Goal: Task Accomplishment & Management: Complete application form

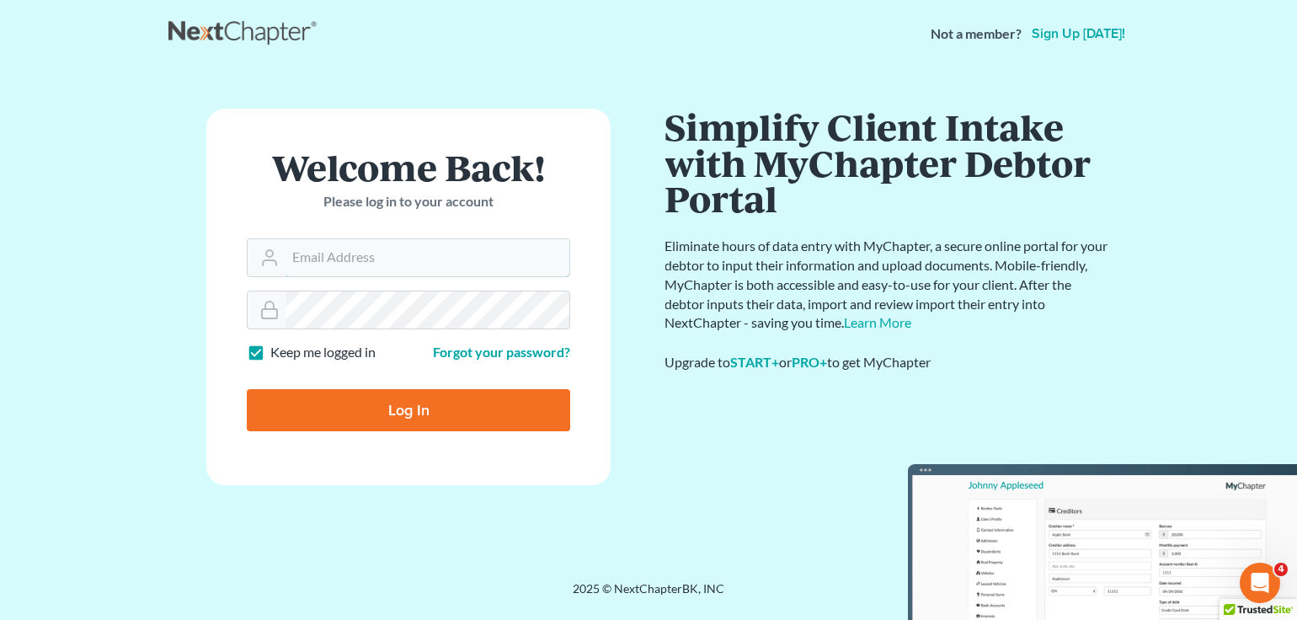
type input "Joel@debtshieldlaw.com"
click at [312, 392] on input "Log In" at bounding box center [408, 410] width 323 height 42
type input "Thinking..."
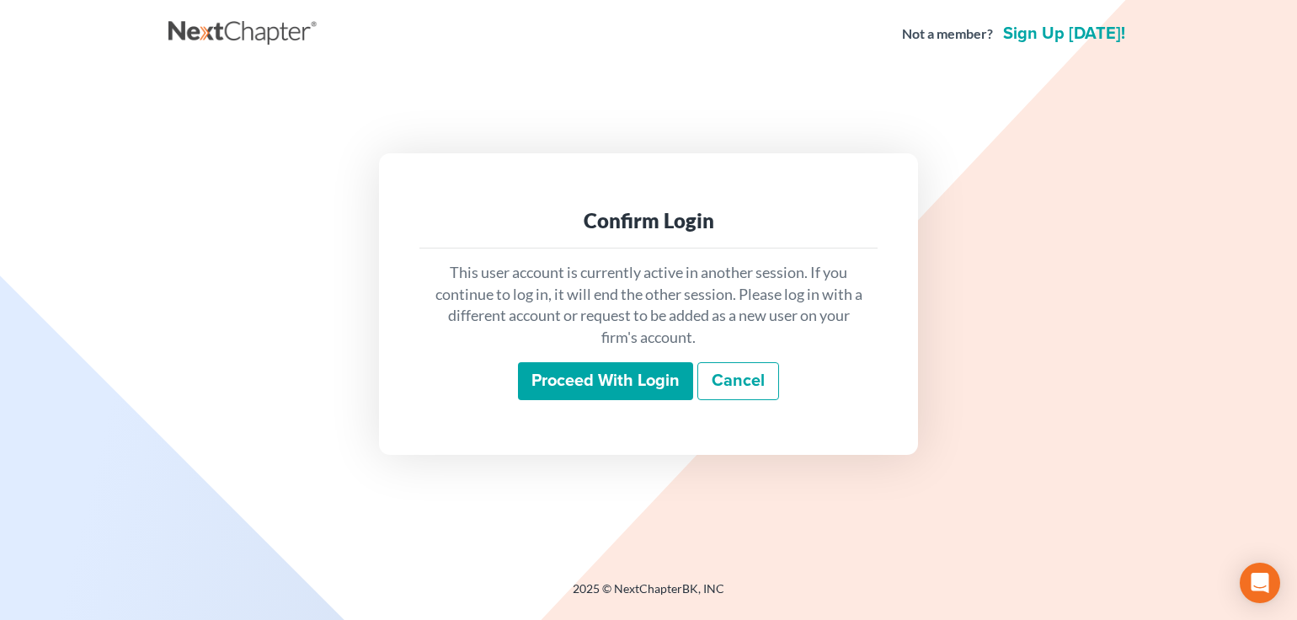
click at [659, 375] on input "Proceed with login" at bounding box center [605, 381] width 175 height 39
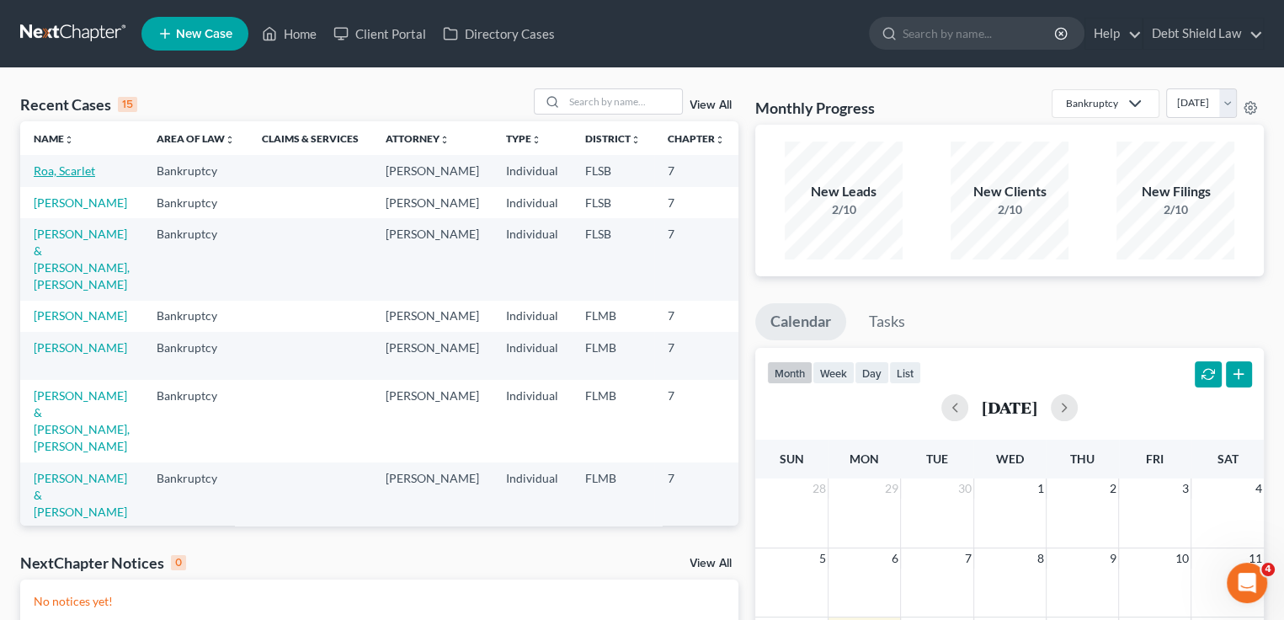
click at [49, 178] on link "Roa, Scarlet" at bounding box center [64, 170] width 61 height 14
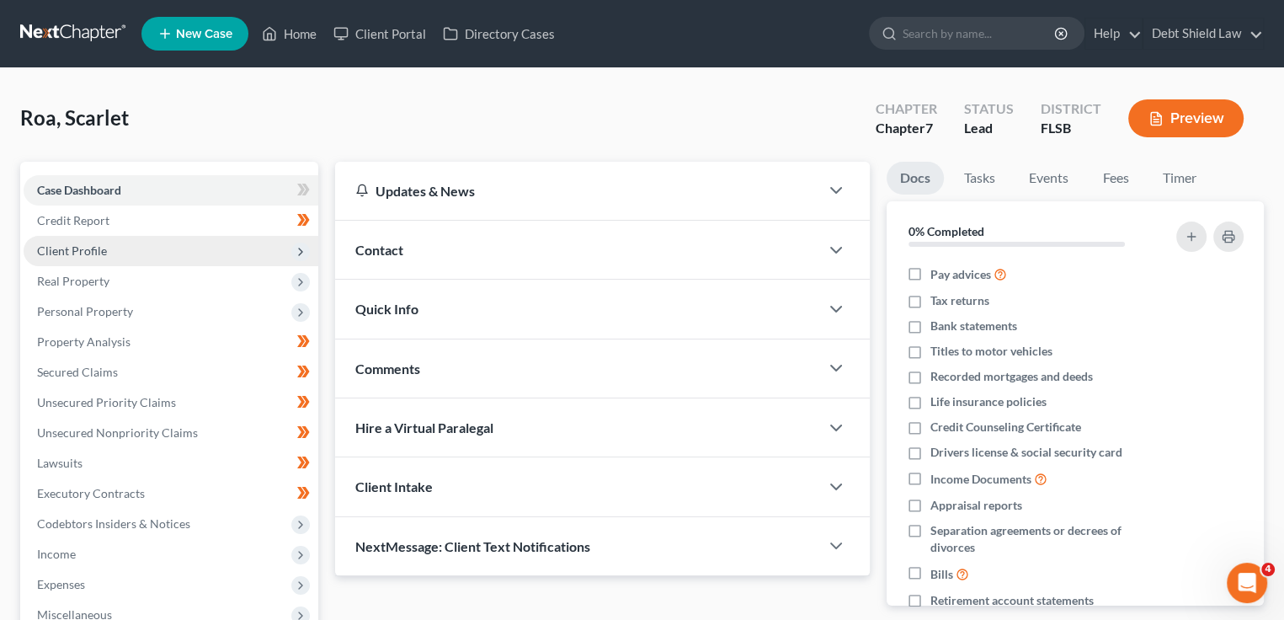
click at [253, 257] on span "Client Profile" at bounding box center [171, 251] width 295 height 30
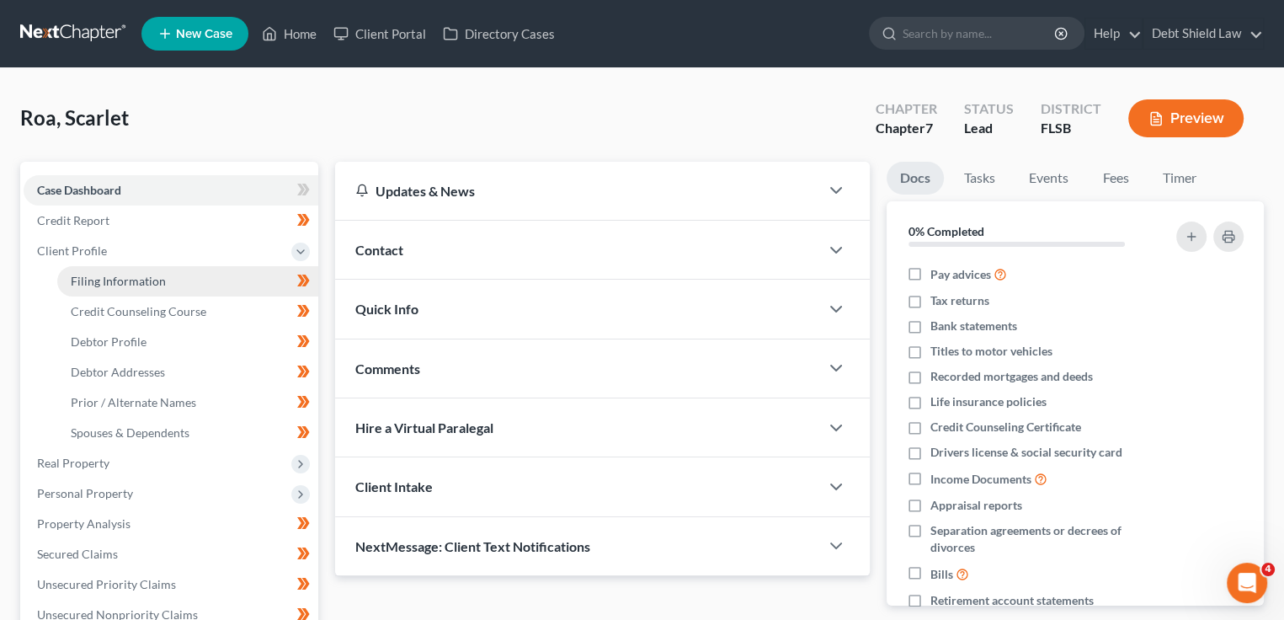
click at [164, 287] on link "Filing Information" at bounding box center [187, 281] width 261 height 30
select select "1"
select select "0"
select select "17"
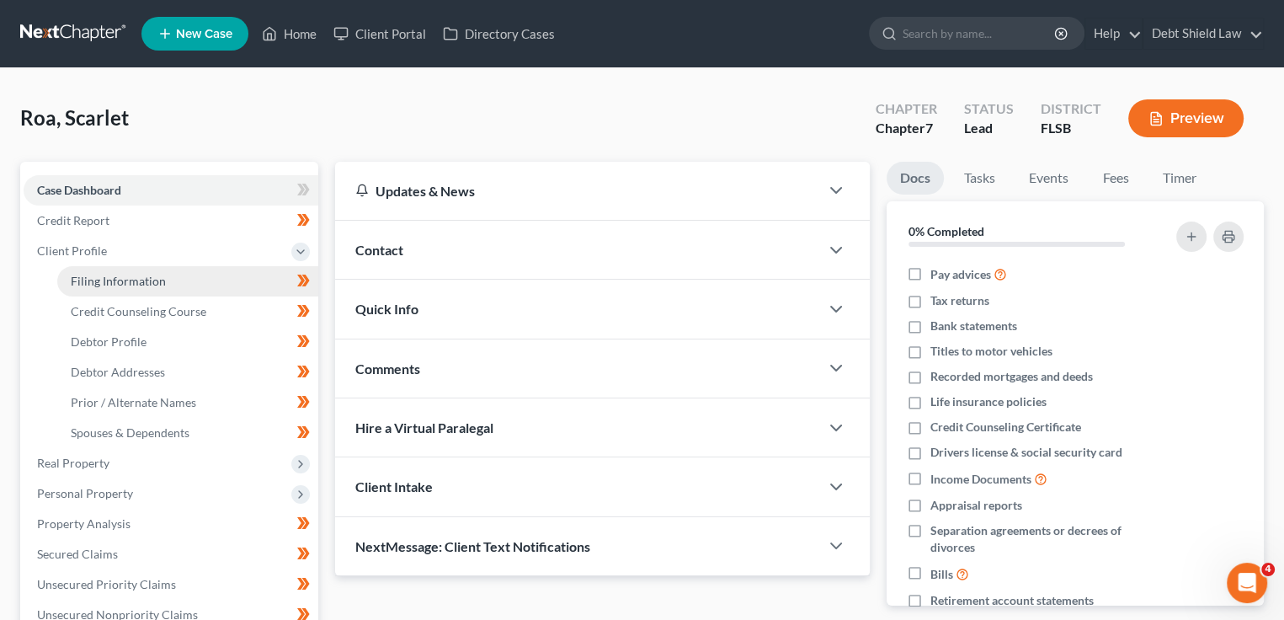
select select "0"
select select "9"
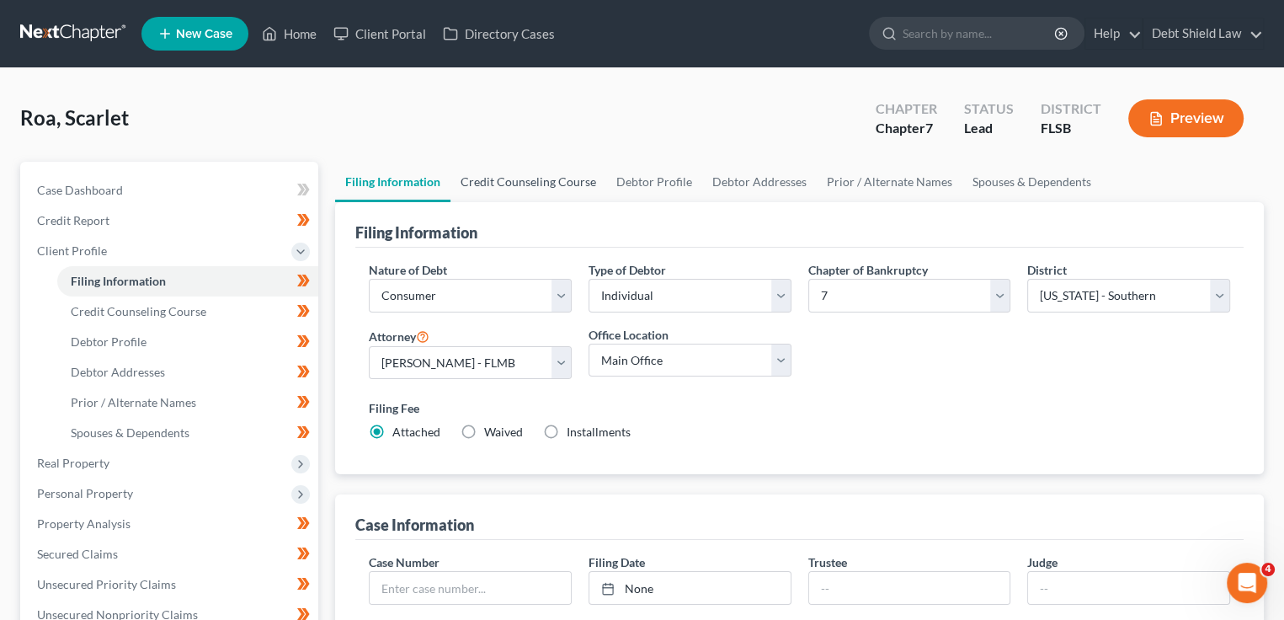
click at [518, 190] on link "Credit Counseling Course" at bounding box center [529, 182] width 156 height 40
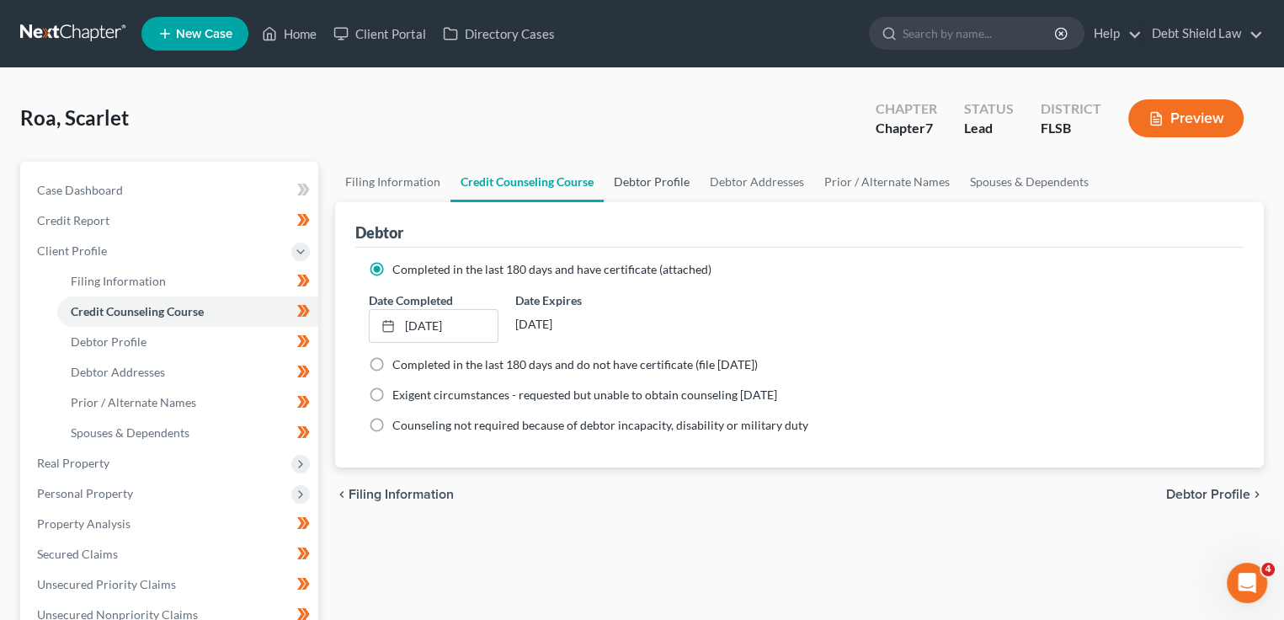
click at [631, 191] on link "Debtor Profile" at bounding box center [652, 182] width 96 height 40
select select "3"
select select "1"
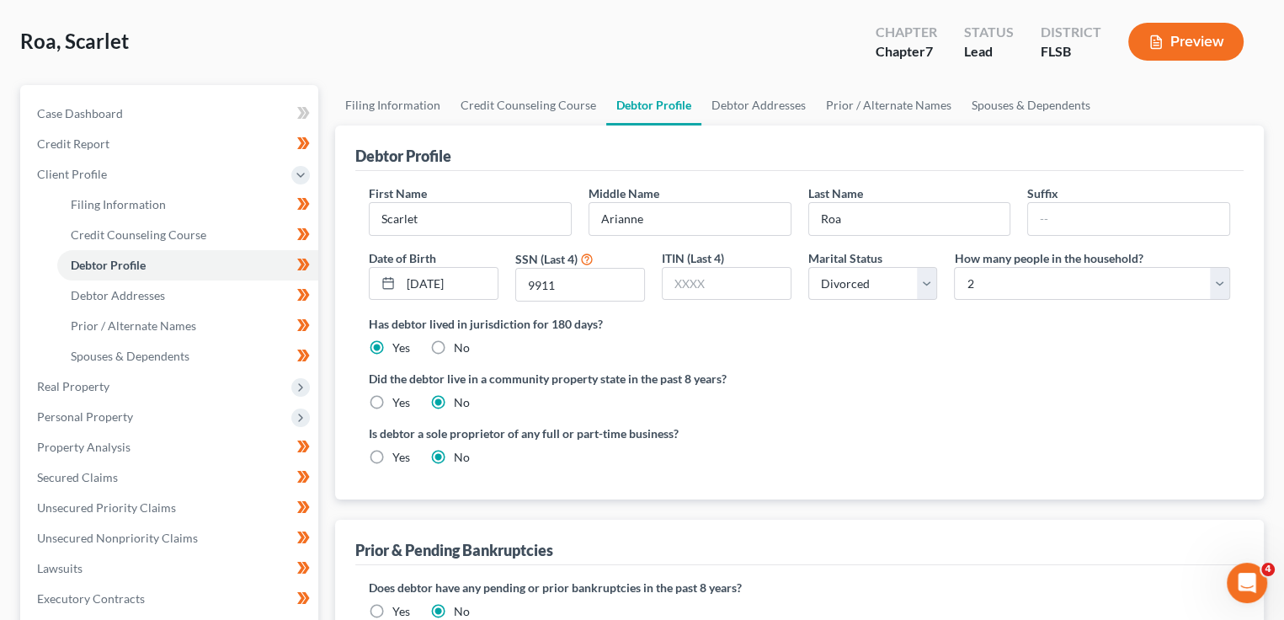
scroll to position [84, 0]
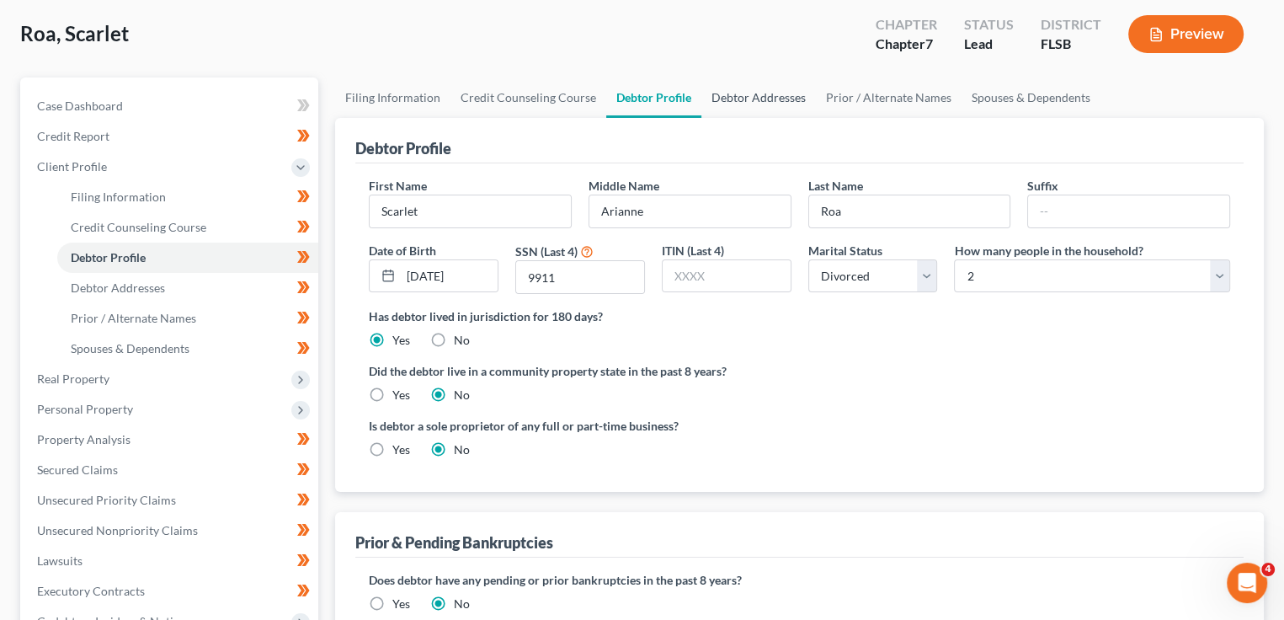
click at [739, 105] on link "Debtor Addresses" at bounding box center [759, 97] width 115 height 40
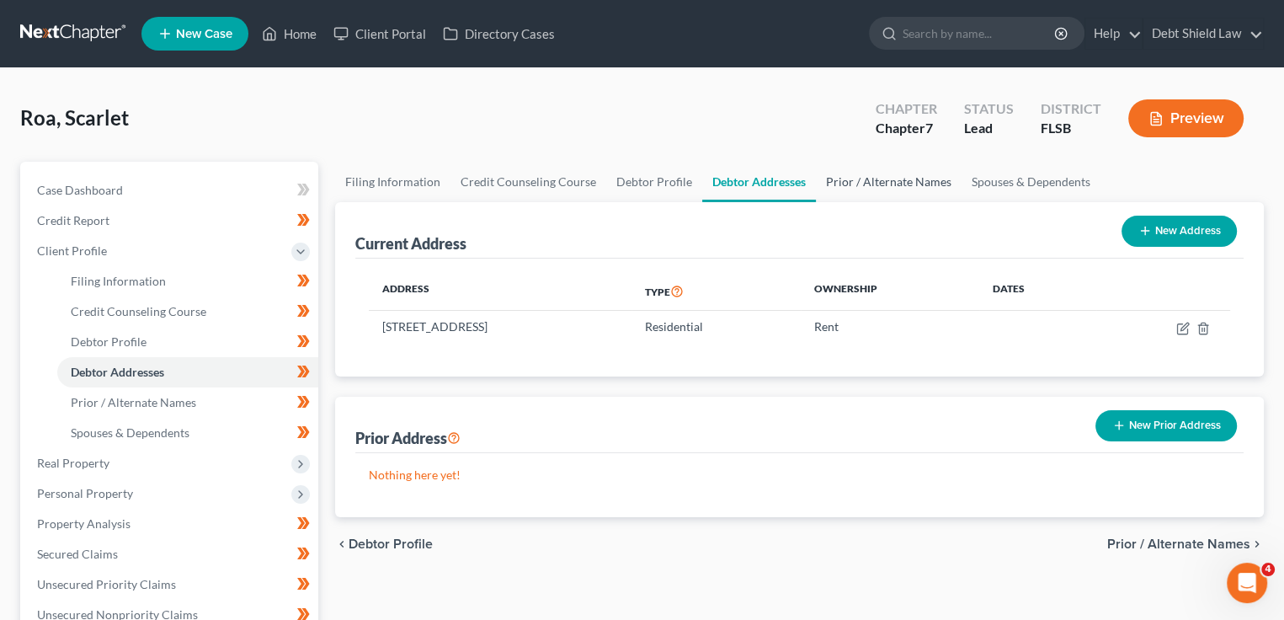
click at [850, 186] on link "Prior / Alternate Names" at bounding box center [889, 182] width 146 height 40
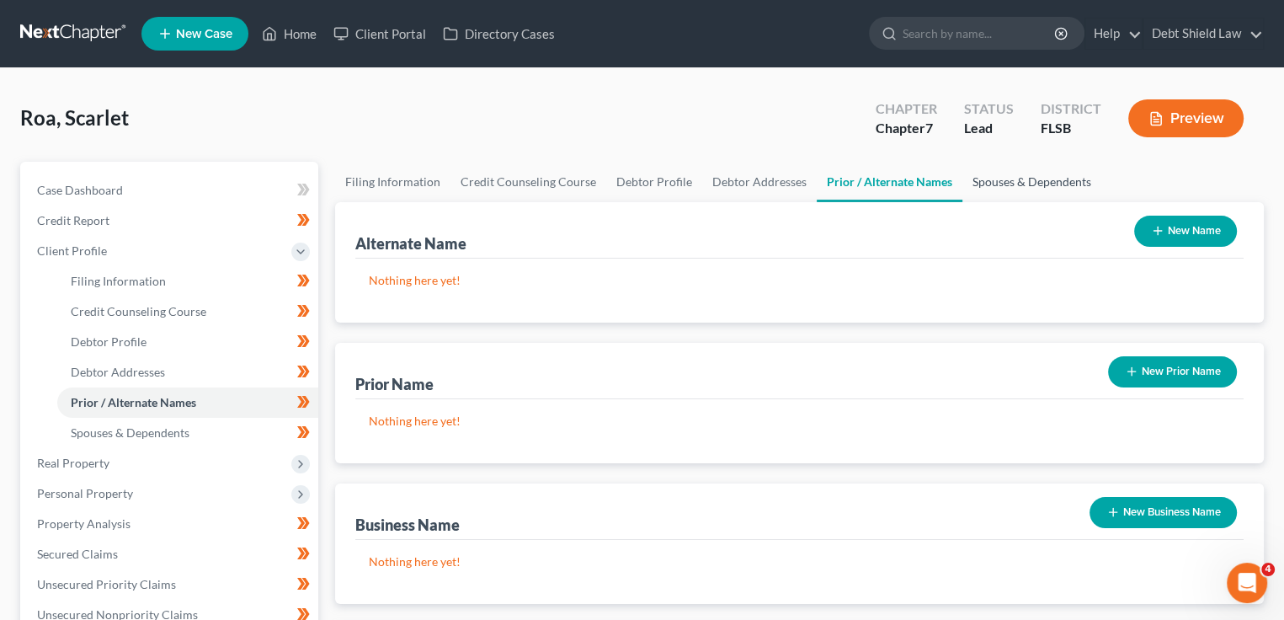
click at [1004, 186] on link "Spouses & Dependents" at bounding box center [1032, 182] width 139 height 40
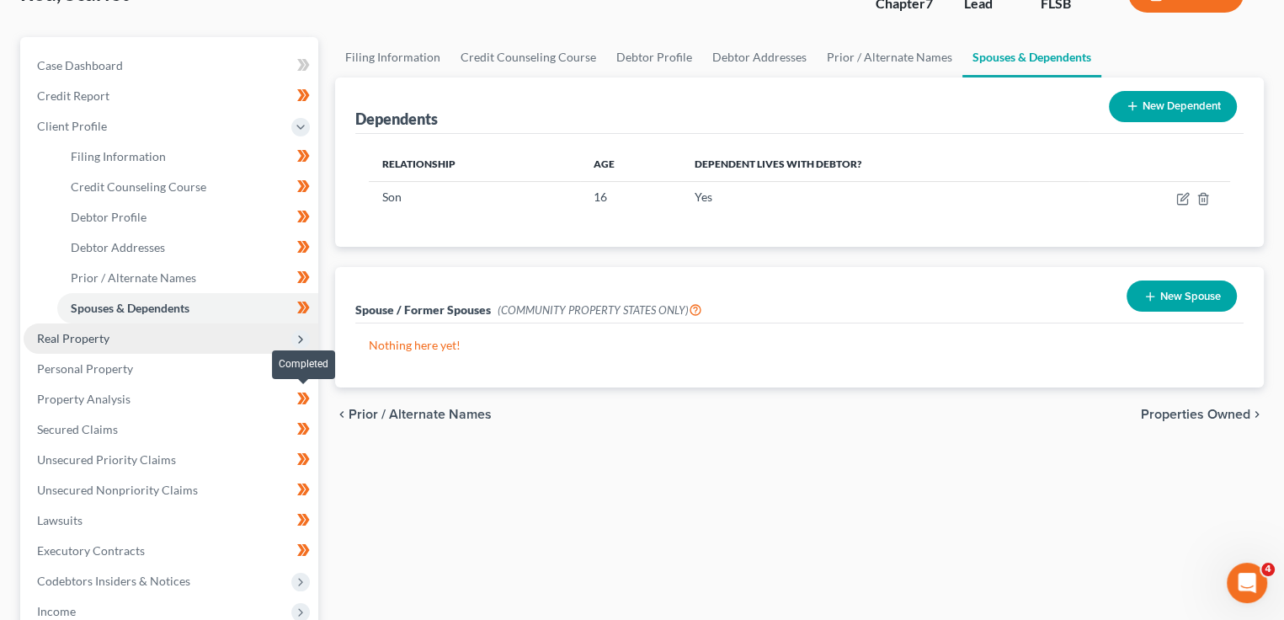
scroll to position [168, 0]
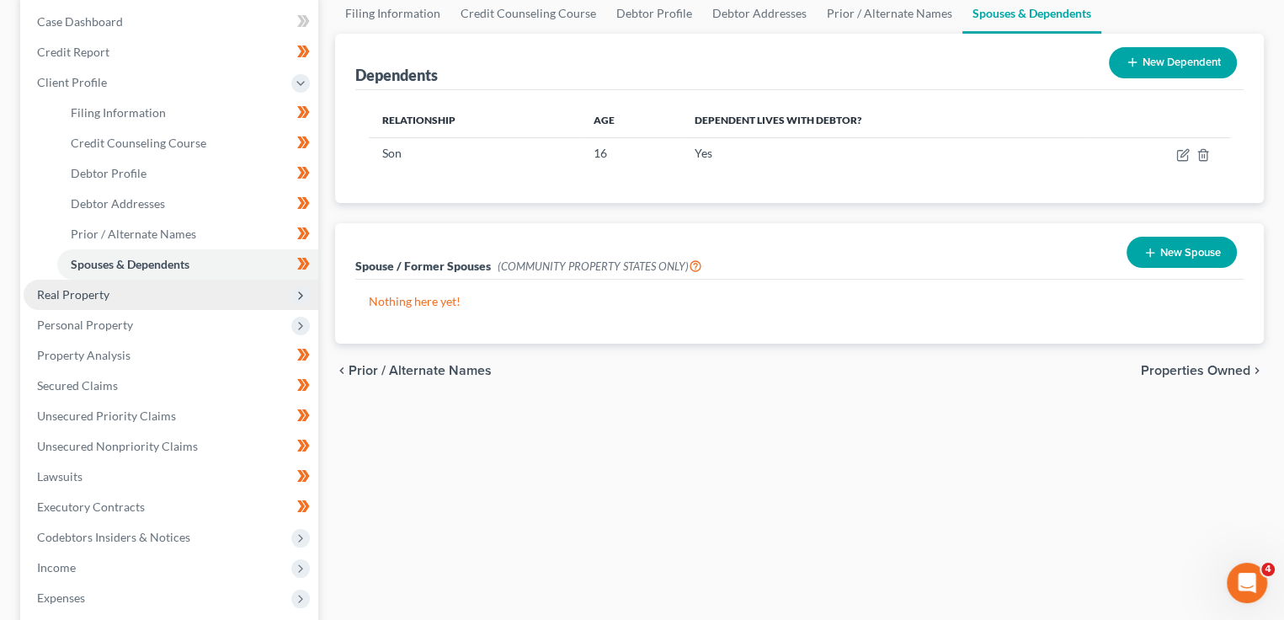
click at [249, 285] on span "Real Property" at bounding box center [171, 295] width 295 height 30
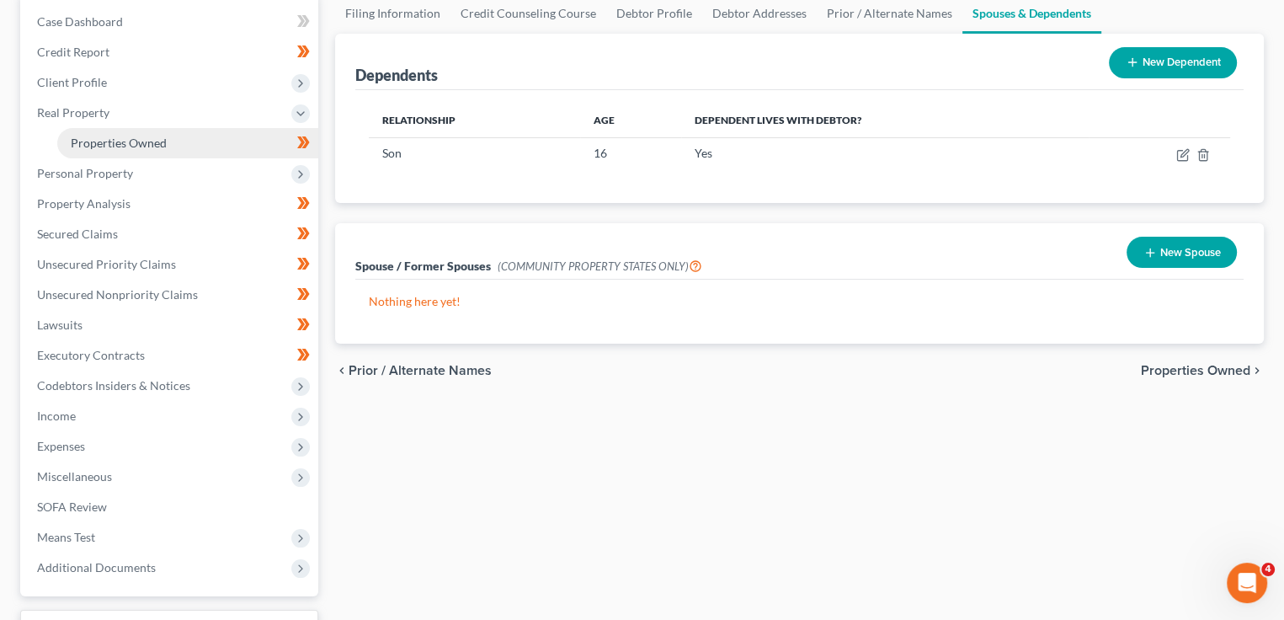
click at [140, 145] on span "Properties Owned" at bounding box center [119, 143] width 96 height 14
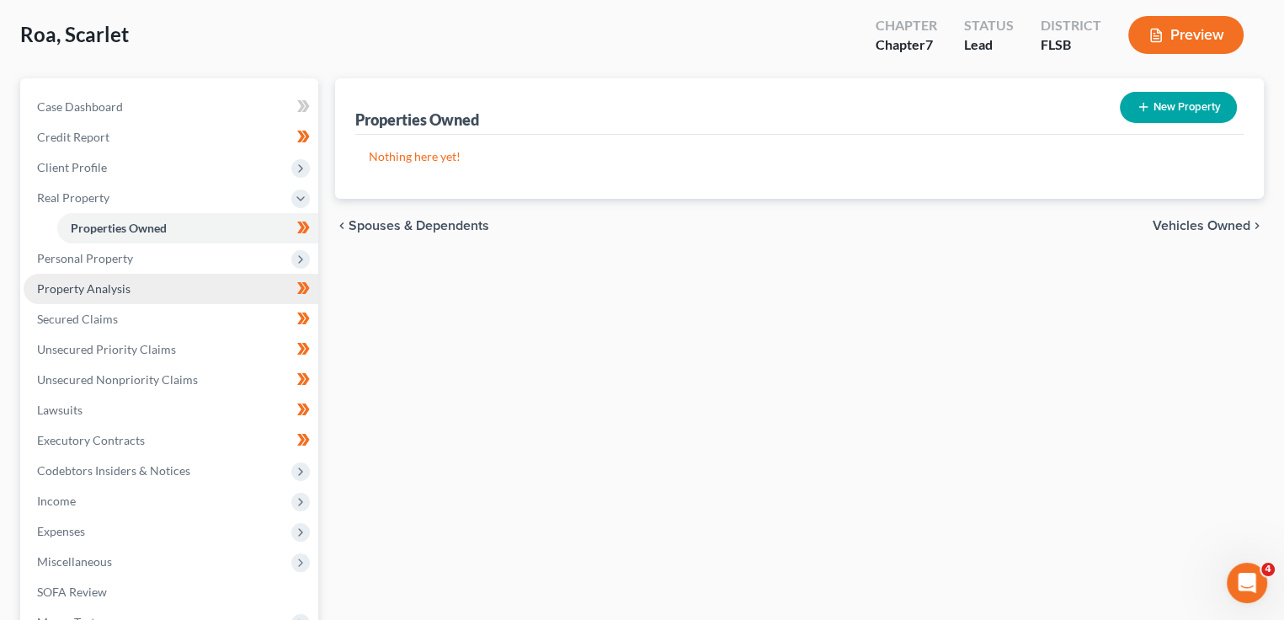
scroll to position [84, 0]
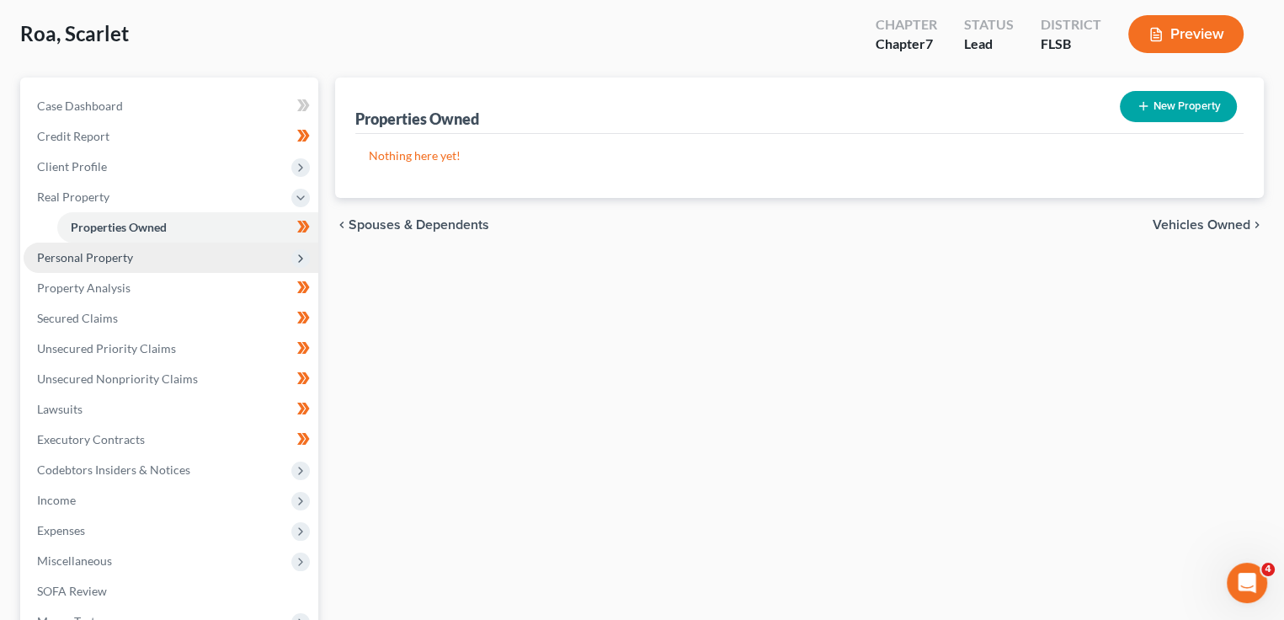
click at [226, 259] on span "Personal Property" at bounding box center [171, 258] width 295 height 30
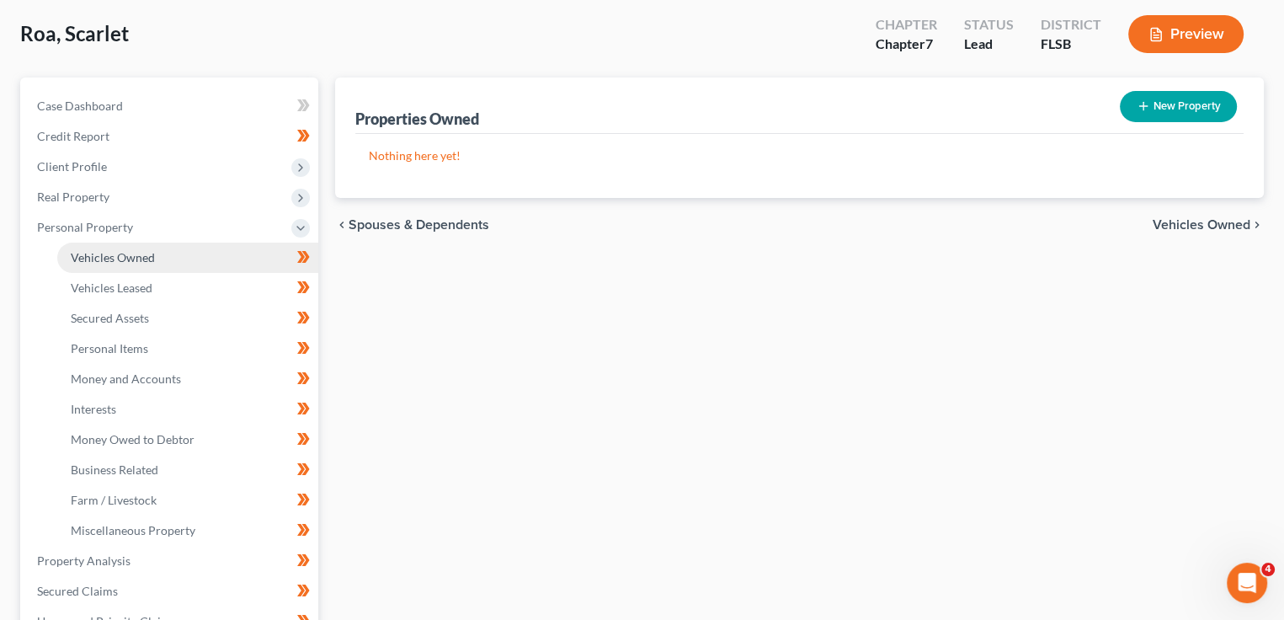
click at [149, 258] on span "Vehicles Owned" at bounding box center [113, 257] width 84 height 14
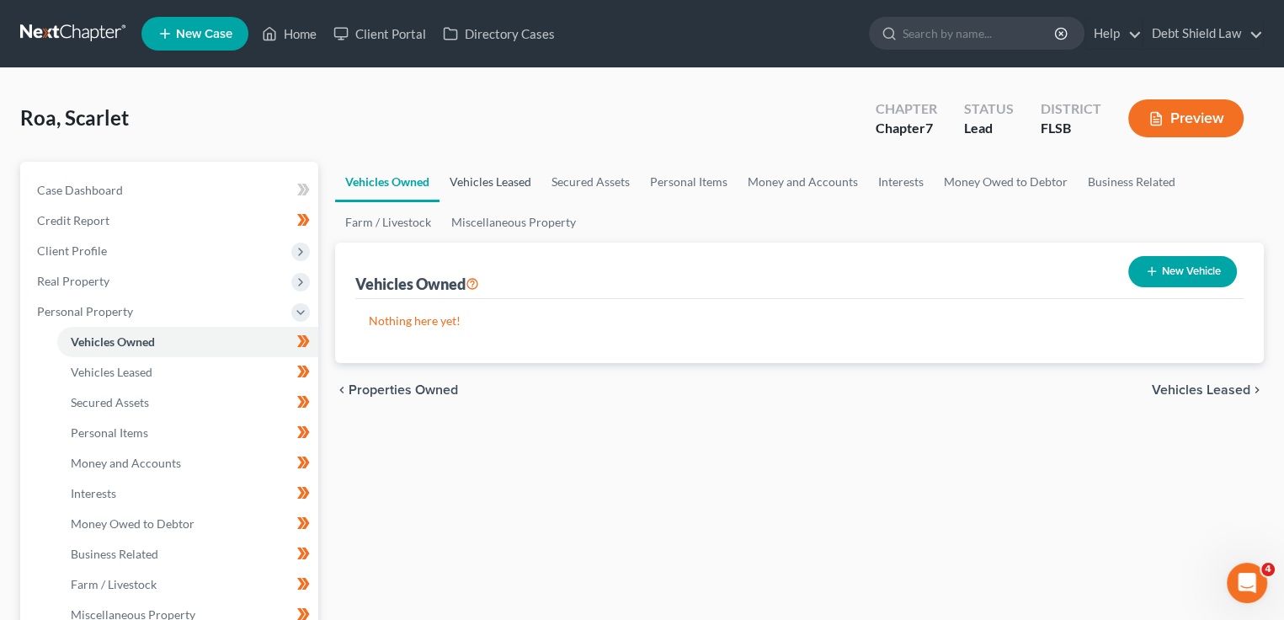
click at [472, 179] on link "Vehicles Leased" at bounding box center [491, 182] width 102 height 40
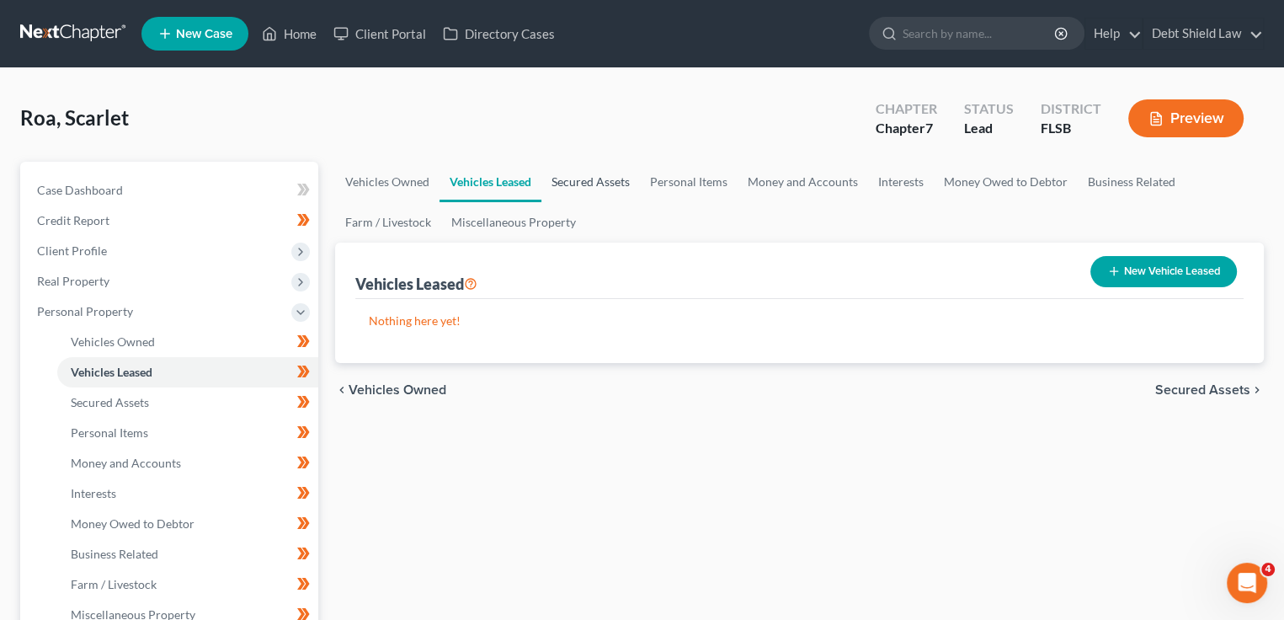
click at [579, 186] on link "Secured Assets" at bounding box center [591, 182] width 99 height 40
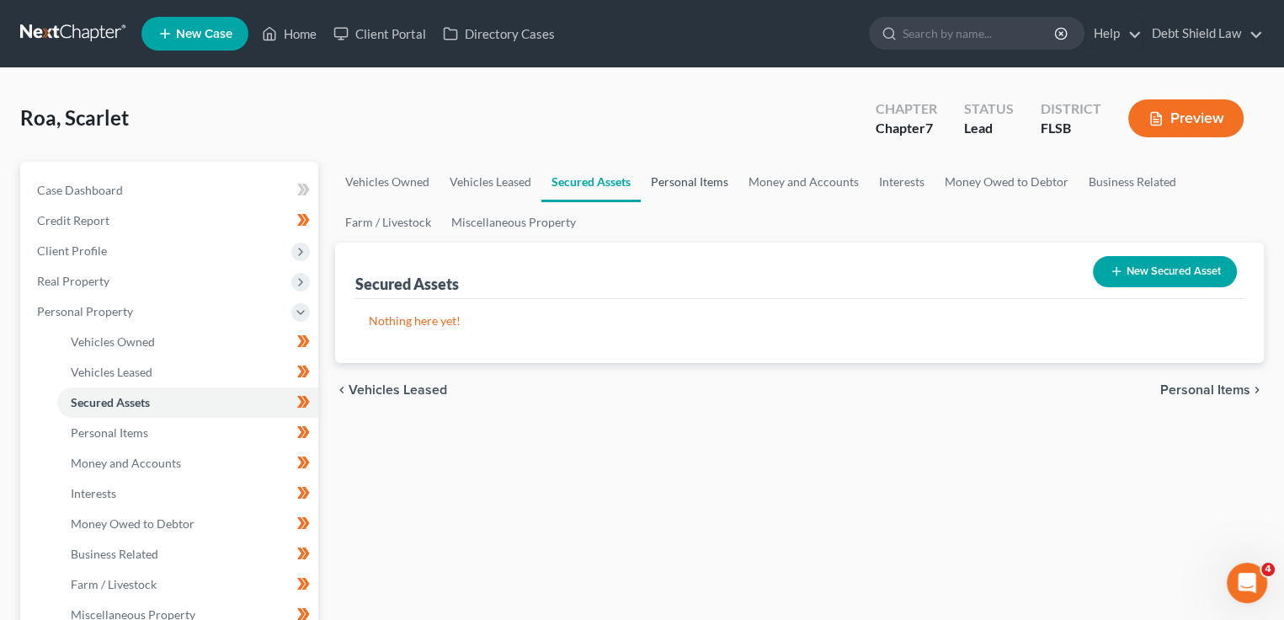
click at [673, 189] on link "Personal Items" at bounding box center [690, 182] width 98 height 40
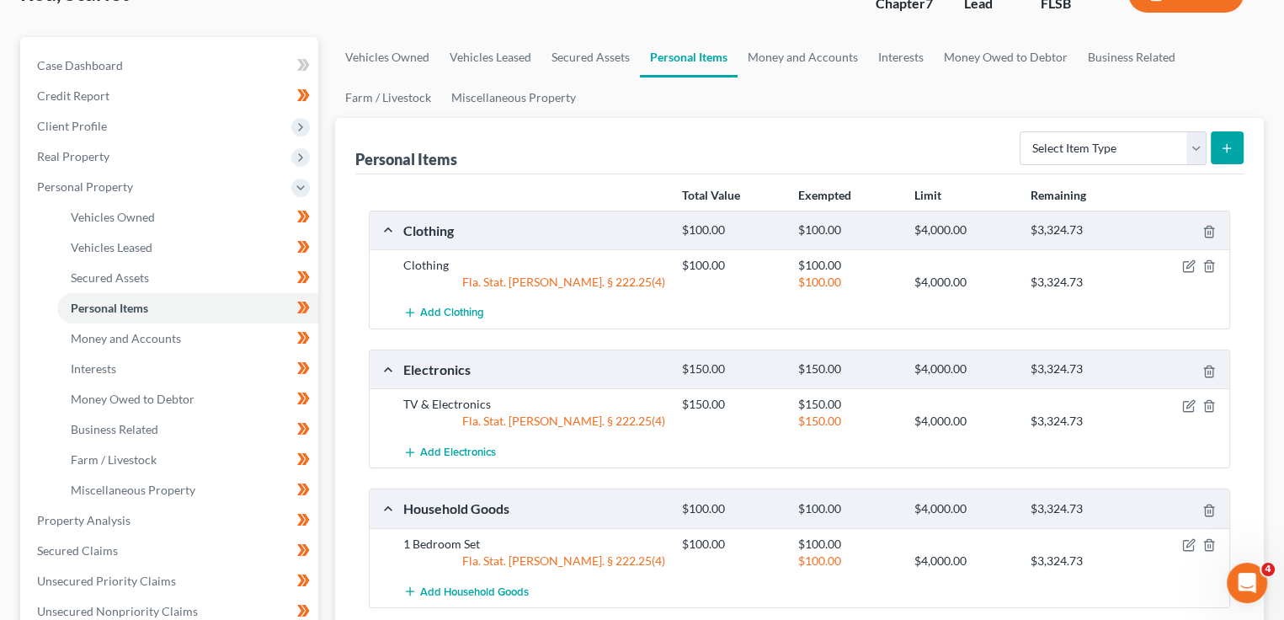
scroll to position [84, 0]
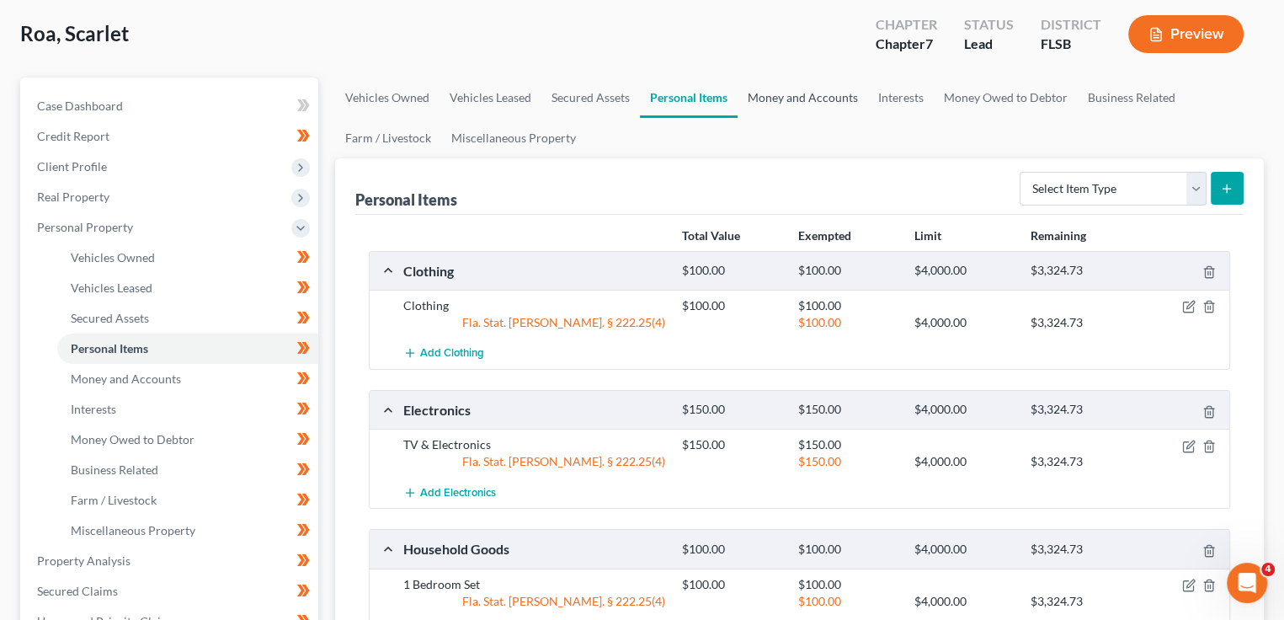
click at [776, 99] on link "Money and Accounts" at bounding box center [803, 97] width 131 height 40
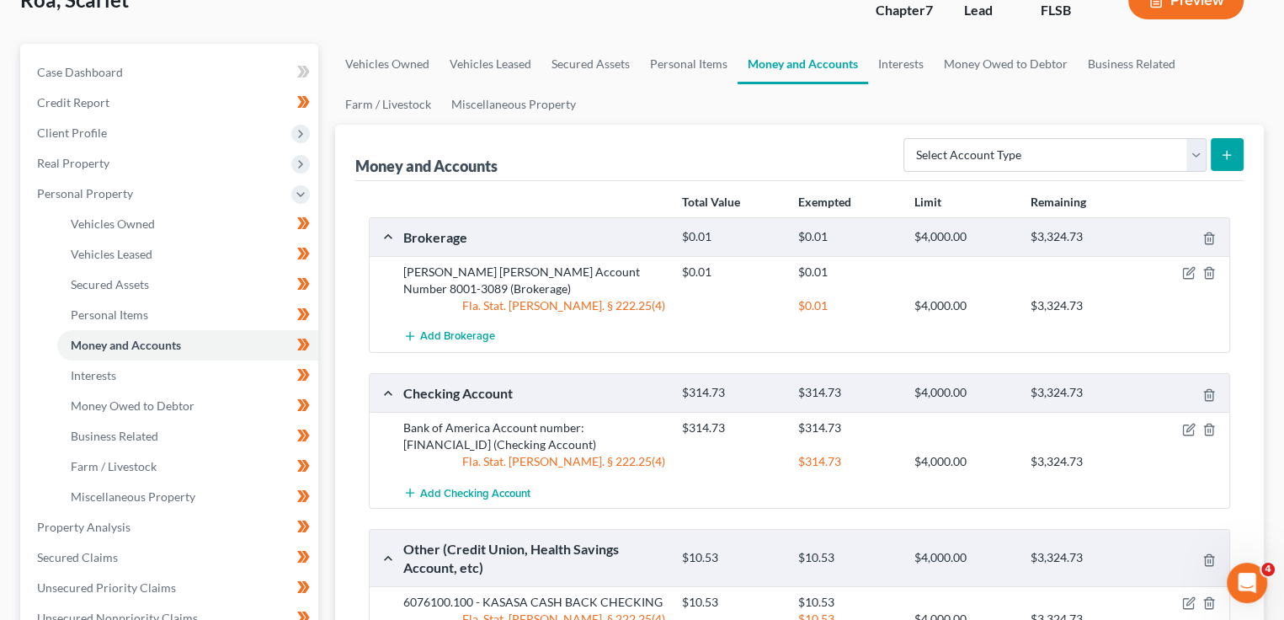
scroll to position [84, 0]
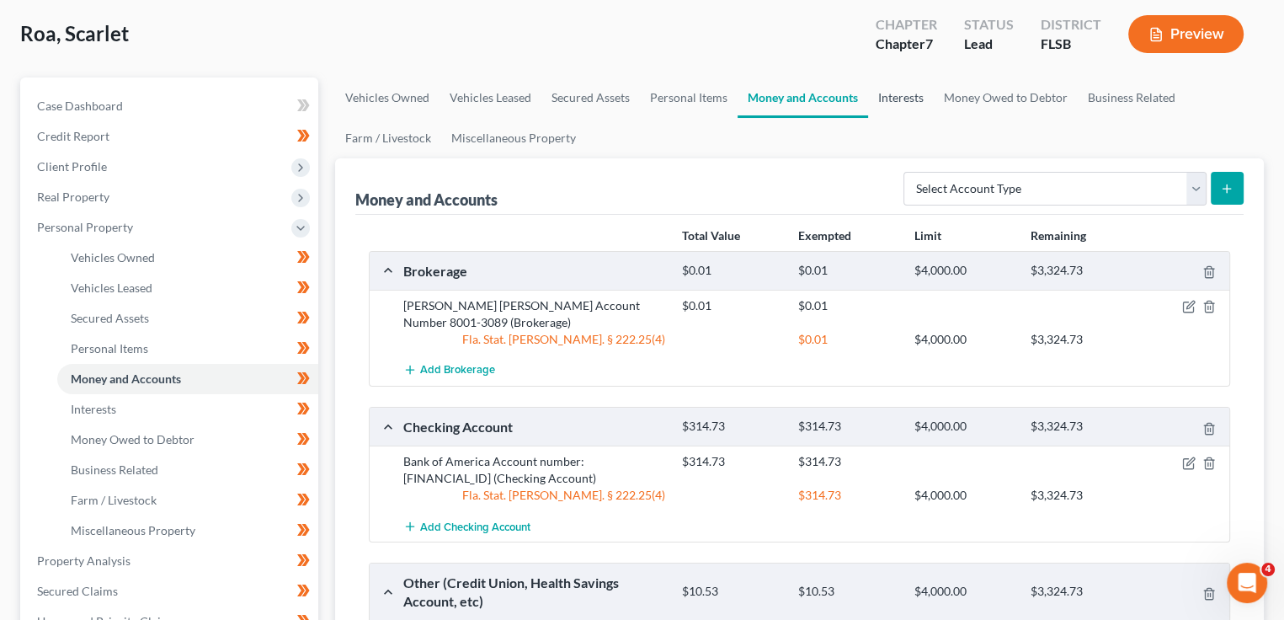
click at [904, 94] on link "Interests" at bounding box center [901, 97] width 66 height 40
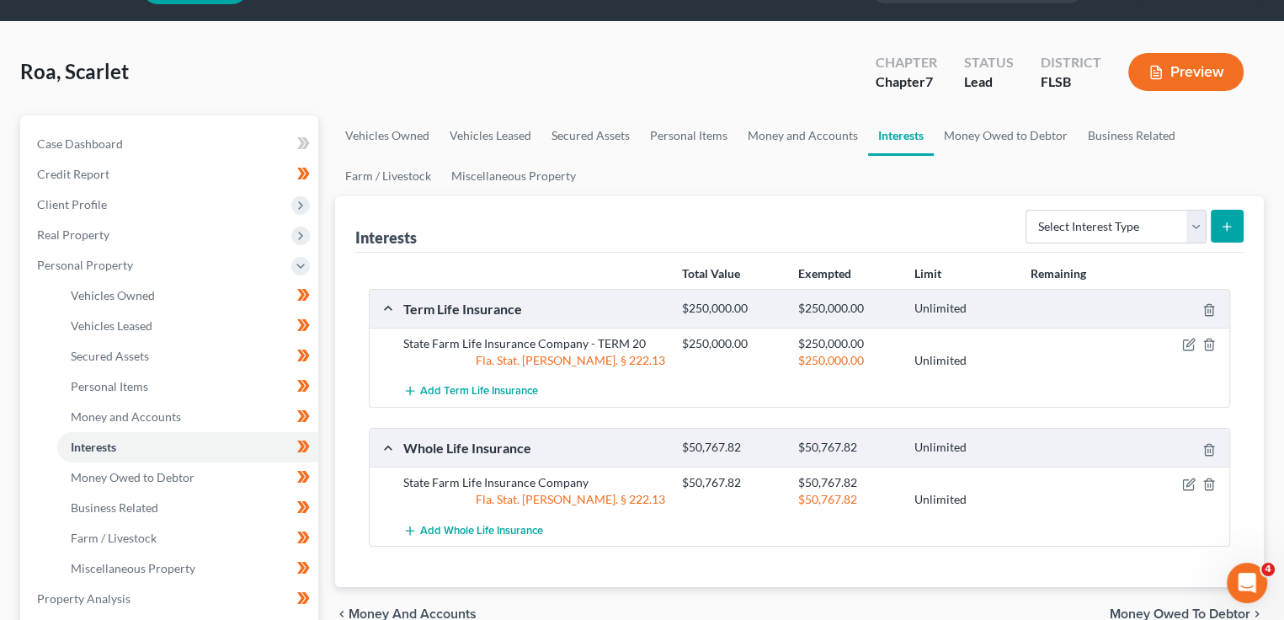
scroll to position [84, 0]
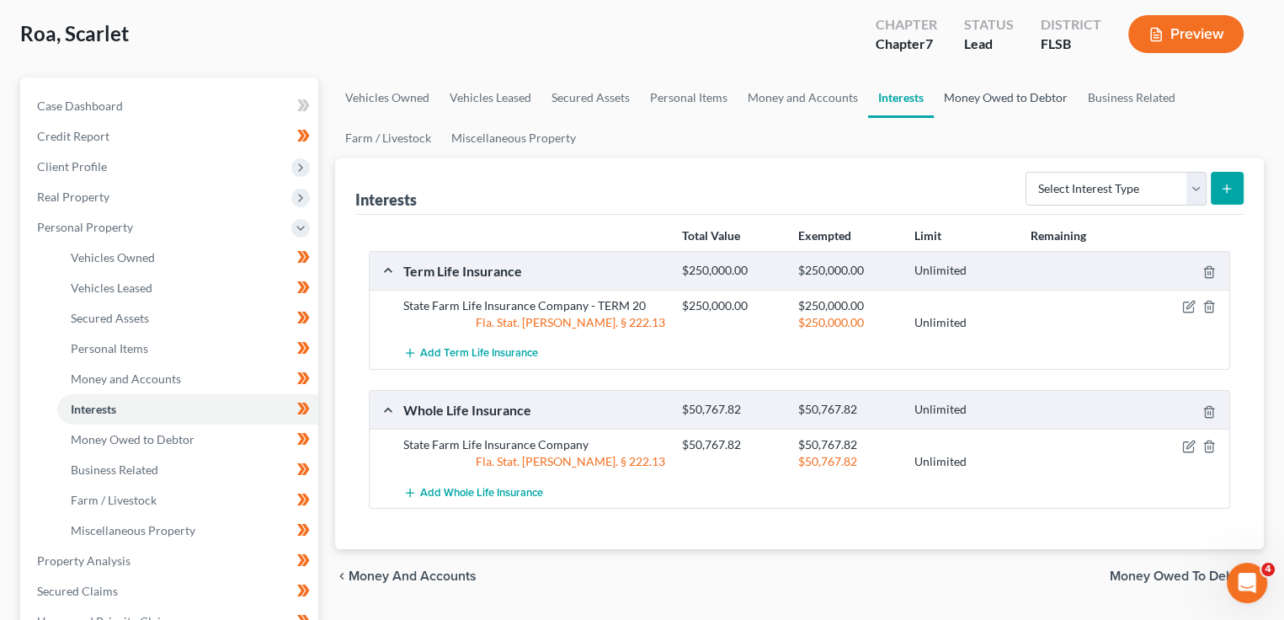
click at [970, 98] on link "Money Owed to Debtor" at bounding box center [1006, 97] width 144 height 40
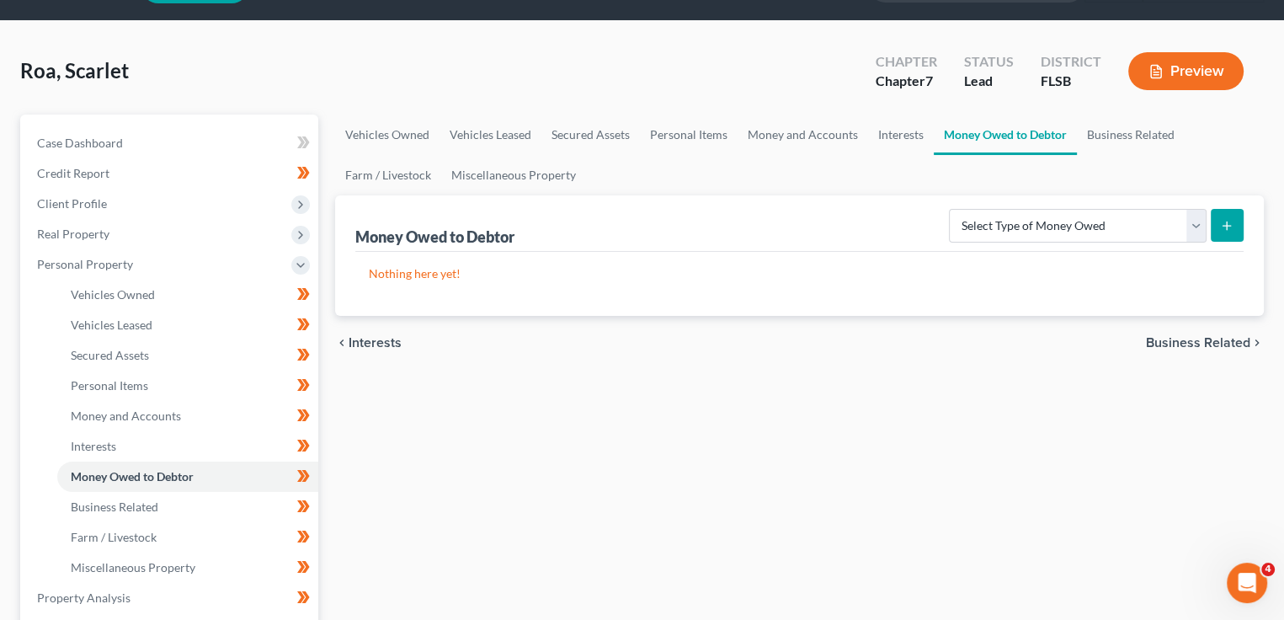
scroll to position [84, 0]
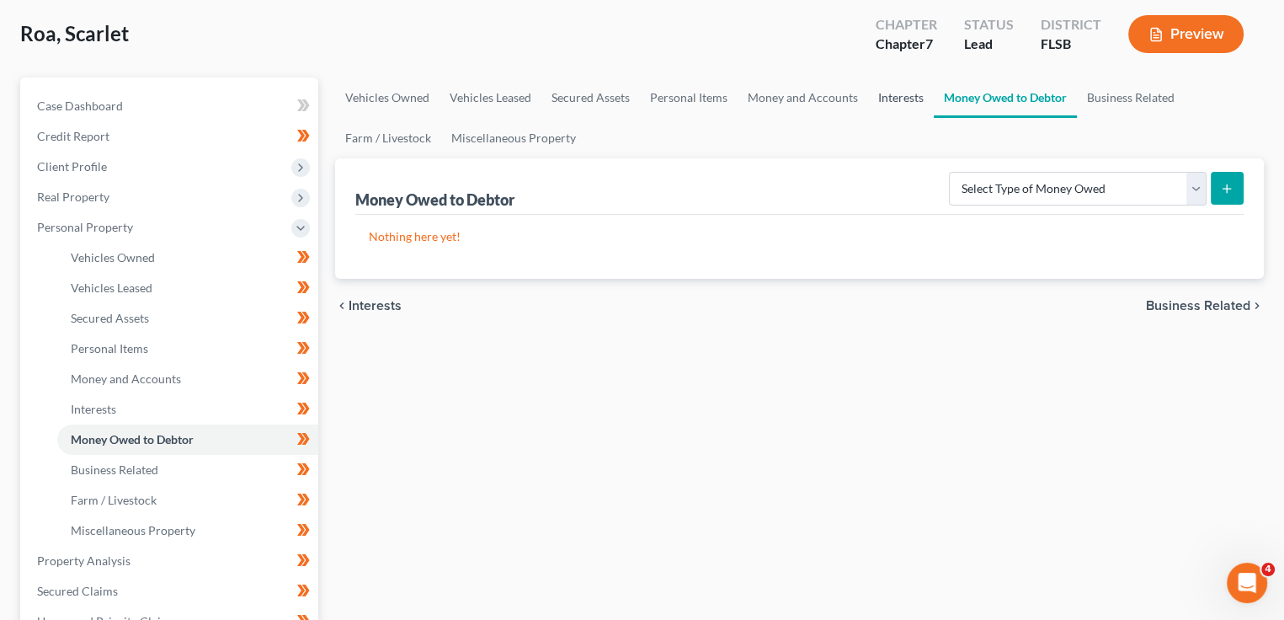
click at [884, 99] on link "Interests" at bounding box center [901, 97] width 66 height 40
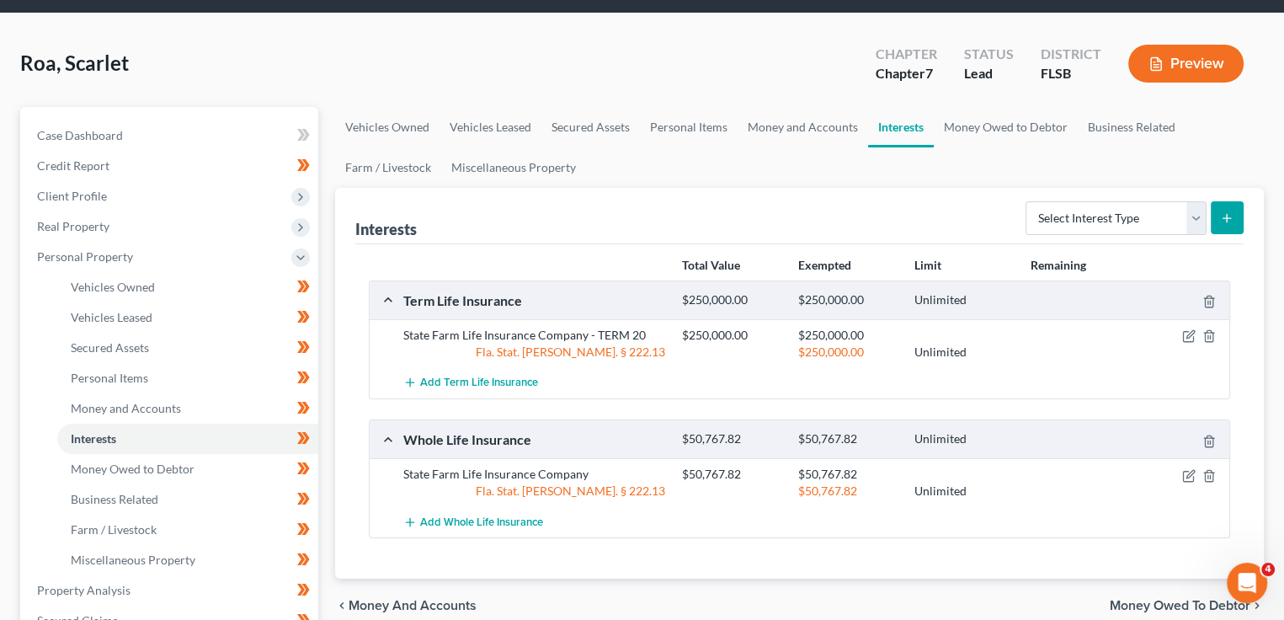
scroll to position [84, 0]
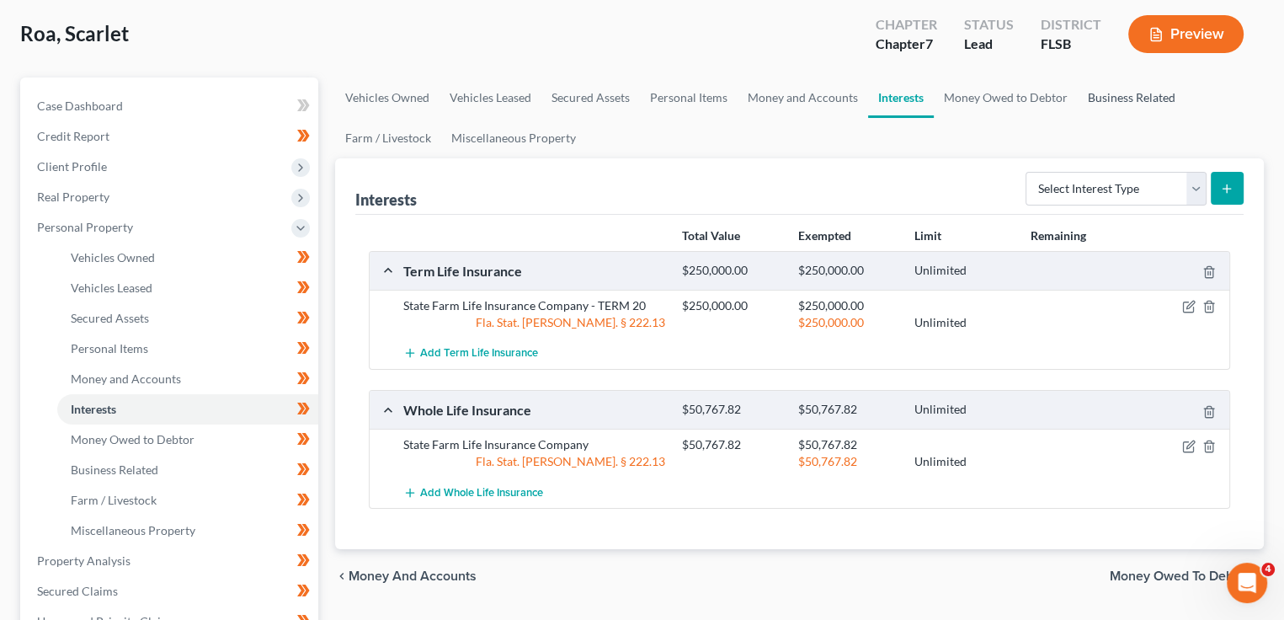
click at [1100, 104] on link "Business Related" at bounding box center [1132, 97] width 108 height 40
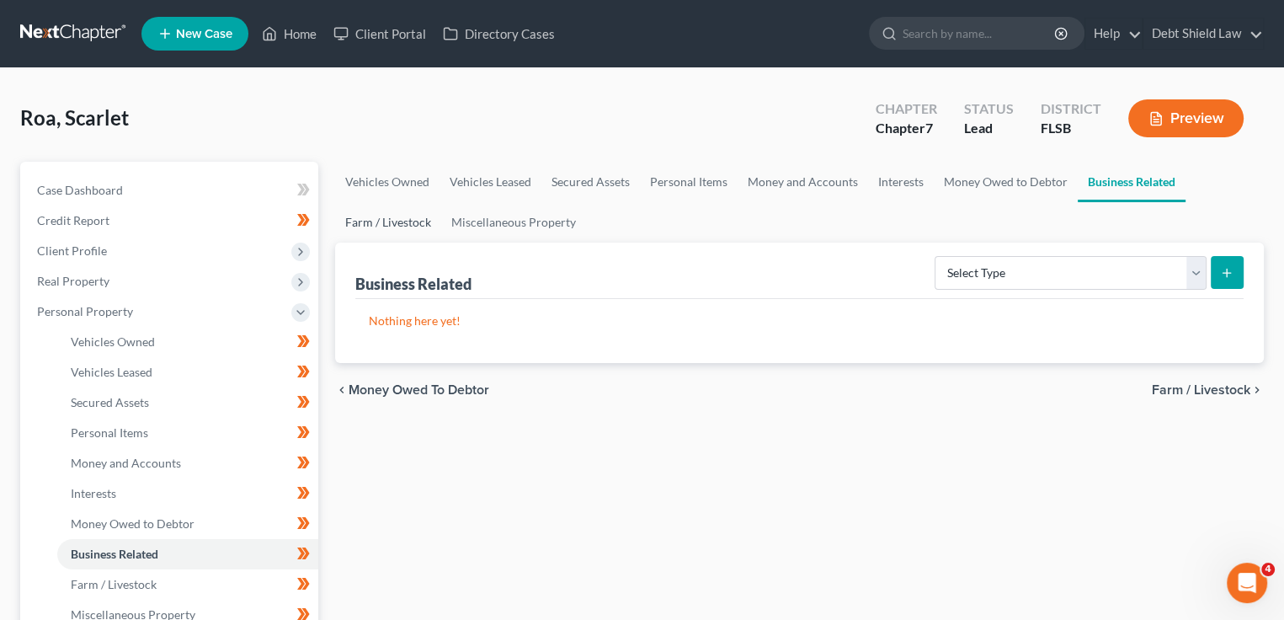
click at [391, 218] on link "Farm / Livestock" at bounding box center [388, 222] width 106 height 40
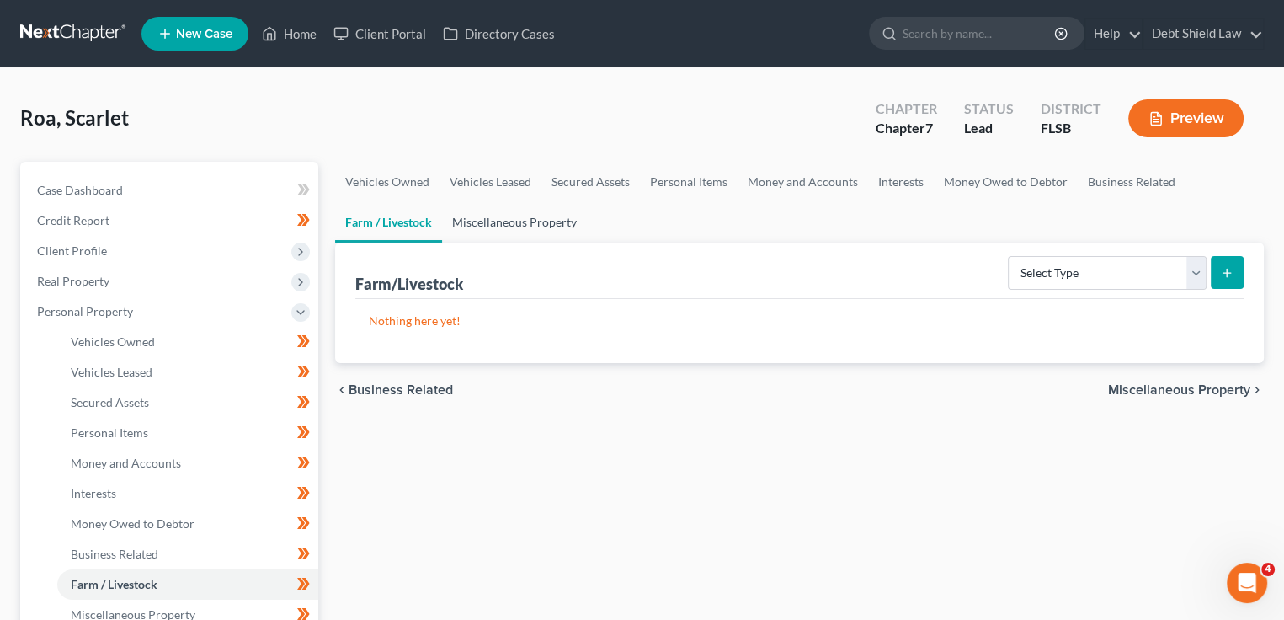
drag, startPoint x: 484, startPoint y: 221, endPoint x: 334, endPoint y: 264, distance: 156.5
click at [484, 222] on link "Miscellaneous Property" at bounding box center [514, 222] width 145 height 40
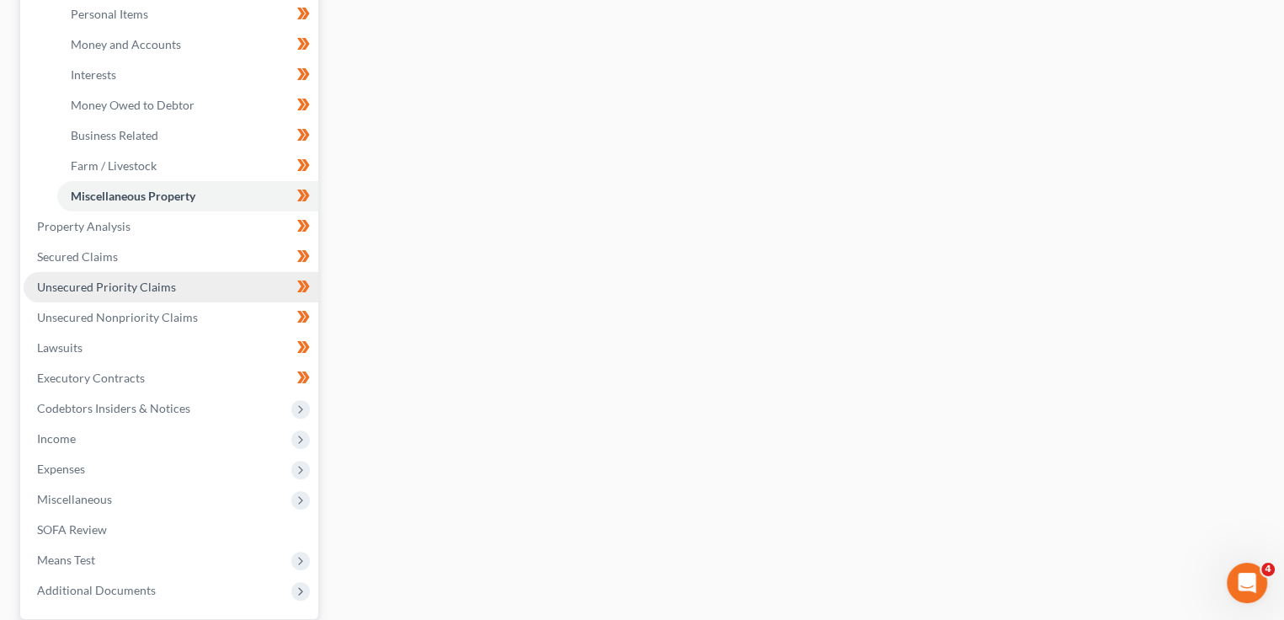
scroll to position [421, 0]
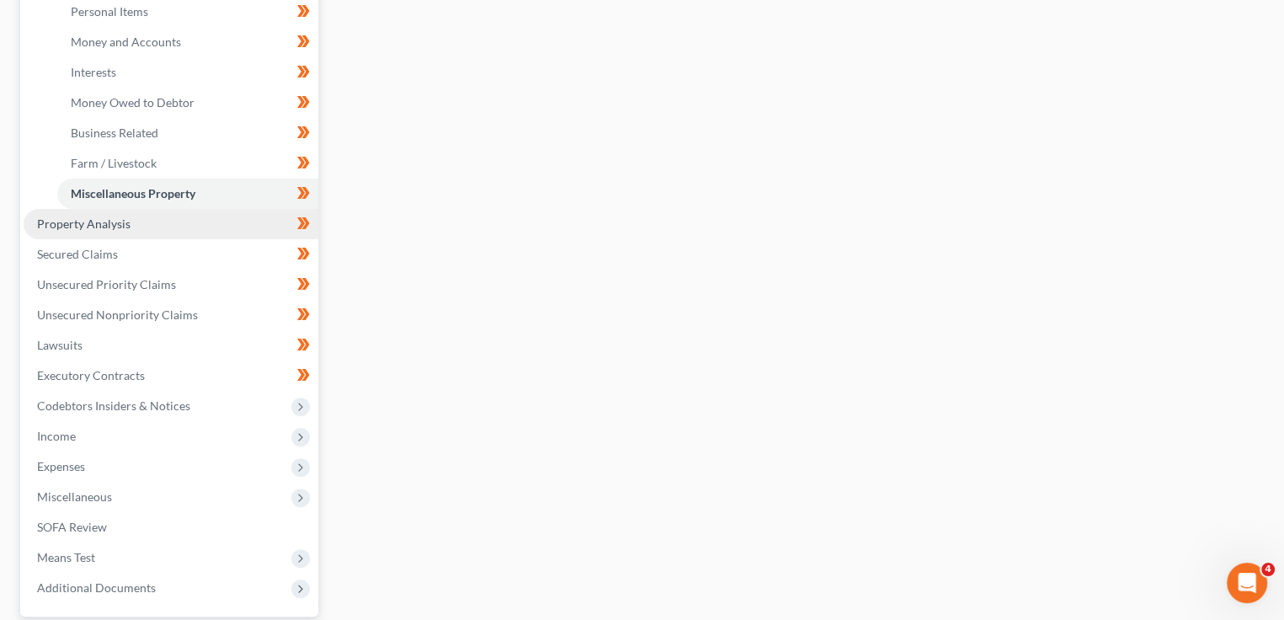
click at [168, 221] on link "Property Analysis" at bounding box center [171, 224] width 295 height 30
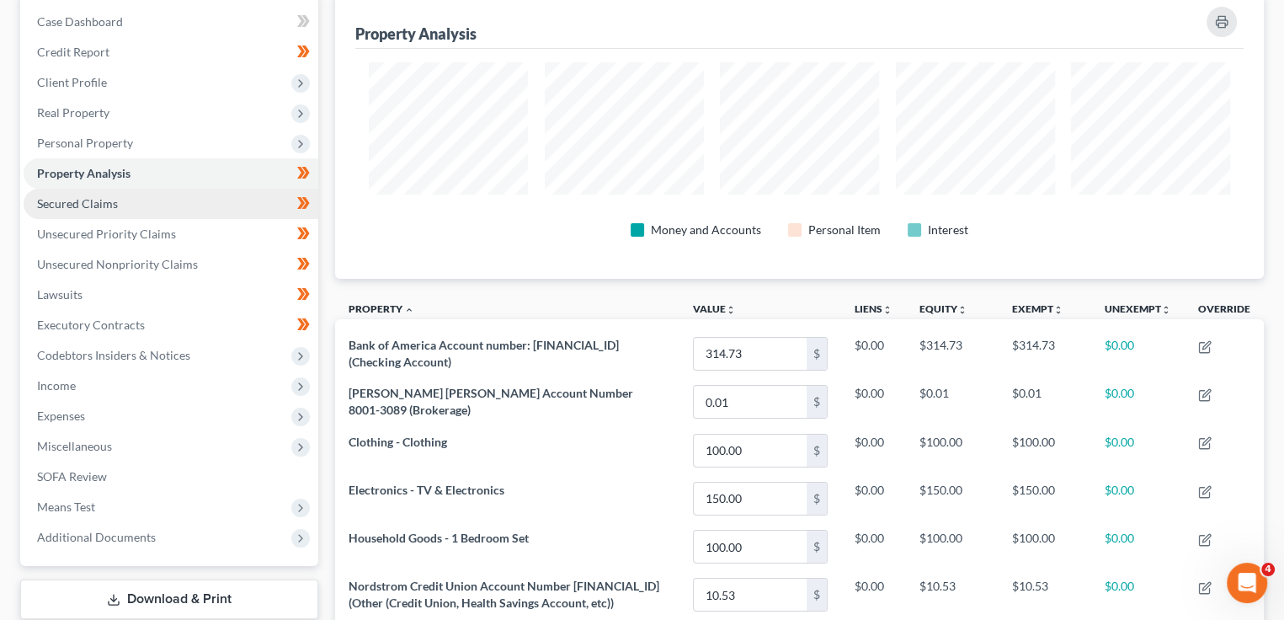
click at [134, 204] on link "Secured Claims" at bounding box center [171, 204] width 295 height 30
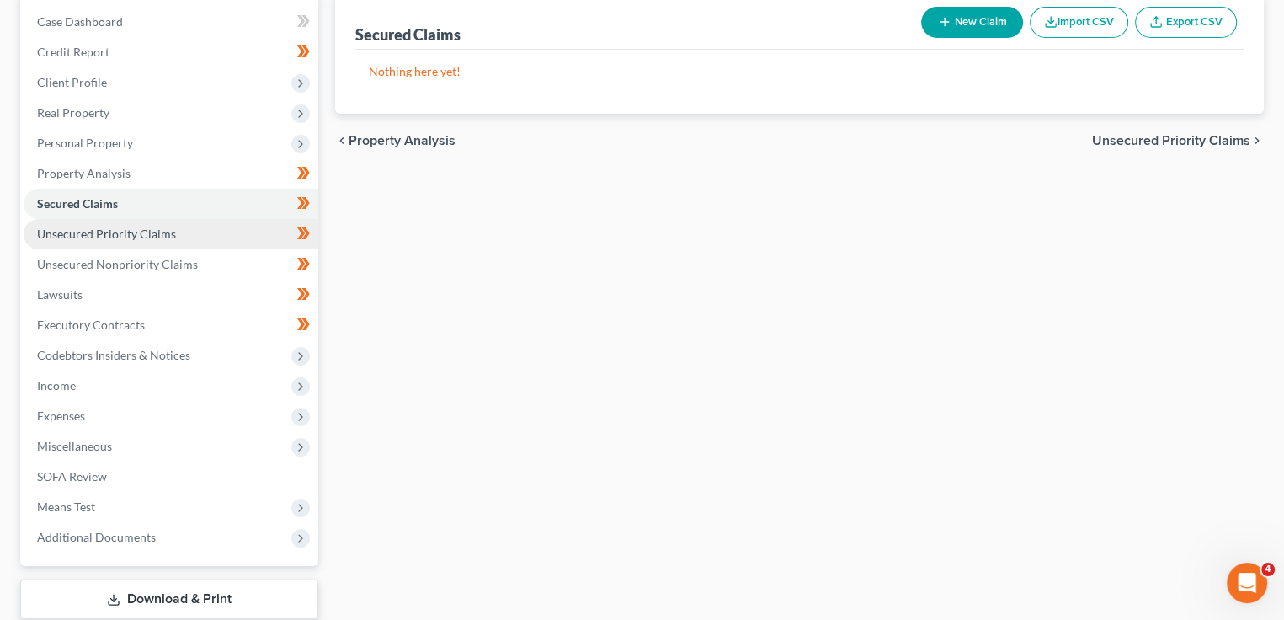
click at [125, 231] on span "Unsecured Priority Claims" at bounding box center [106, 234] width 139 height 14
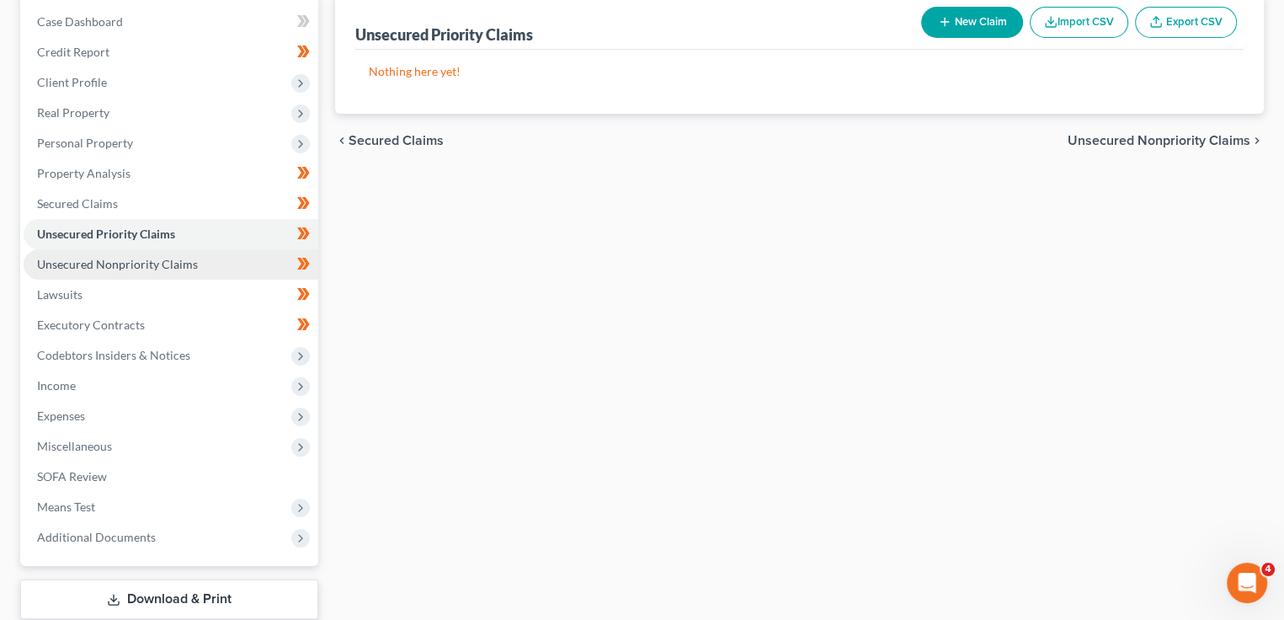
click at [157, 264] on span "Unsecured Nonpriority Claims" at bounding box center [117, 264] width 161 height 14
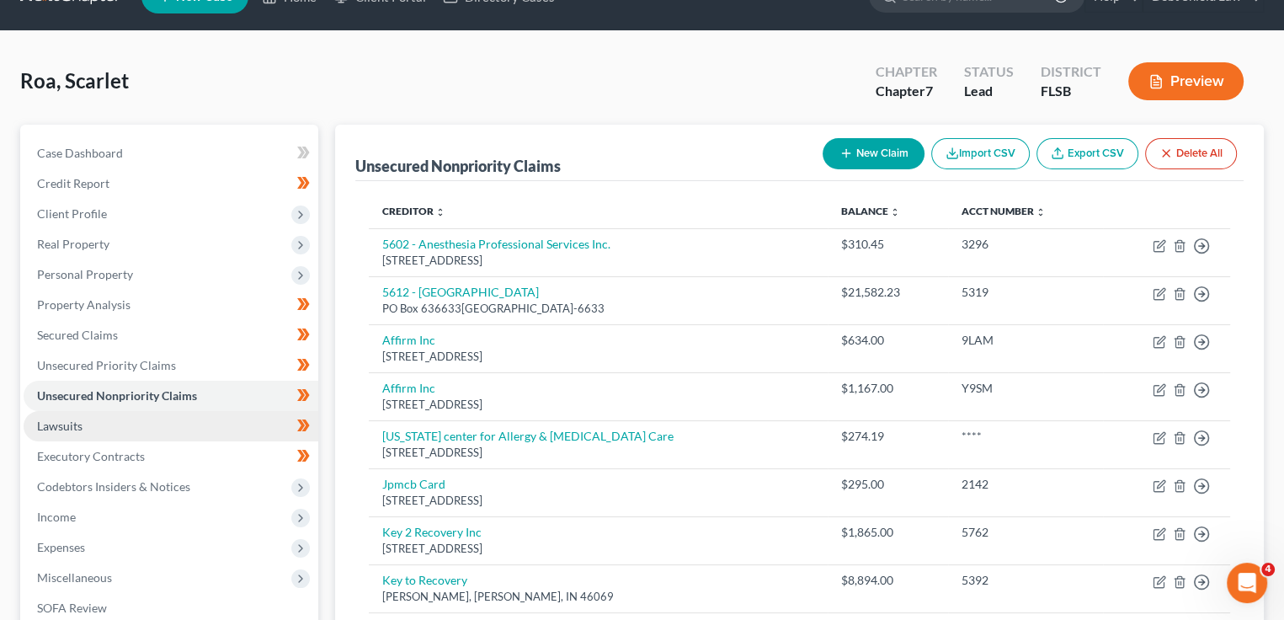
click at [159, 420] on link "Lawsuits" at bounding box center [171, 426] width 295 height 30
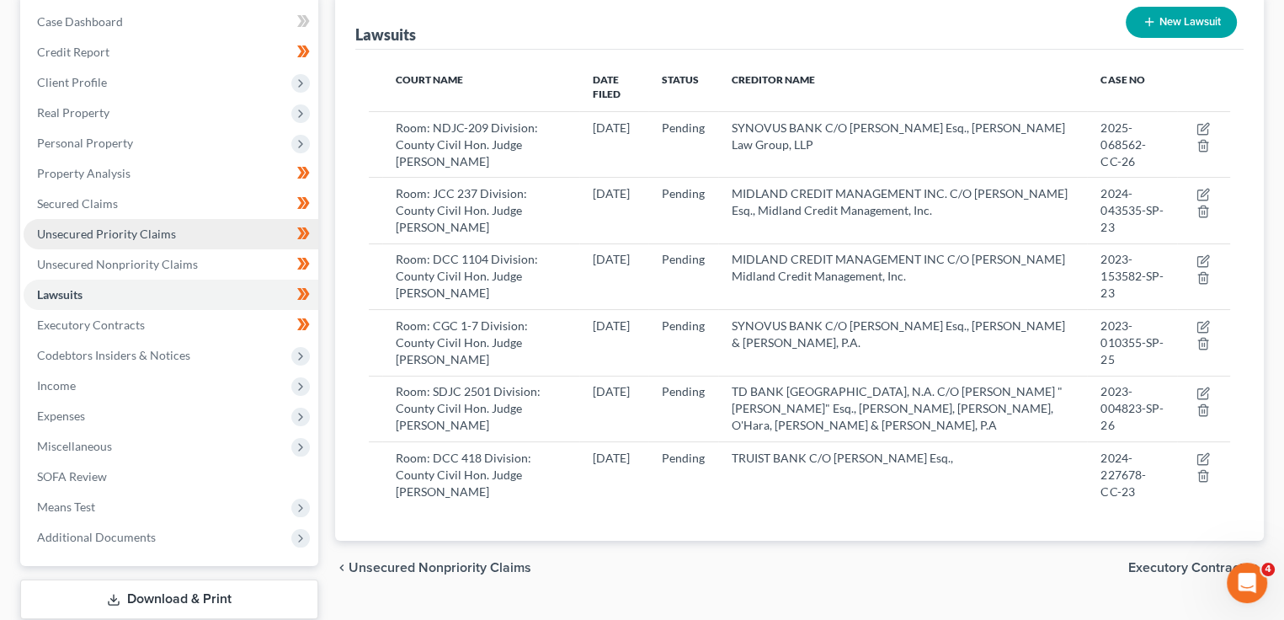
click at [111, 232] on span "Unsecured Priority Claims" at bounding box center [106, 234] width 139 height 14
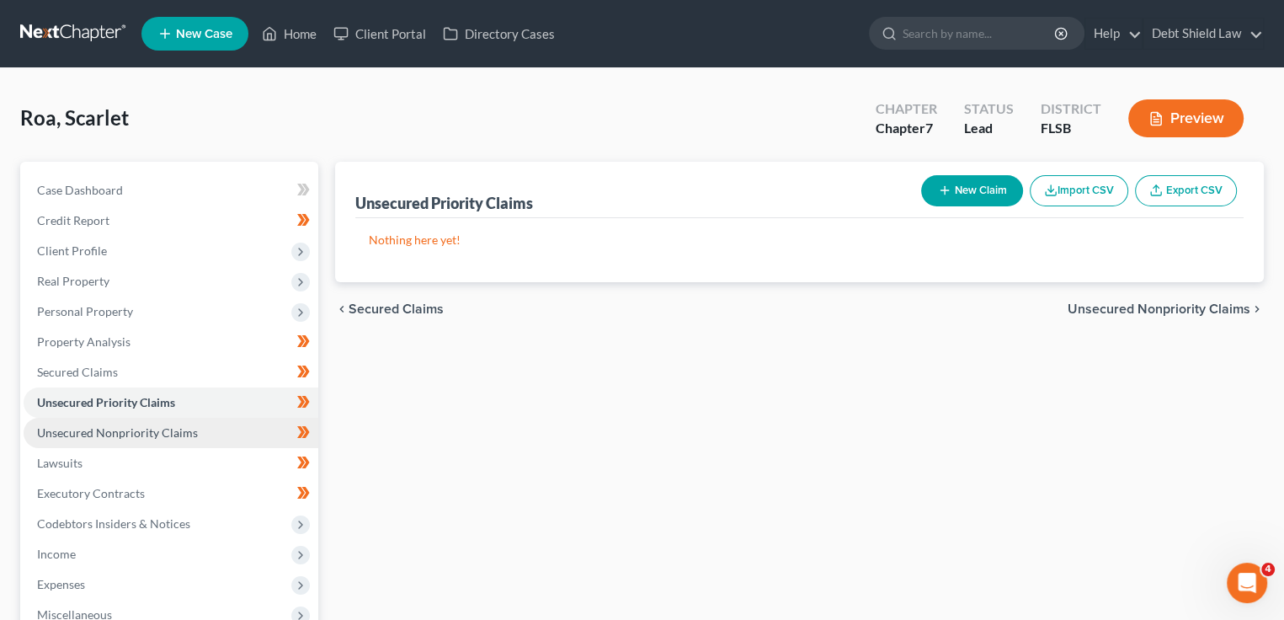
click at [169, 426] on span "Unsecured Nonpriority Claims" at bounding box center [117, 432] width 161 height 14
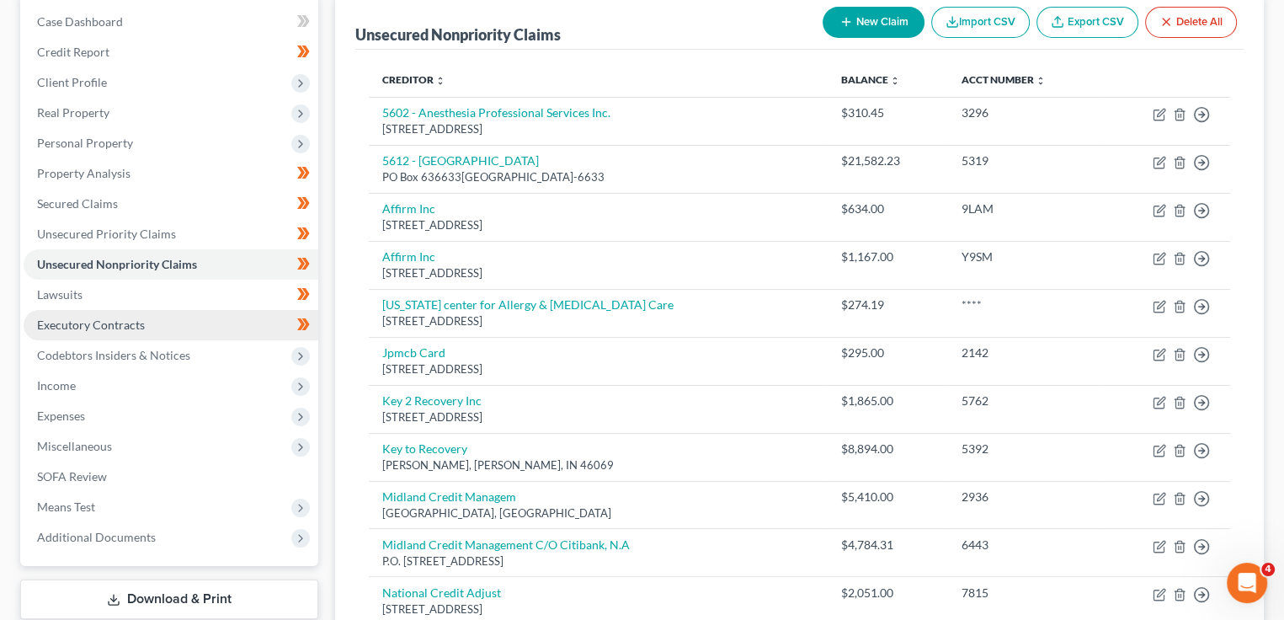
click at [128, 320] on span "Executory Contracts" at bounding box center [91, 325] width 108 height 14
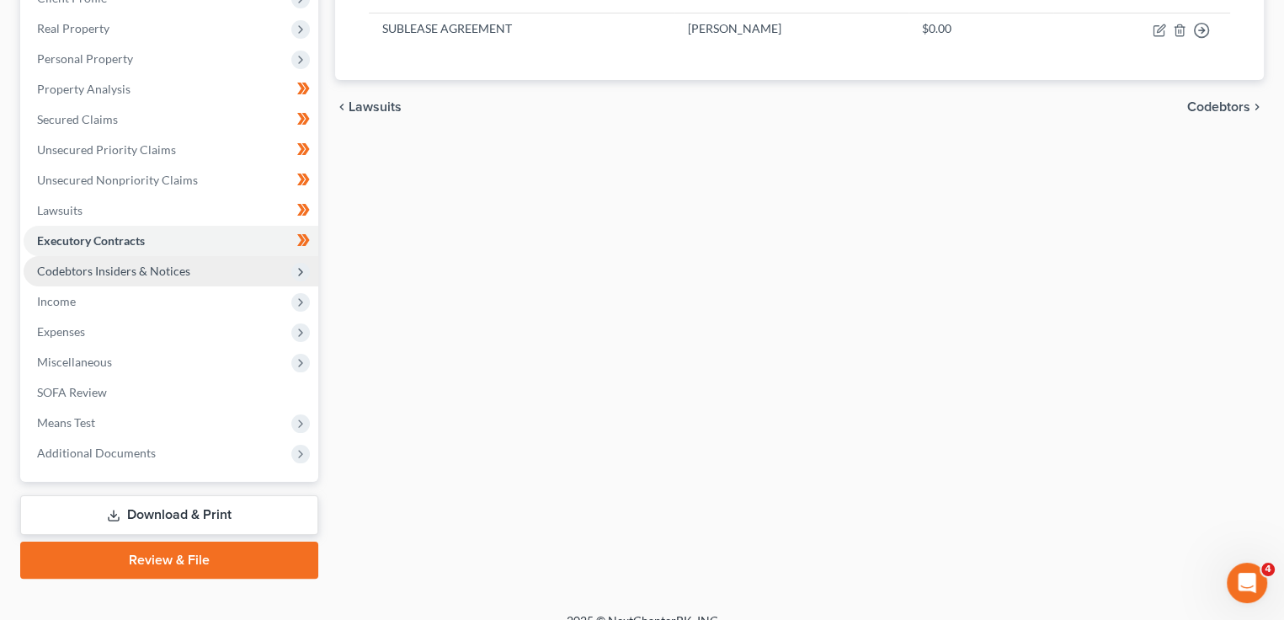
click at [168, 275] on span "Codebtors Insiders & Notices" at bounding box center [113, 271] width 153 height 14
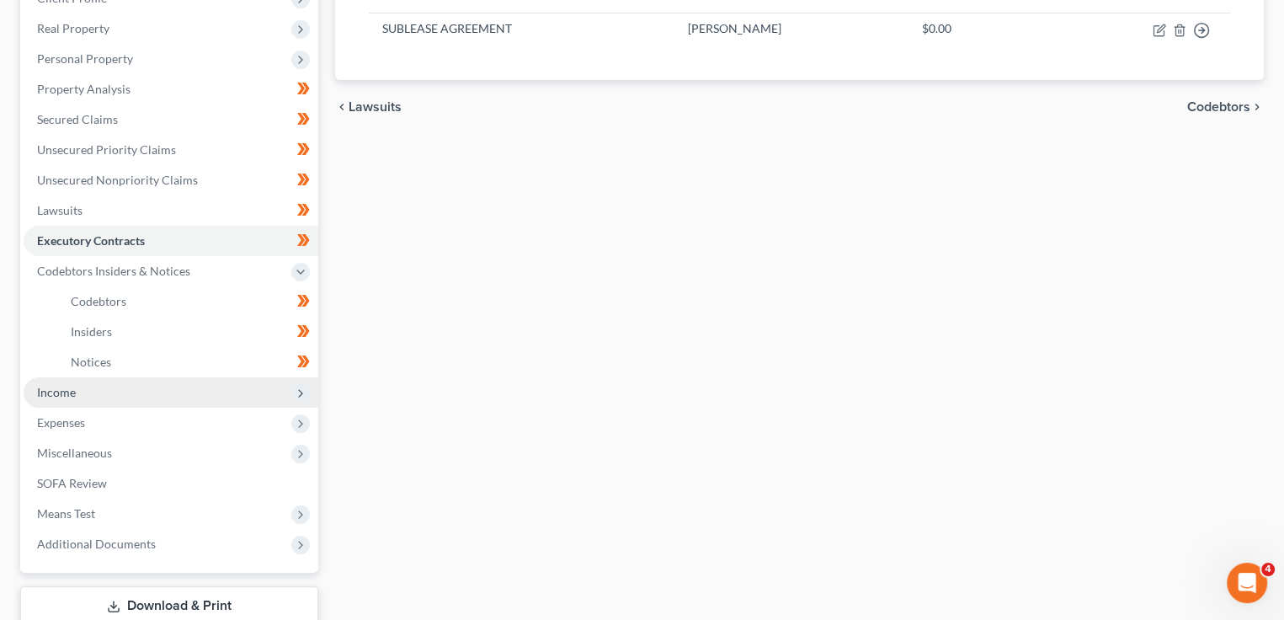
click at [111, 384] on span "Income" at bounding box center [171, 392] width 295 height 30
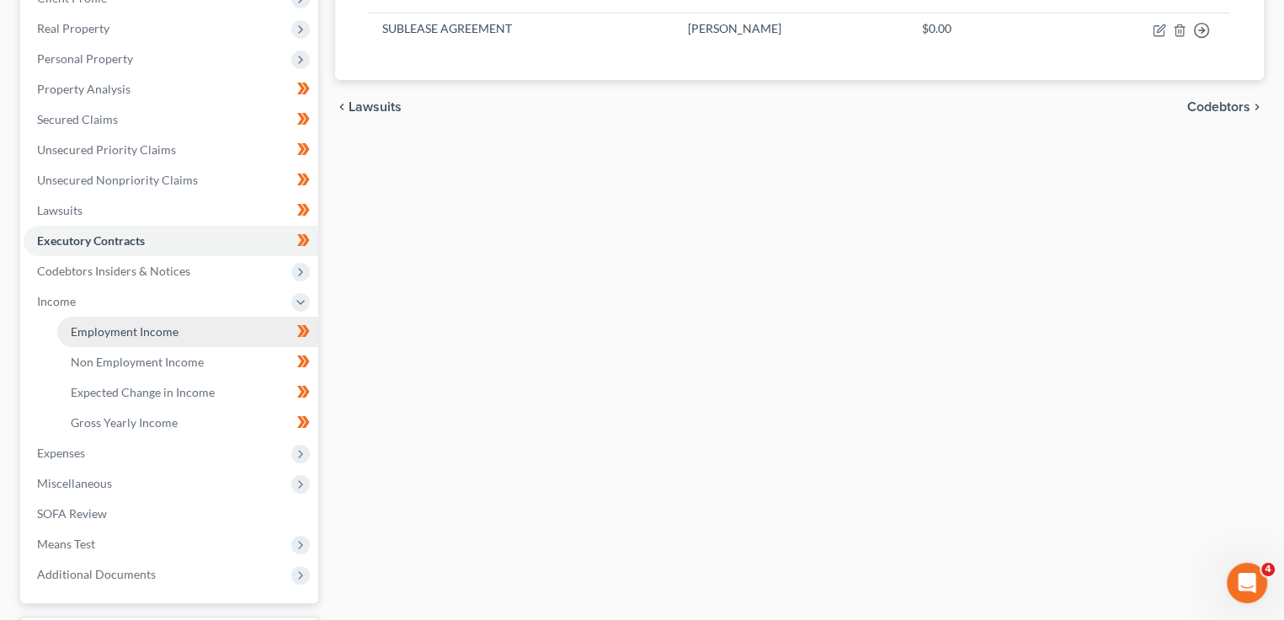
click at [125, 334] on span "Employment Income" at bounding box center [125, 331] width 108 height 14
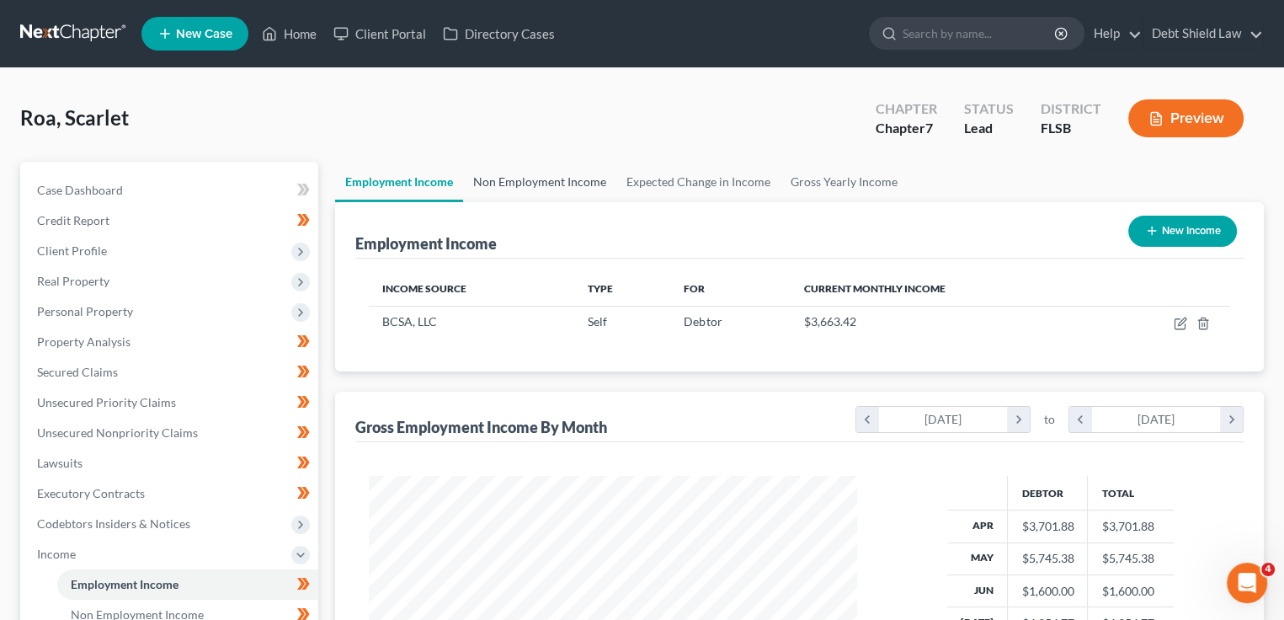
click at [531, 189] on link "Non Employment Income" at bounding box center [539, 182] width 153 height 40
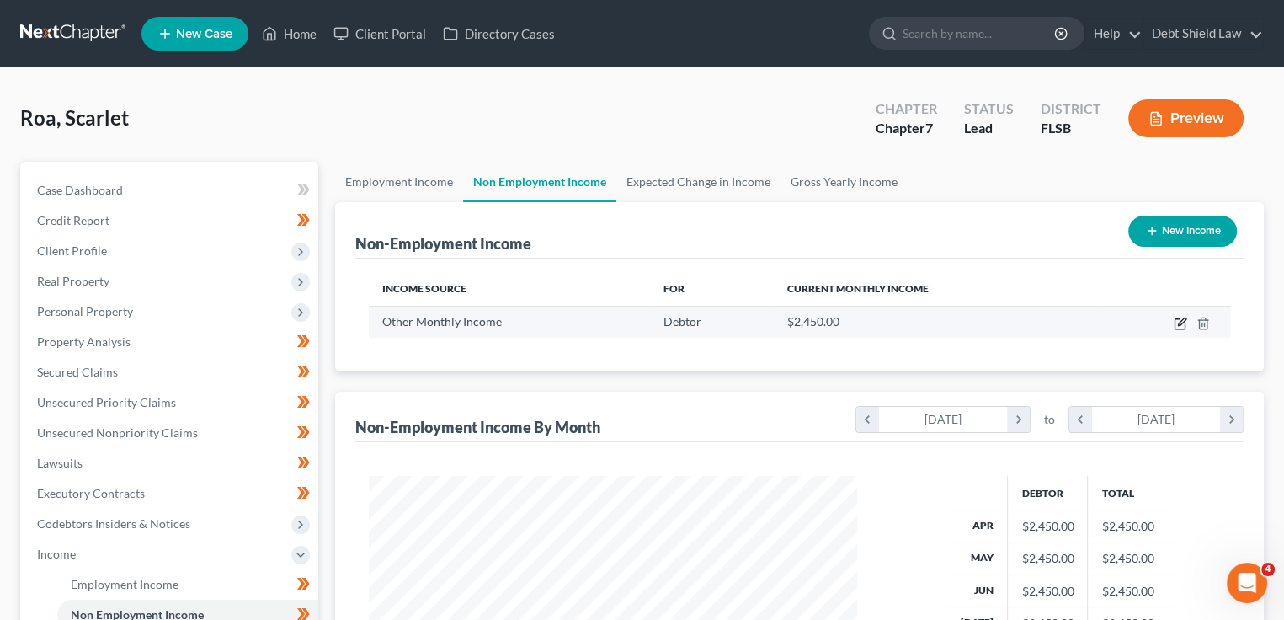
click at [1179, 322] on icon "button" at bounding box center [1182, 322] width 8 height 8
select select "13"
select select "0"
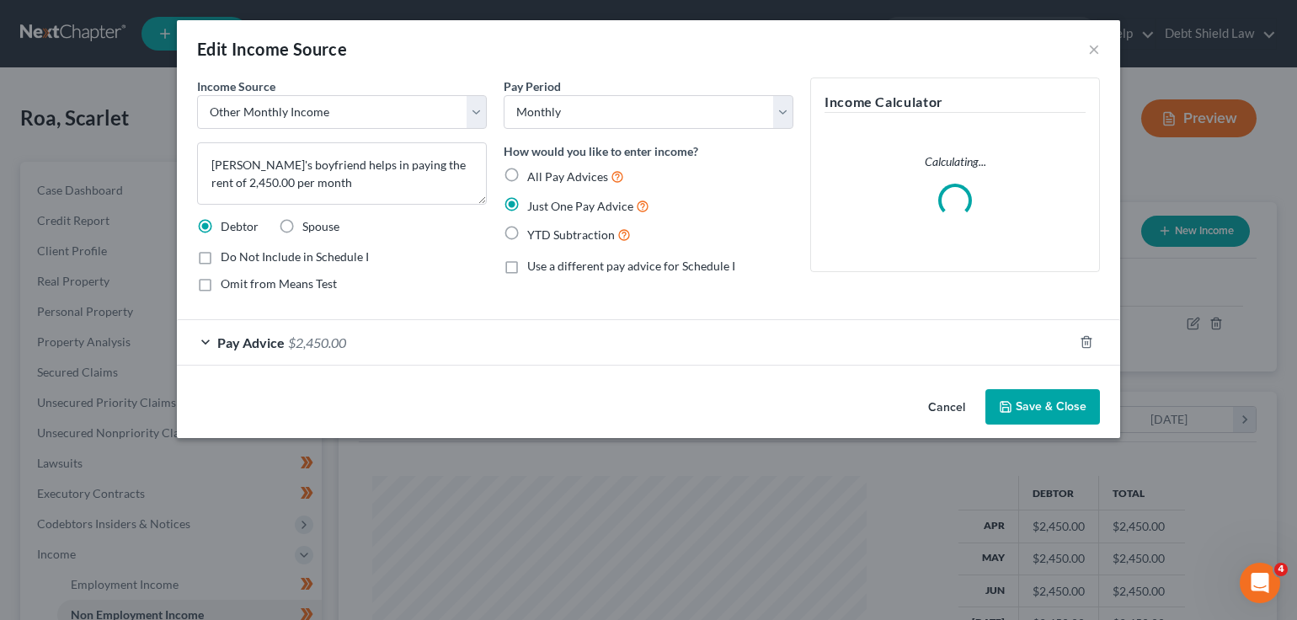
click at [319, 347] on span "$2,450.00" at bounding box center [317, 342] width 58 height 16
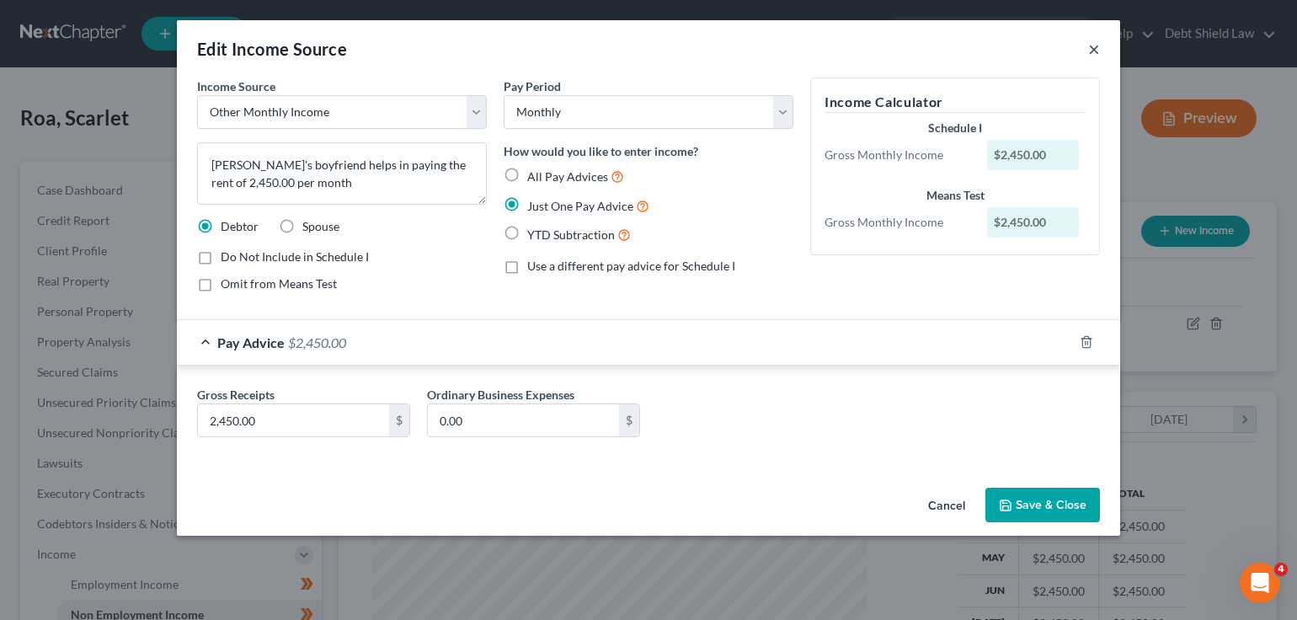
click at [1089, 52] on button "×" at bounding box center [1094, 49] width 12 height 20
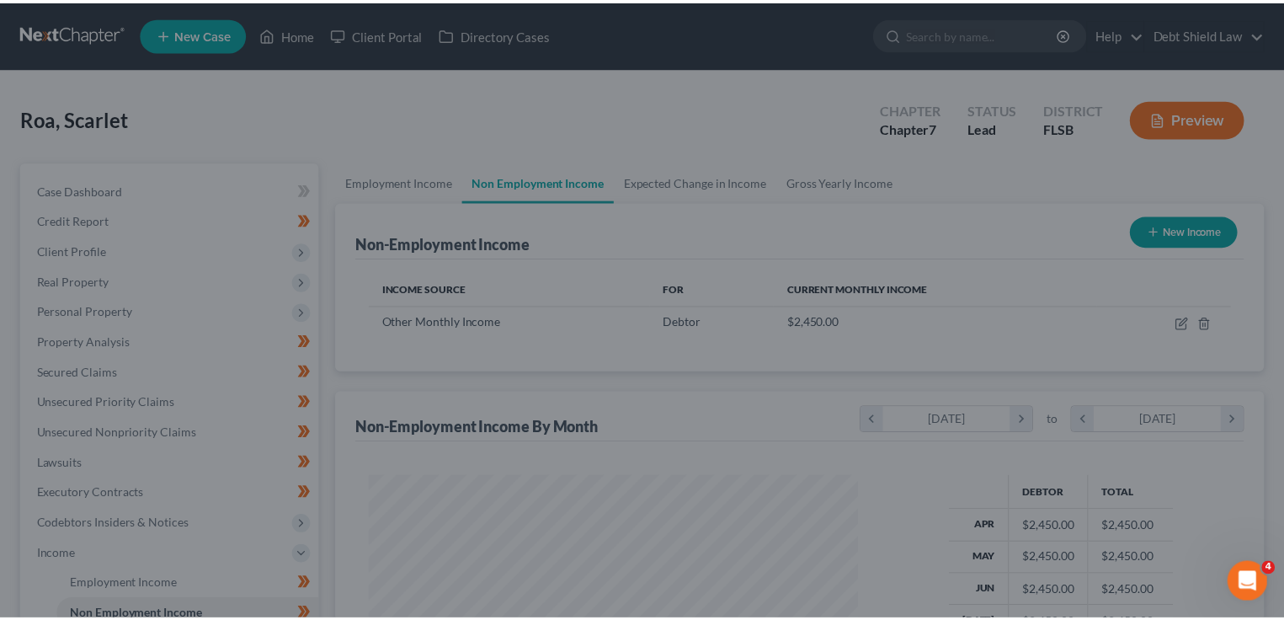
scroll to position [841876, 841655]
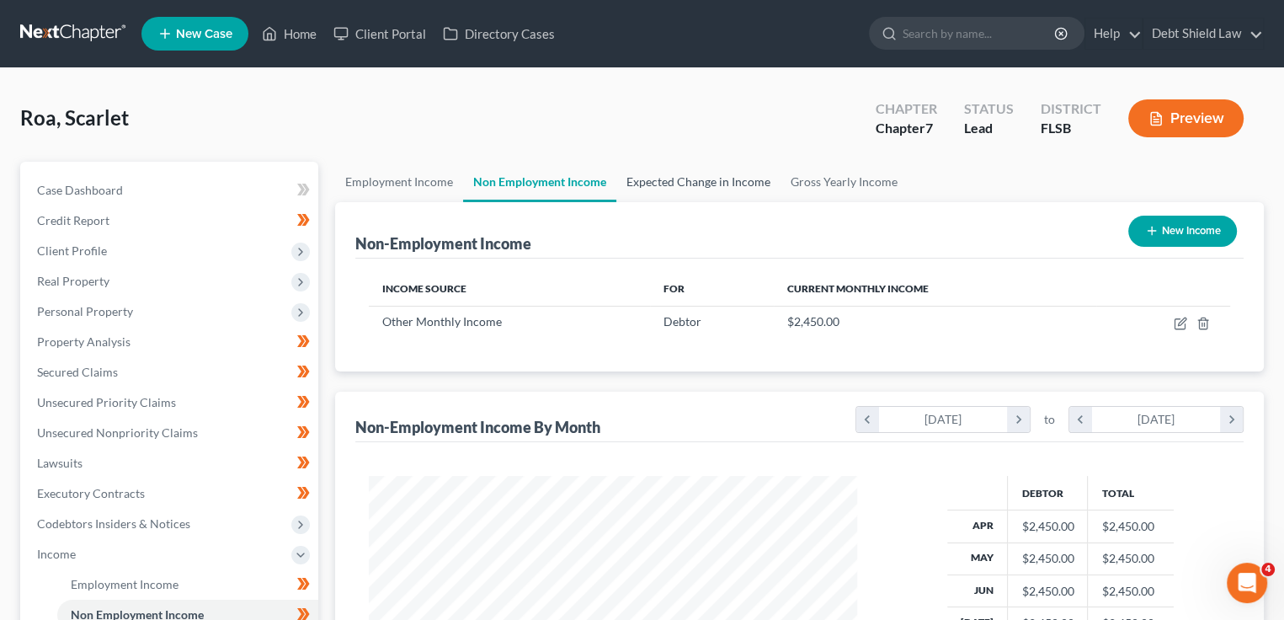
click at [678, 185] on link "Expected Change in Income" at bounding box center [698, 182] width 164 height 40
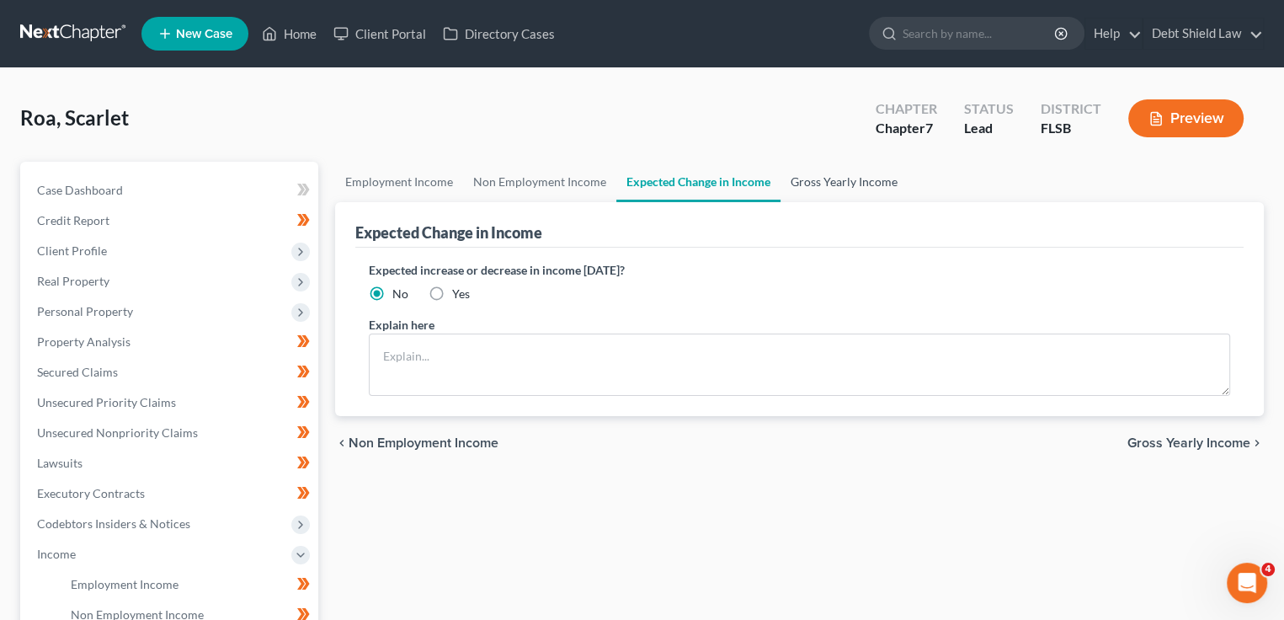
click at [809, 189] on link "Gross Yearly Income" at bounding box center [844, 182] width 127 height 40
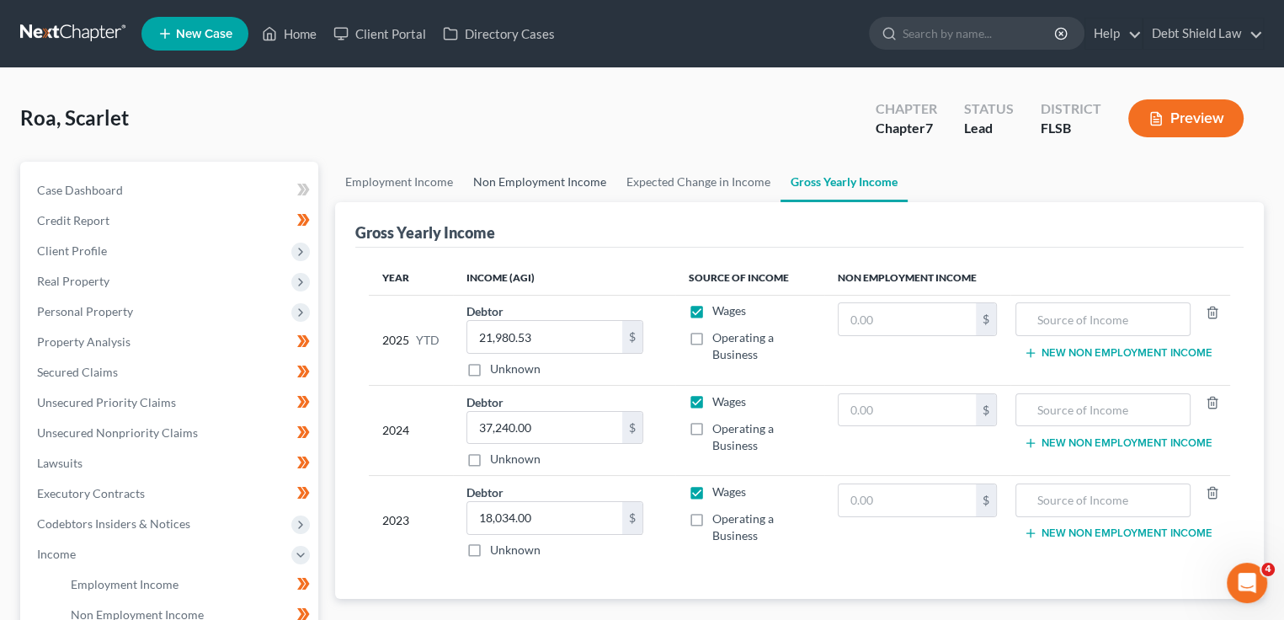
click at [532, 200] on ui-view "Employment Income Non Employment Income Expected Change in Income Gross Yearly …" at bounding box center [799, 408] width 929 height 492
click at [532, 186] on link "Non Employment Income" at bounding box center [539, 182] width 153 height 40
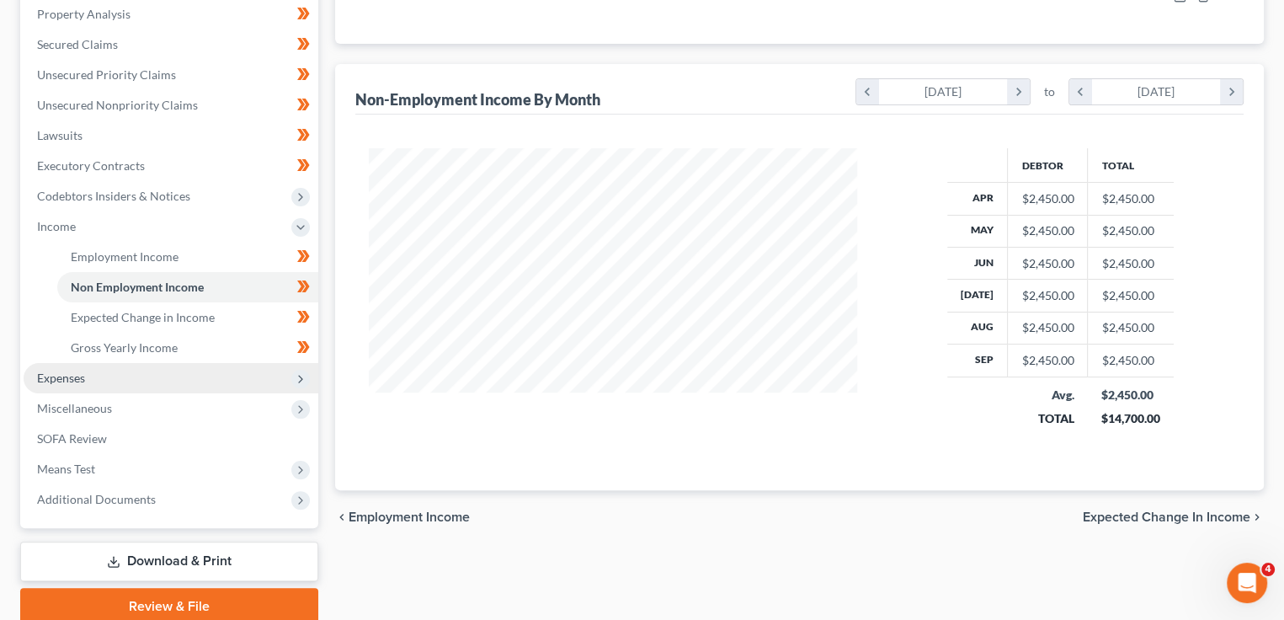
scroll to position [337, 0]
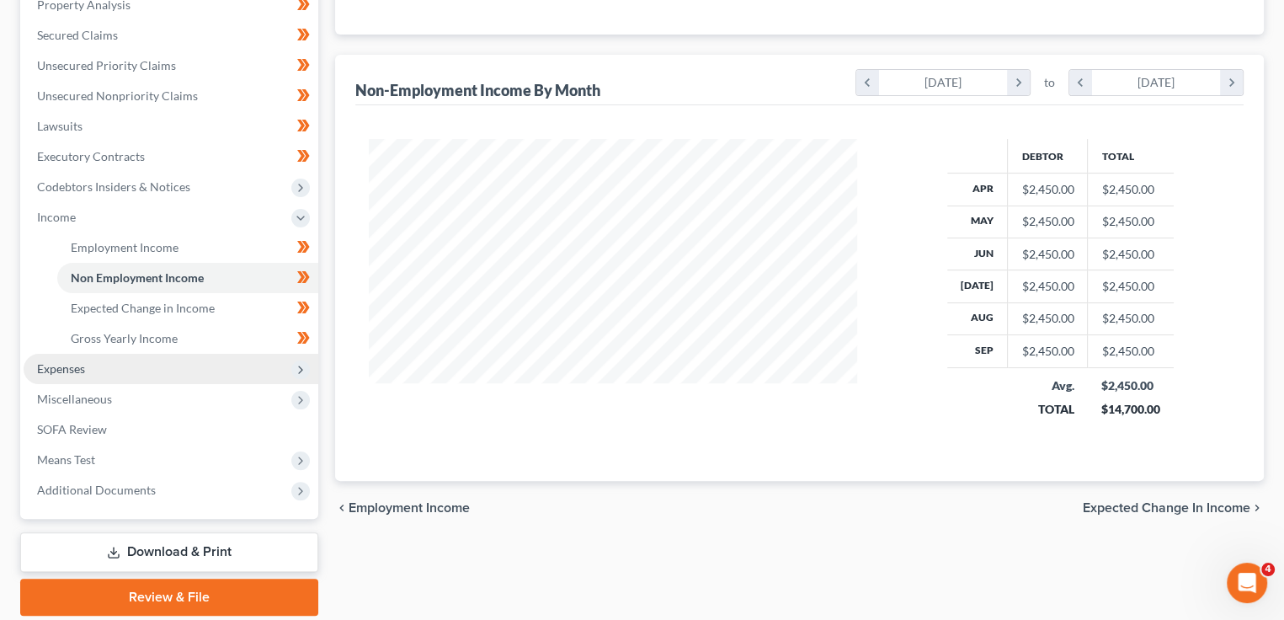
drag, startPoint x: 214, startPoint y: 368, endPoint x: 205, endPoint y: 362, distance: 10.3
click at [214, 368] on span "Expenses" at bounding box center [171, 369] width 295 height 30
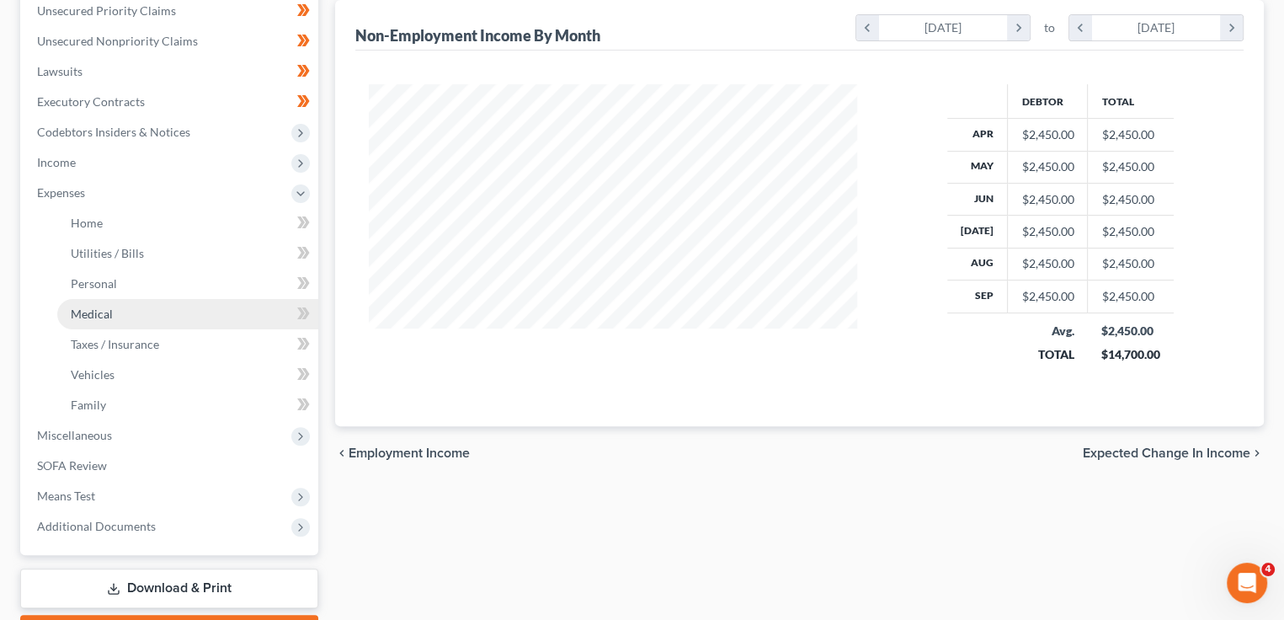
scroll to position [421, 0]
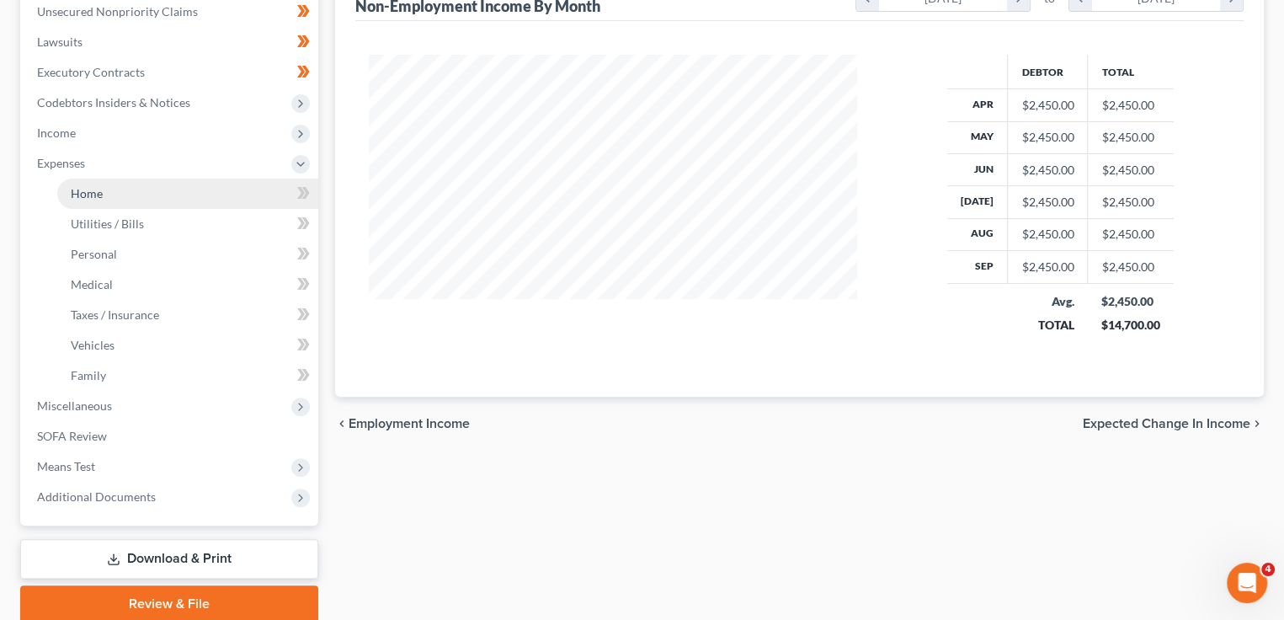
click at [149, 200] on link "Home" at bounding box center [187, 194] width 261 height 30
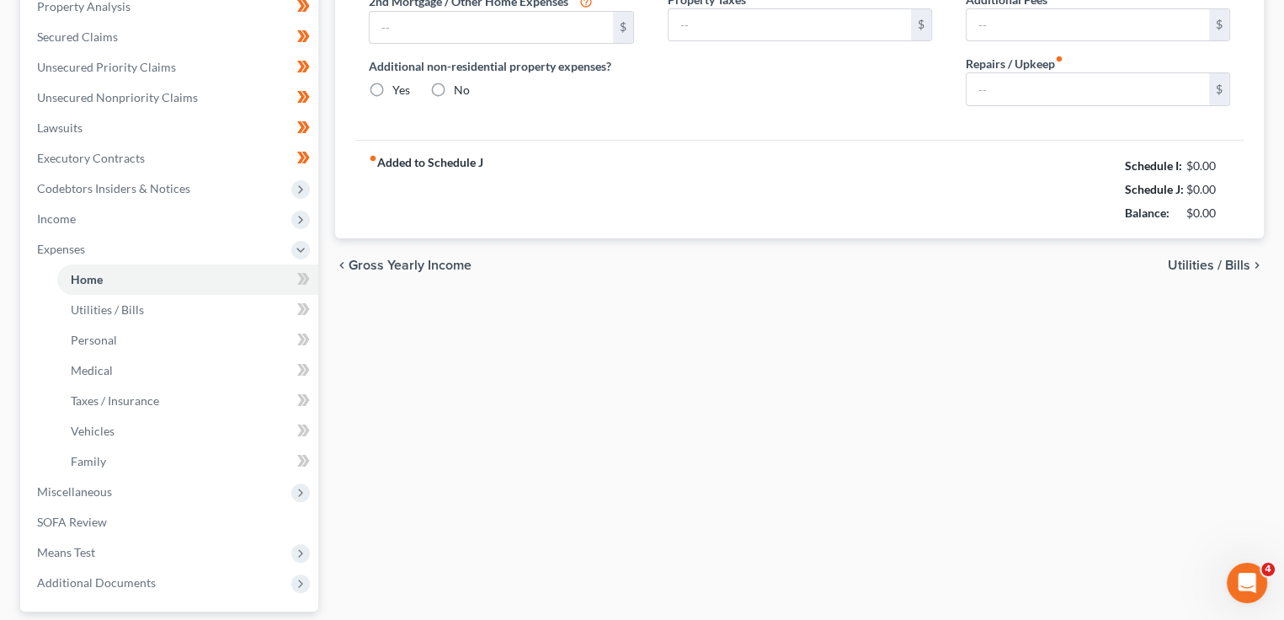
type input "2,450.00"
type input "0.00"
radio input "true"
type input "18.00"
type input "0.00"
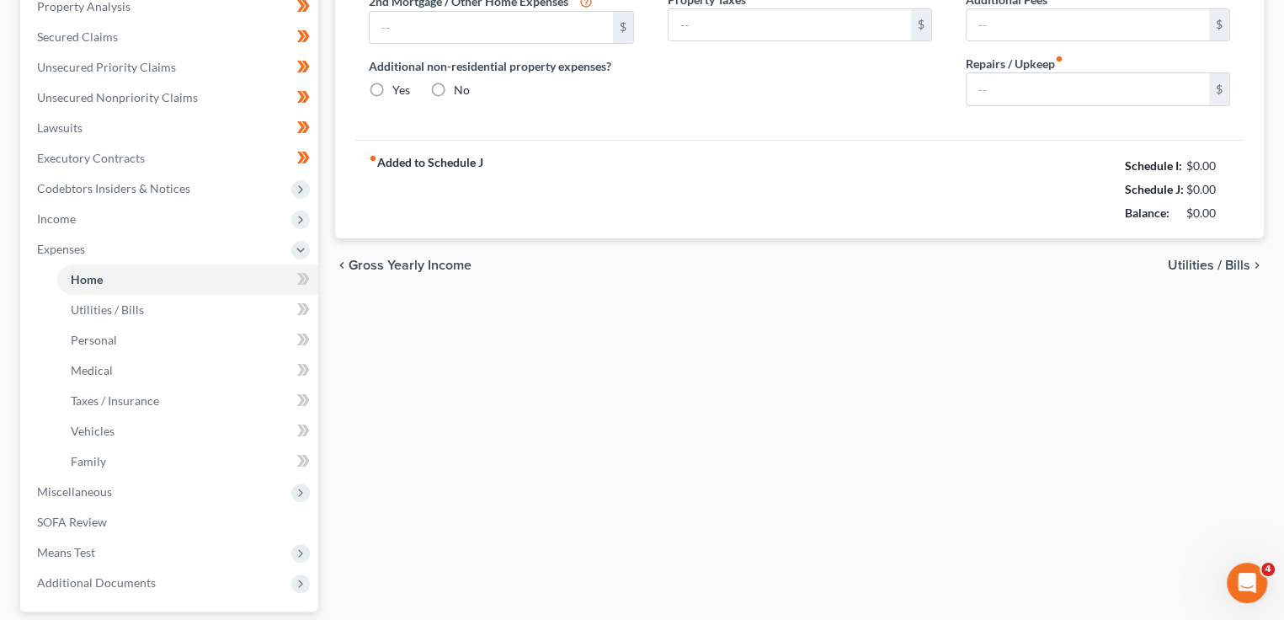
type input "0.00"
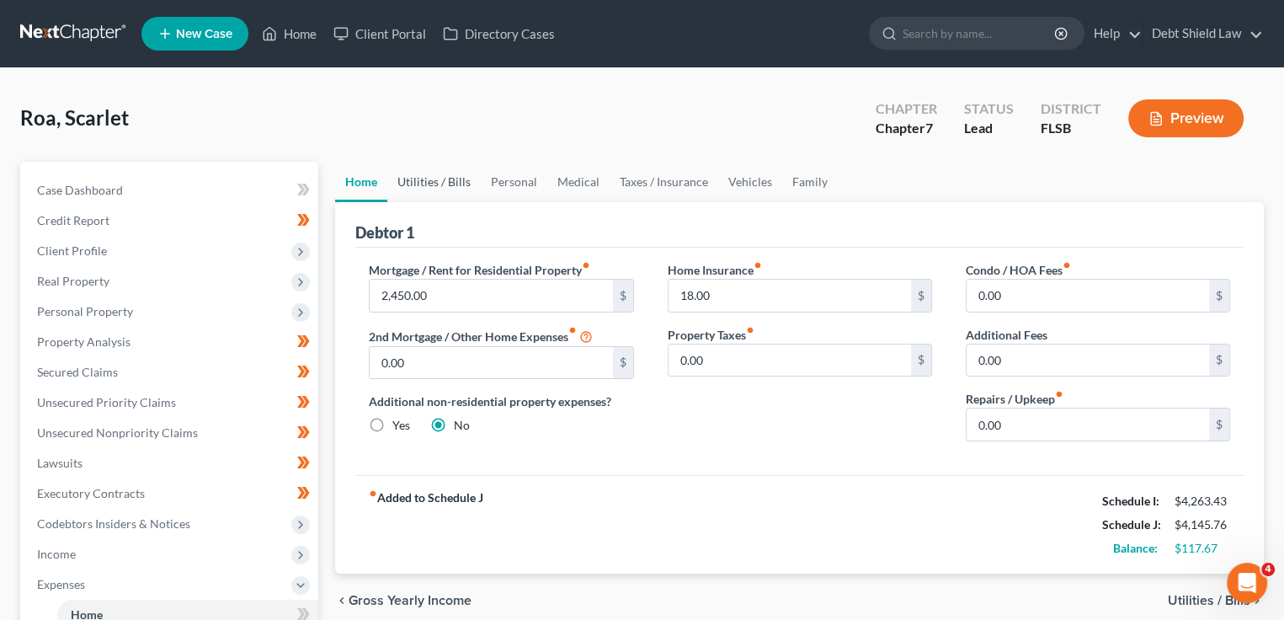
click at [441, 183] on link "Utilities / Bills" at bounding box center [433, 182] width 93 height 40
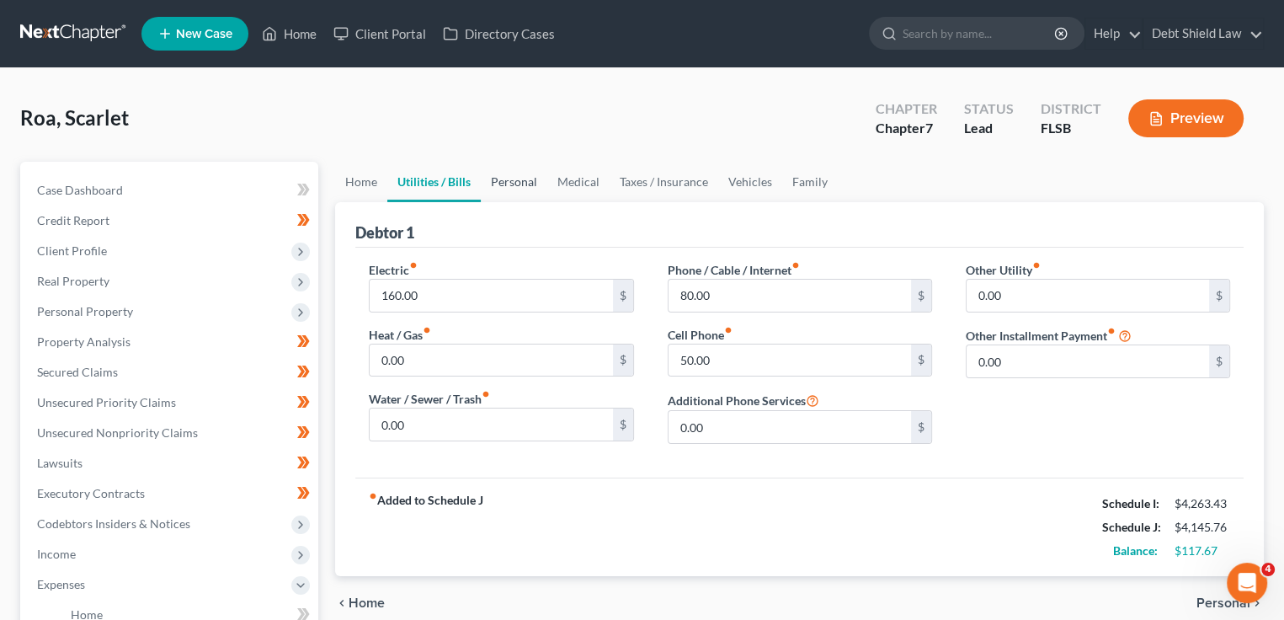
click at [509, 189] on link "Personal" at bounding box center [514, 182] width 67 height 40
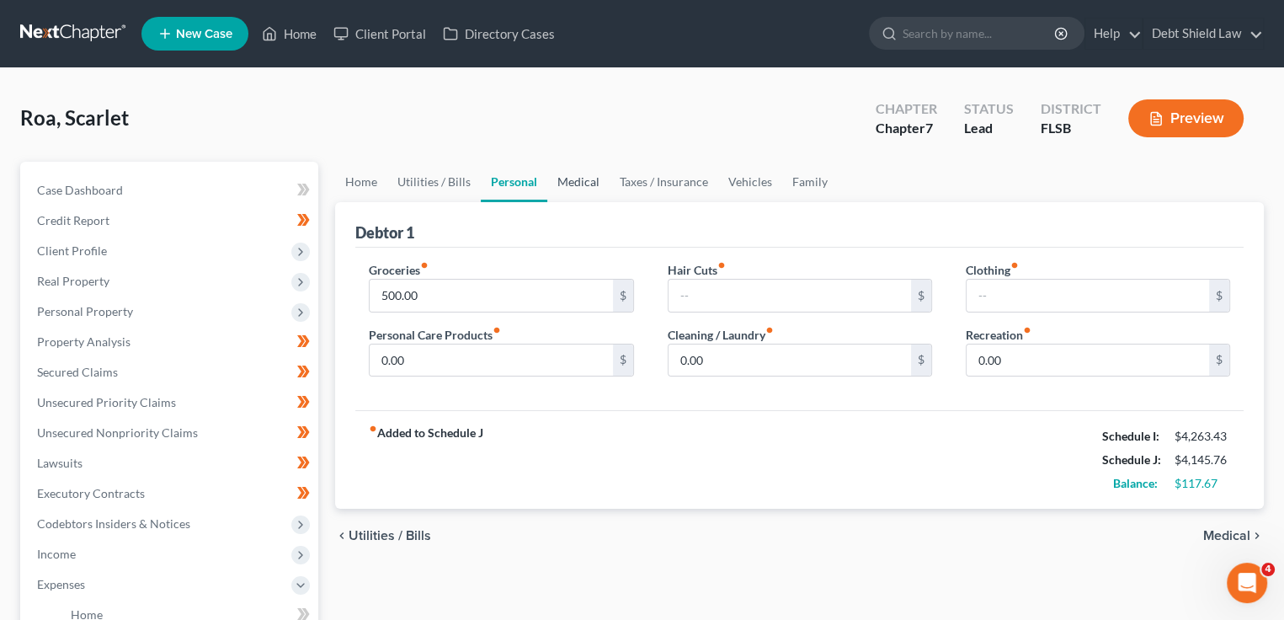
click at [572, 189] on link "Medical" at bounding box center [578, 182] width 62 height 40
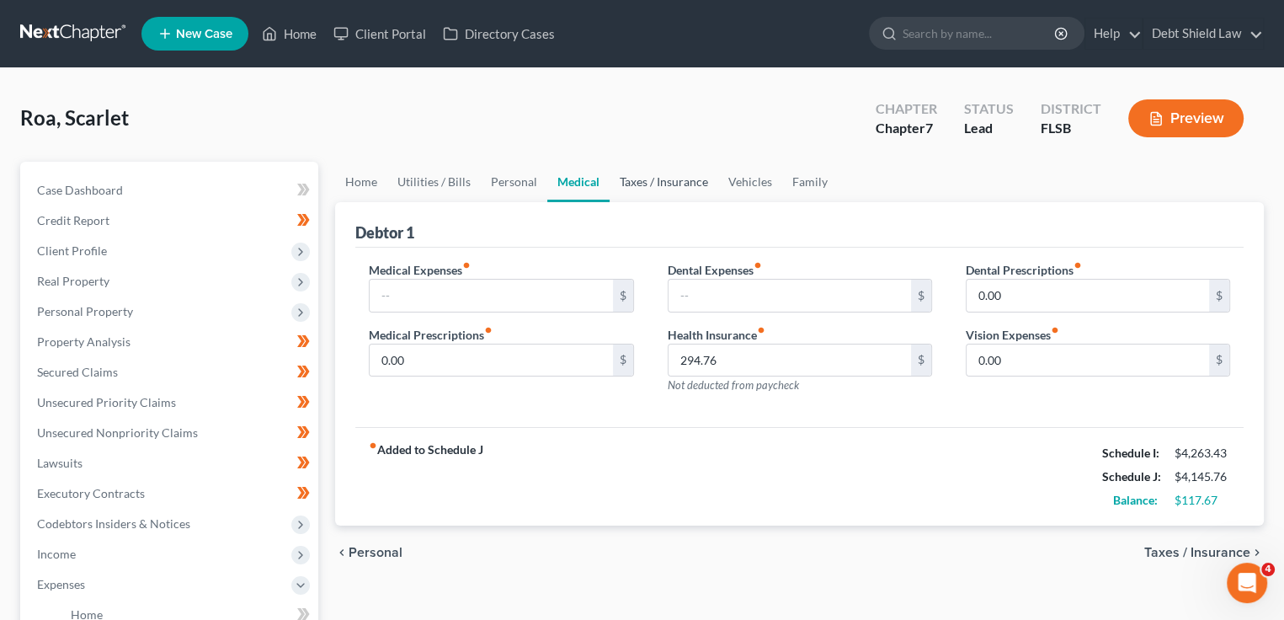
click at [636, 183] on link "Taxes / Insurance" at bounding box center [664, 182] width 109 height 40
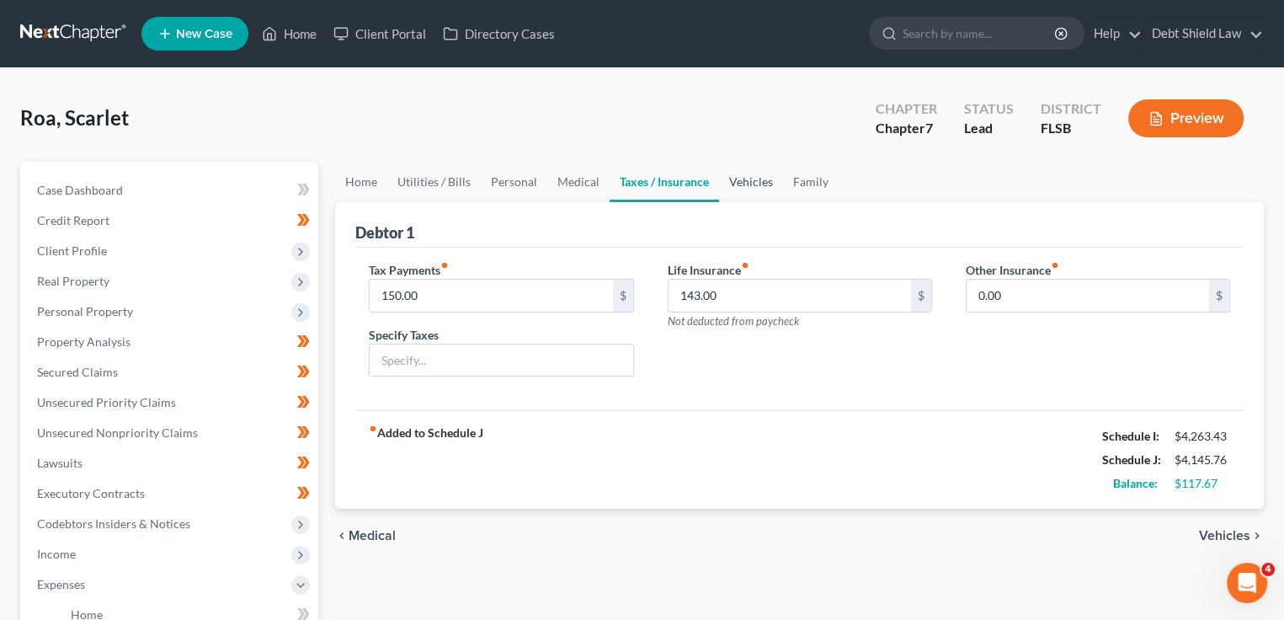
click at [759, 189] on link "Vehicles" at bounding box center [751, 182] width 64 height 40
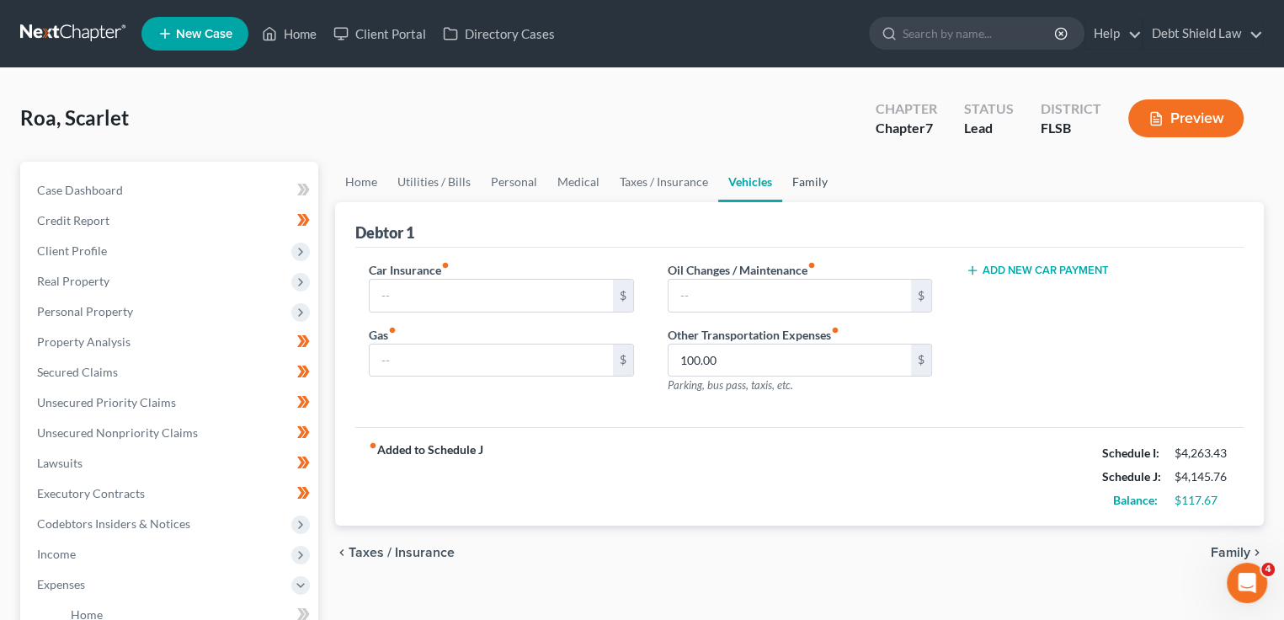
click at [795, 189] on link "Family" at bounding box center [810, 182] width 56 height 40
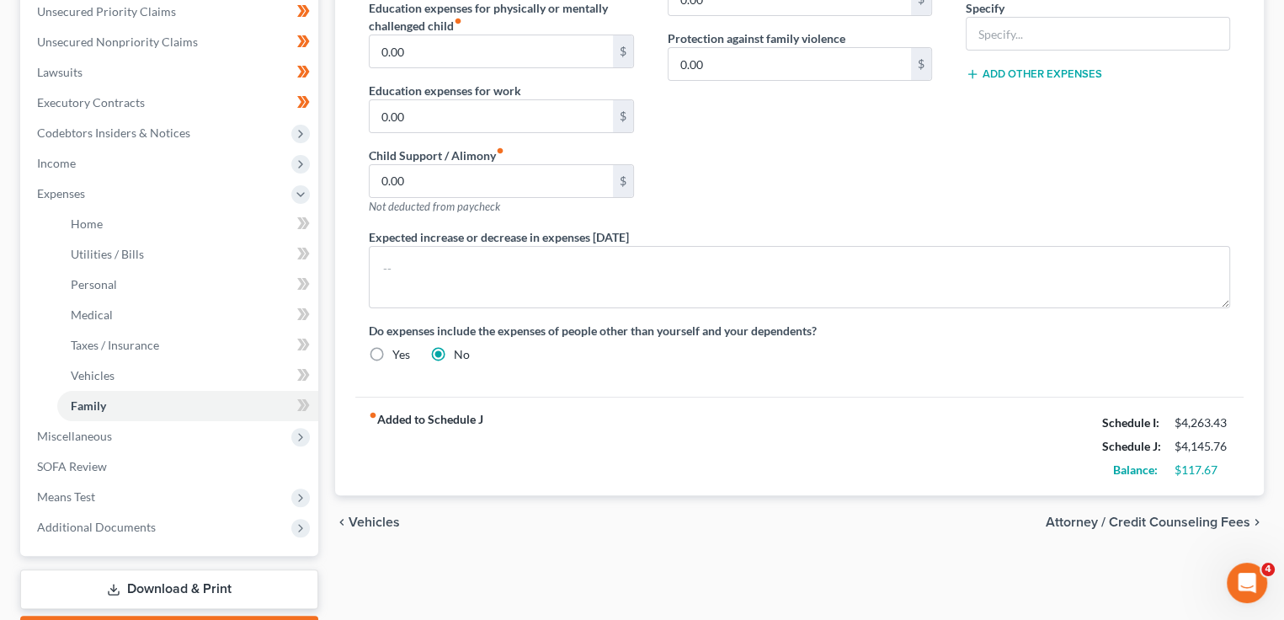
scroll to position [421, 0]
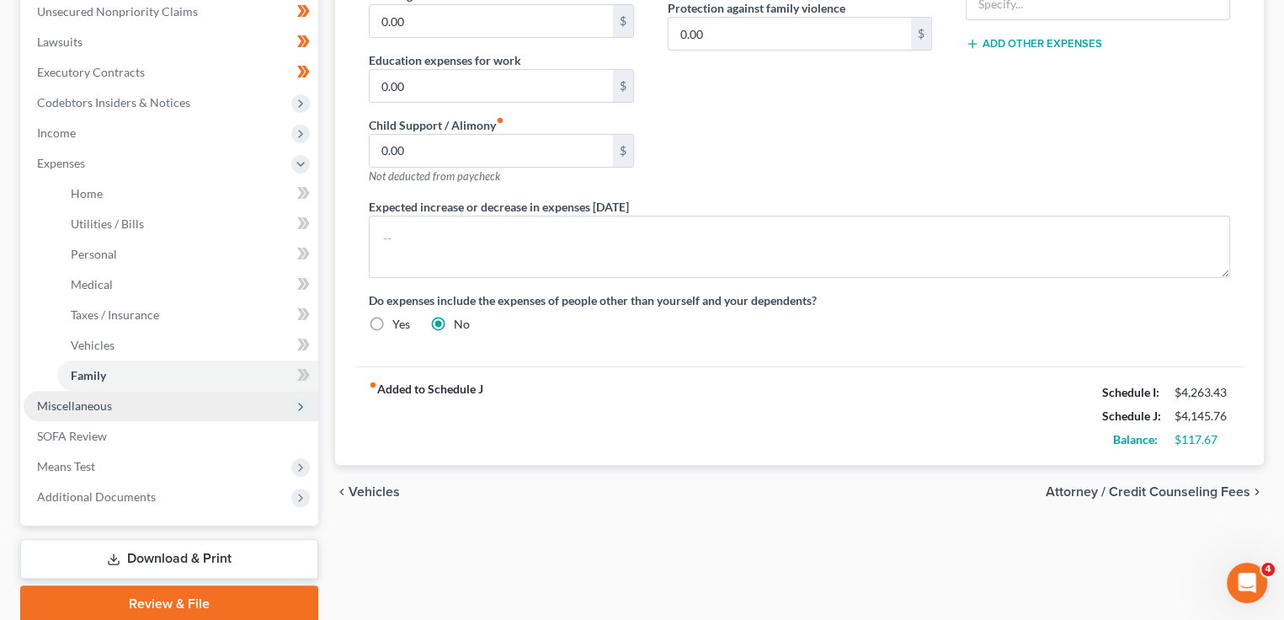
click at [172, 403] on span "Miscellaneous" at bounding box center [171, 406] width 295 height 30
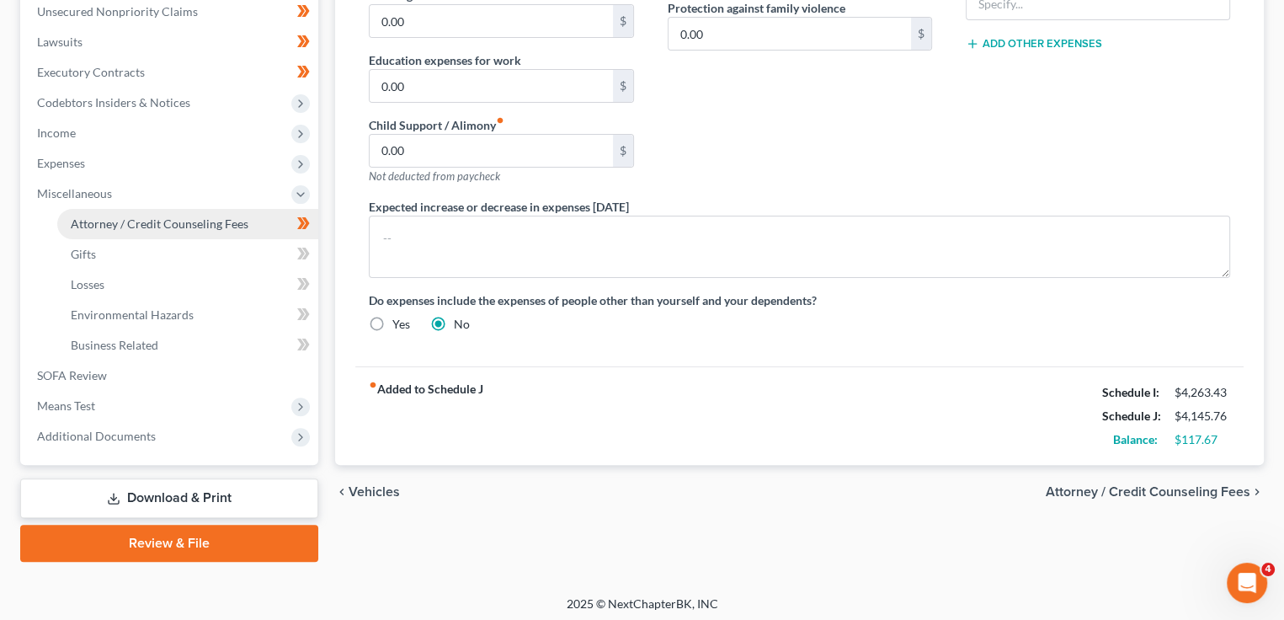
click at [129, 223] on span "Attorney / Credit Counseling Fees" at bounding box center [160, 223] width 178 height 14
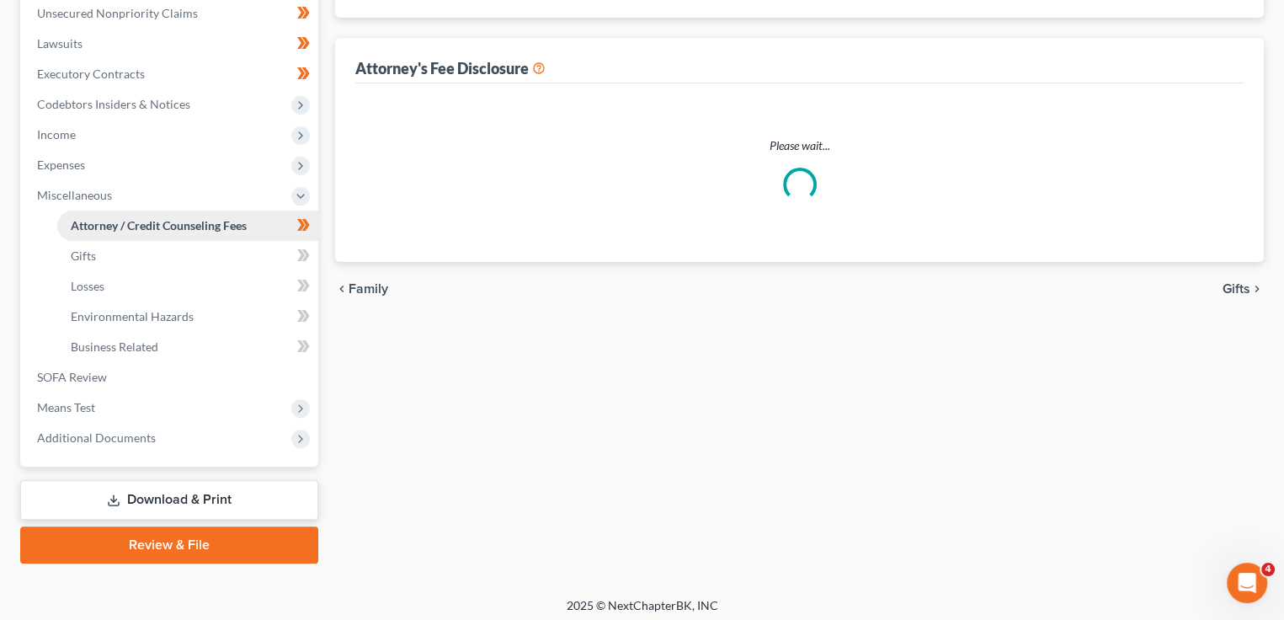
select select "2"
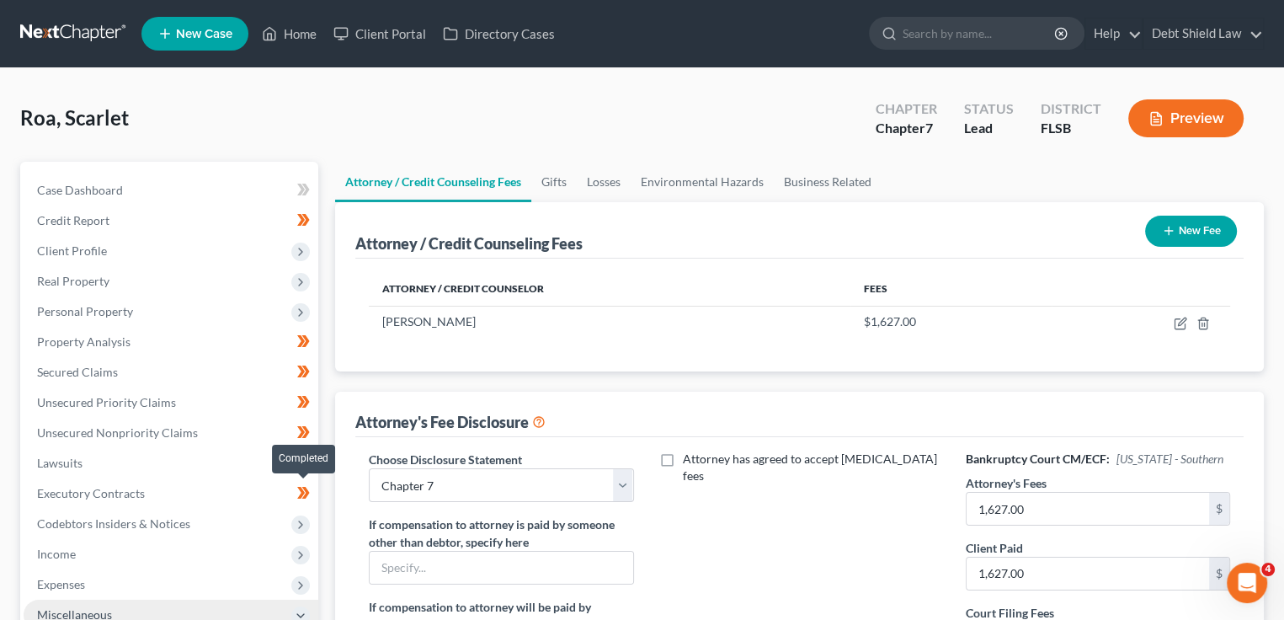
scroll to position [253, 0]
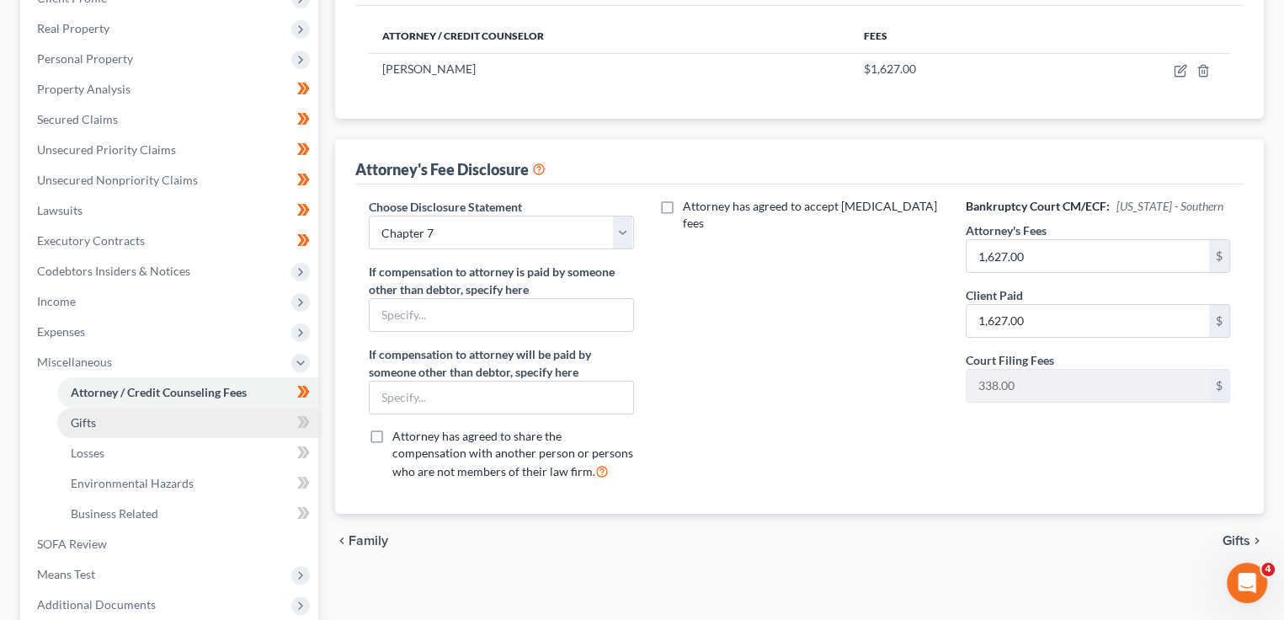
click at [168, 424] on link "Gifts" at bounding box center [187, 423] width 261 height 30
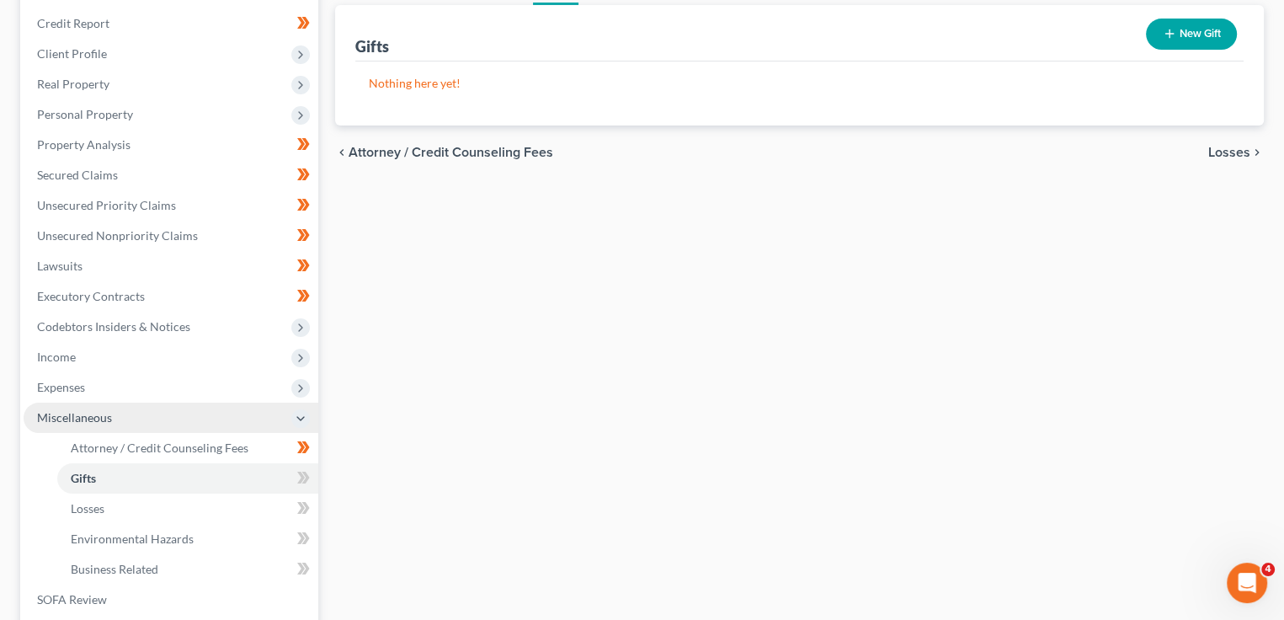
scroll to position [253, 0]
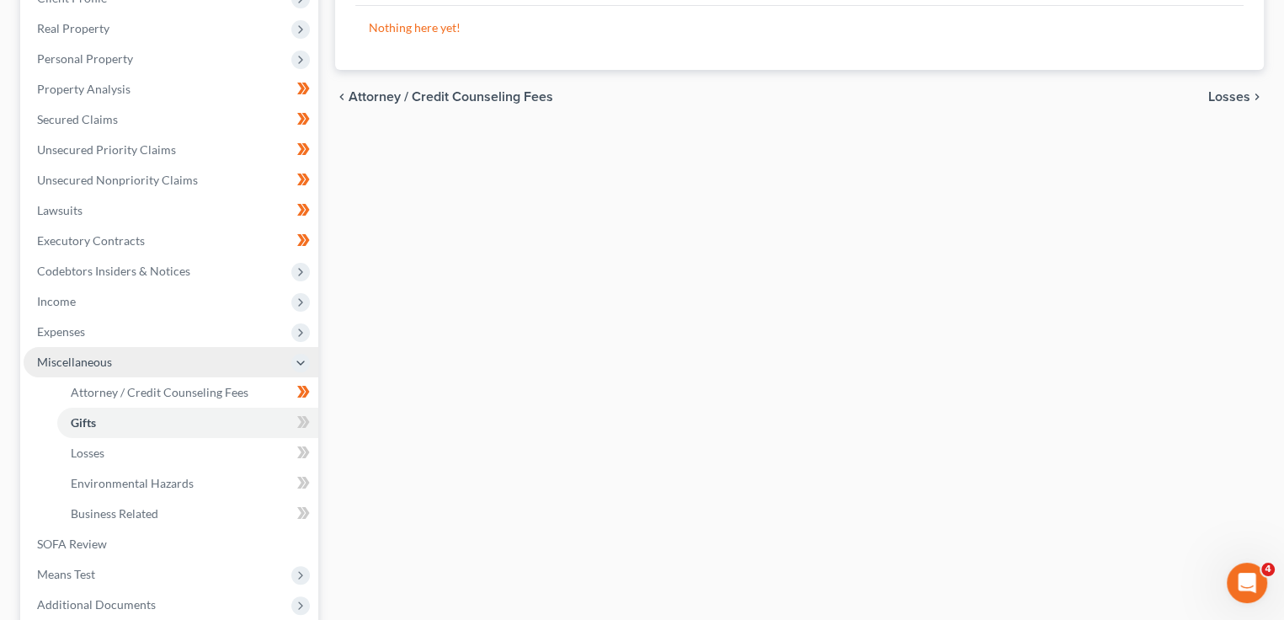
drag, startPoint x: 141, startPoint y: 333, endPoint x: 138, endPoint y: 348, distance: 15.4
click at [141, 333] on span "Expenses" at bounding box center [171, 332] width 295 height 30
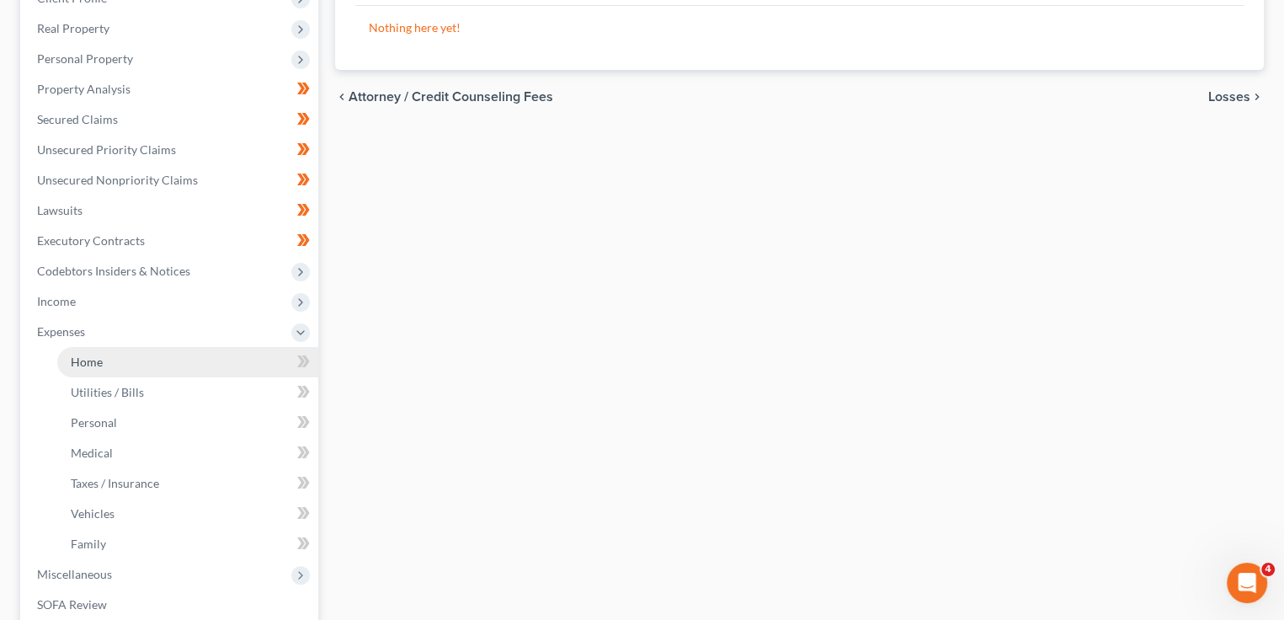
click at [138, 348] on link "Home" at bounding box center [187, 362] width 261 height 30
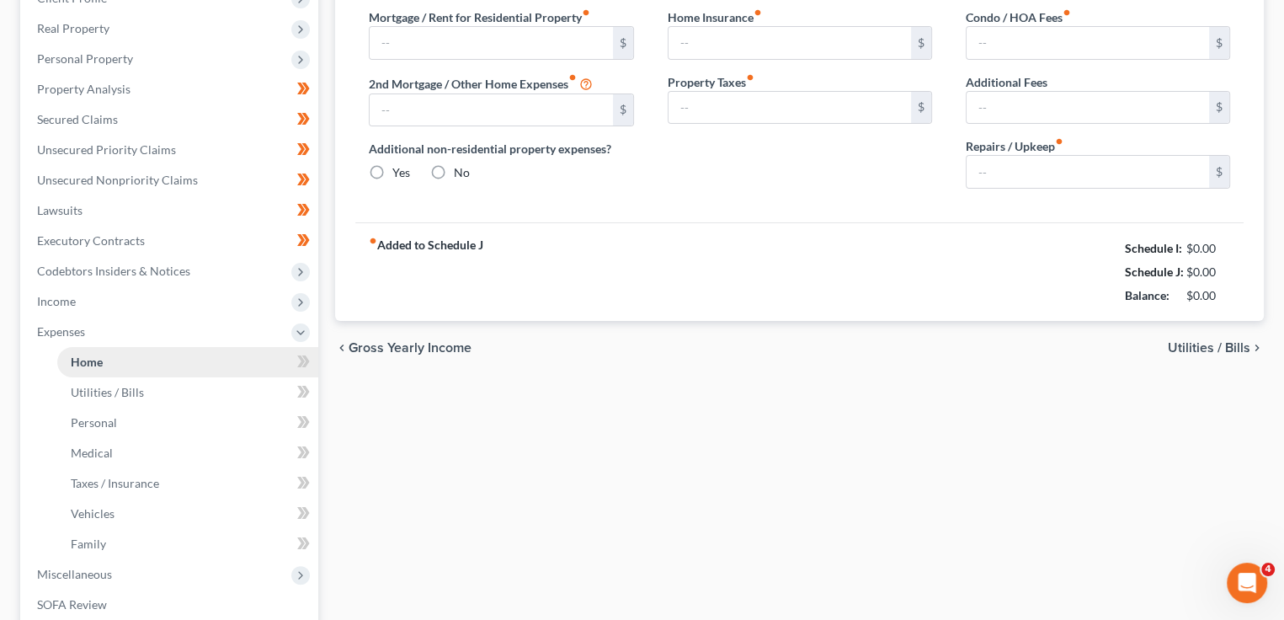
type input "2,450.00"
type input "0.00"
radio input "true"
type input "18.00"
type input "0.00"
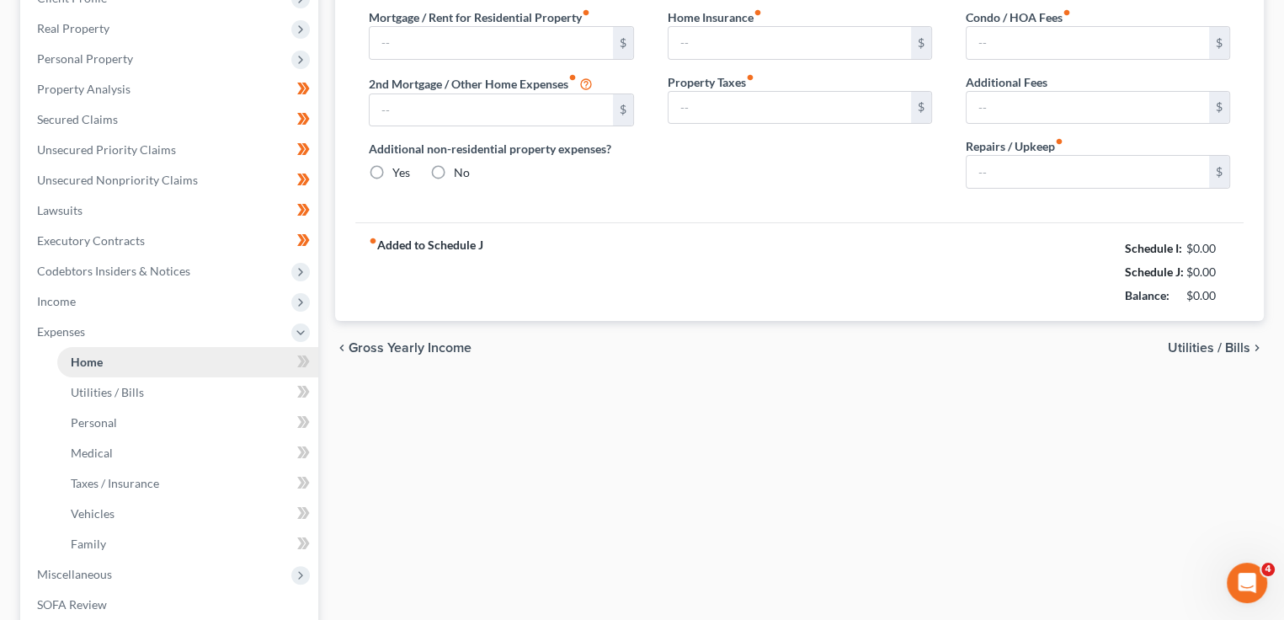
type input "0.00"
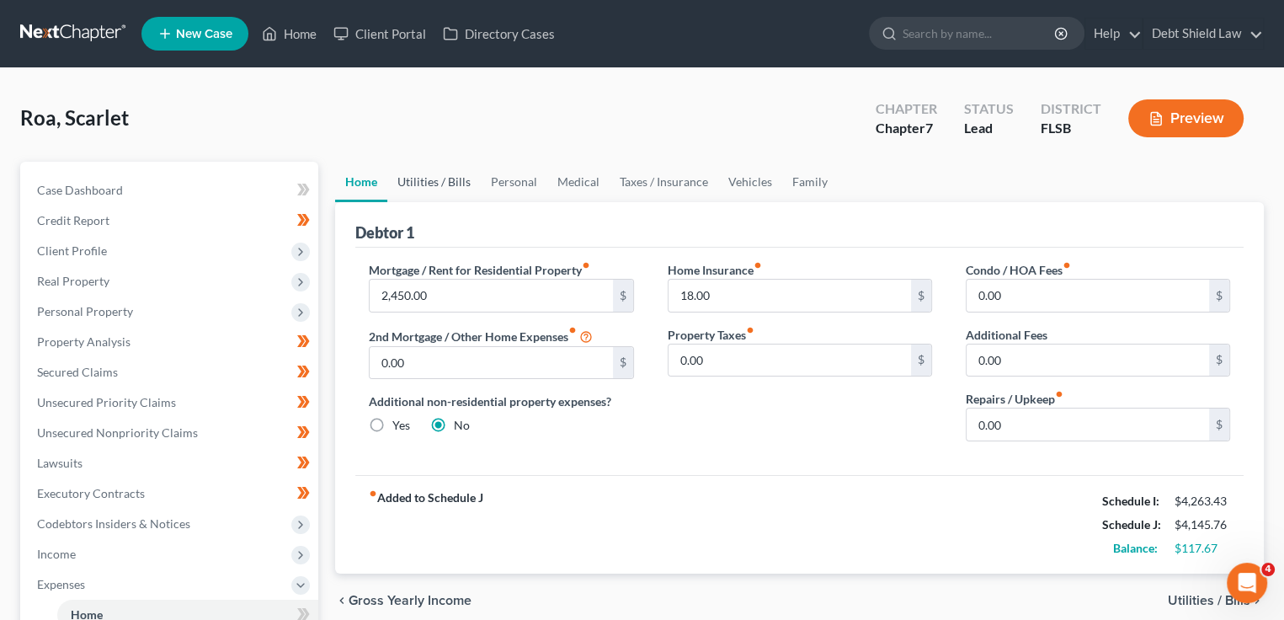
click at [426, 190] on link "Utilities / Bills" at bounding box center [433, 182] width 93 height 40
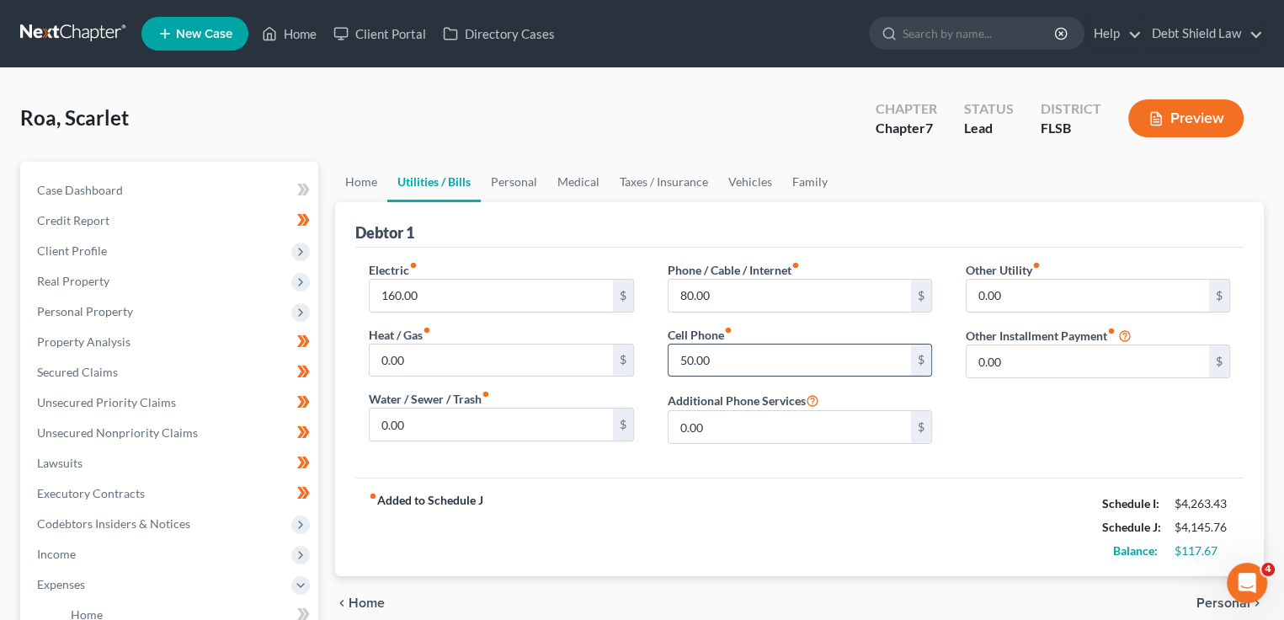
click at [687, 355] on input "50.00" at bounding box center [790, 360] width 243 height 32
click at [515, 191] on link "Personal" at bounding box center [514, 182] width 67 height 40
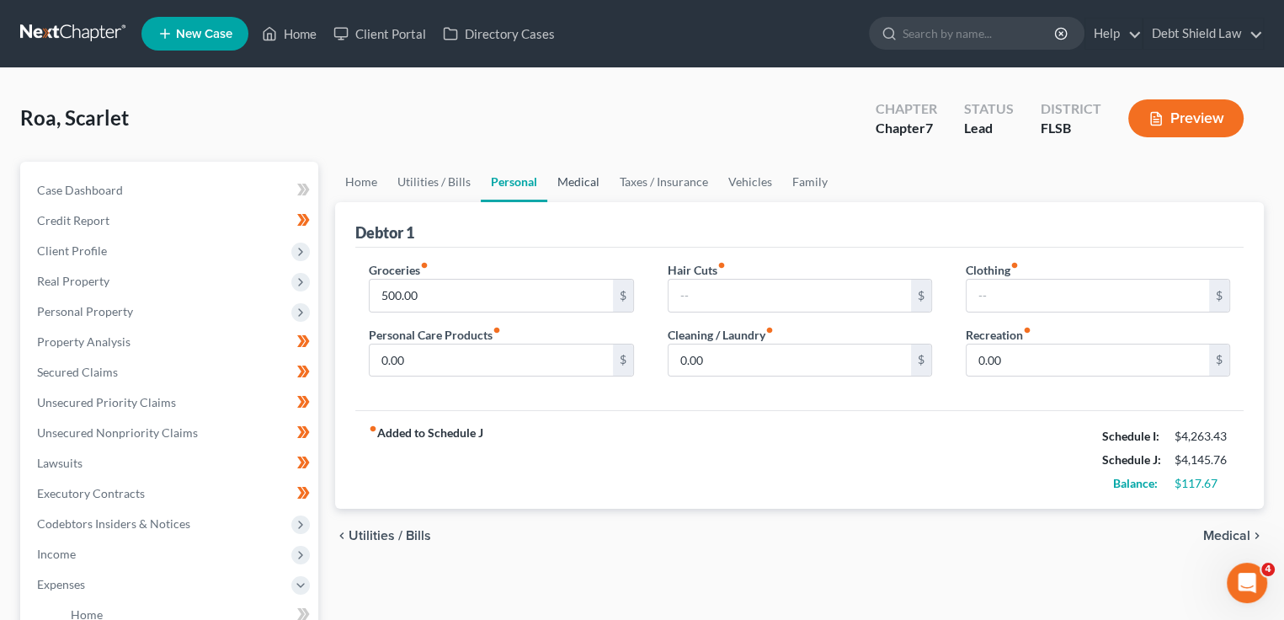
click at [579, 195] on link "Medical" at bounding box center [578, 182] width 62 height 40
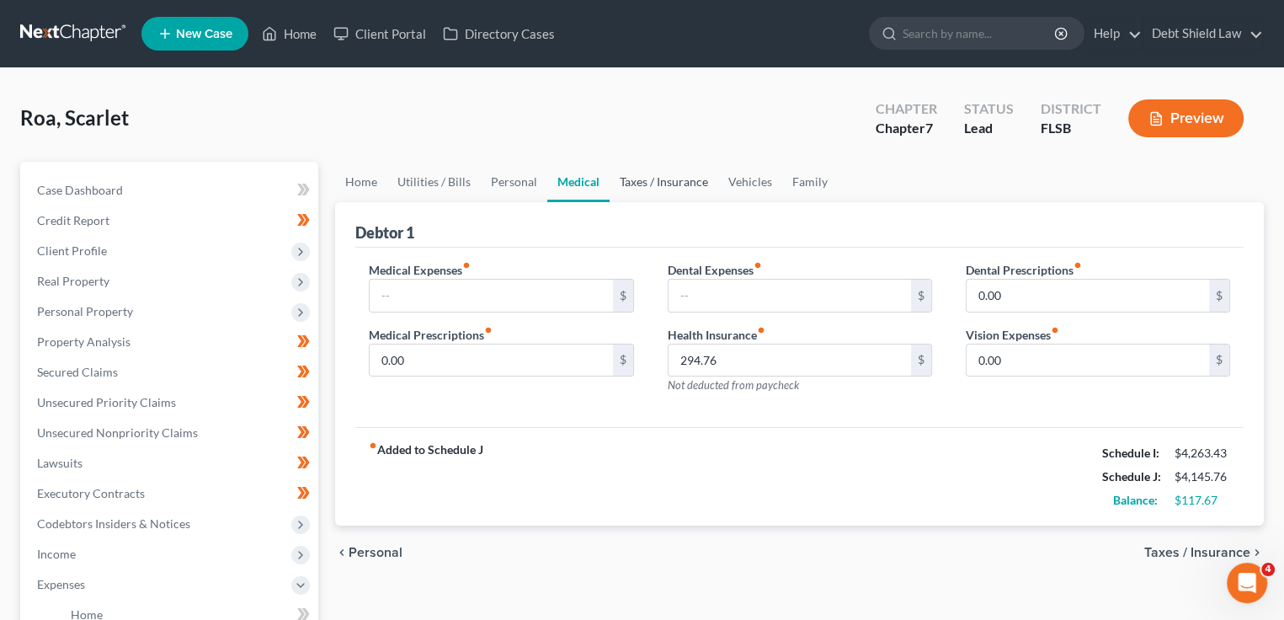
click at [643, 195] on link "Taxes / Insurance" at bounding box center [664, 182] width 109 height 40
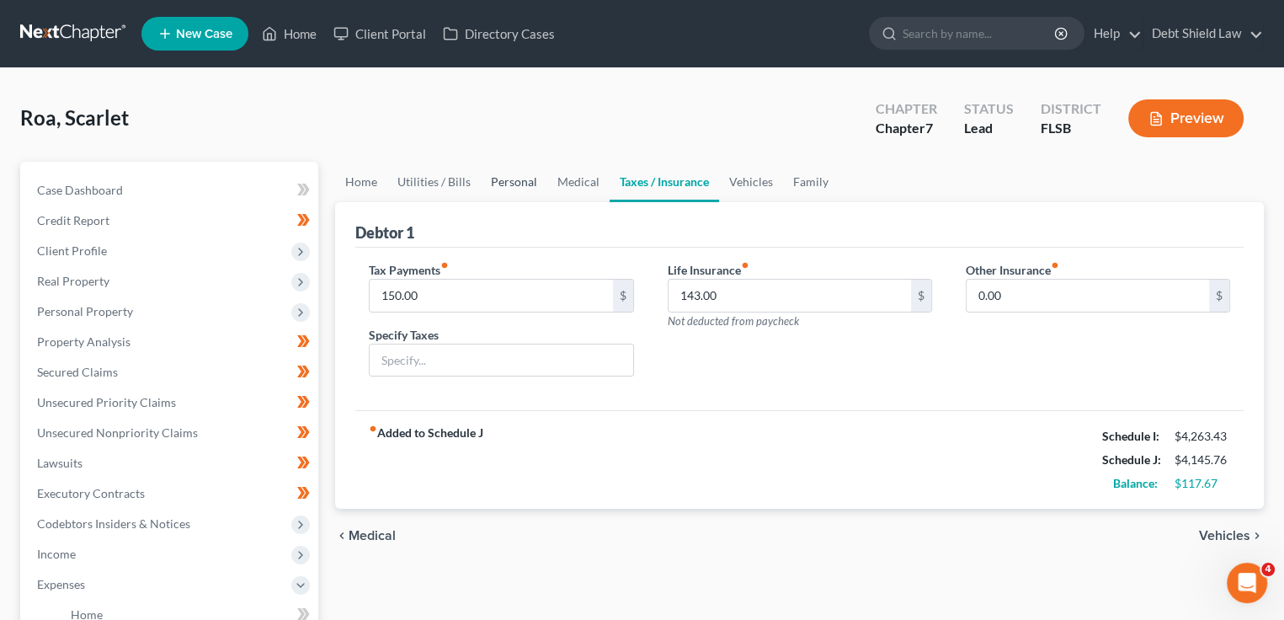
click at [505, 190] on link "Personal" at bounding box center [514, 182] width 67 height 40
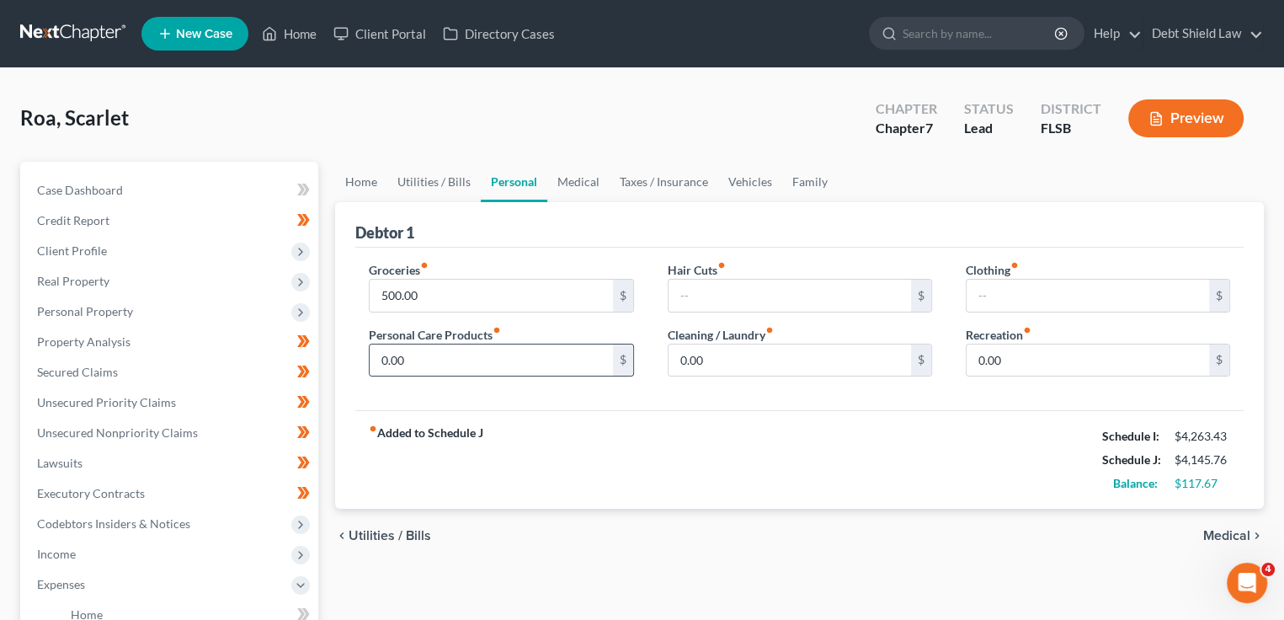
click at [369, 355] on div "0.00 $" at bounding box center [501, 361] width 264 height 34
click at [385, 355] on input "0.00" at bounding box center [491, 360] width 243 height 32
type input "30.00"
click at [568, 452] on div "fiber_manual_record Added to Schedule J Schedule I: $4,263.43 Schedule J: $4,17…" at bounding box center [799, 459] width 888 height 99
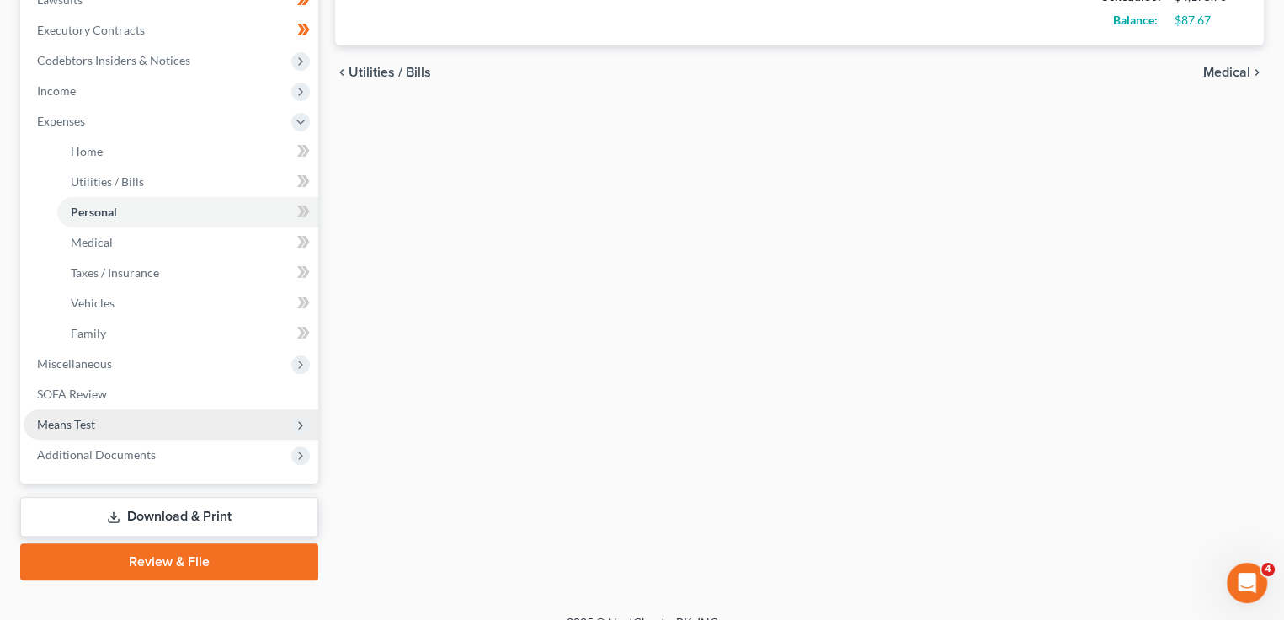
scroll to position [486, 0]
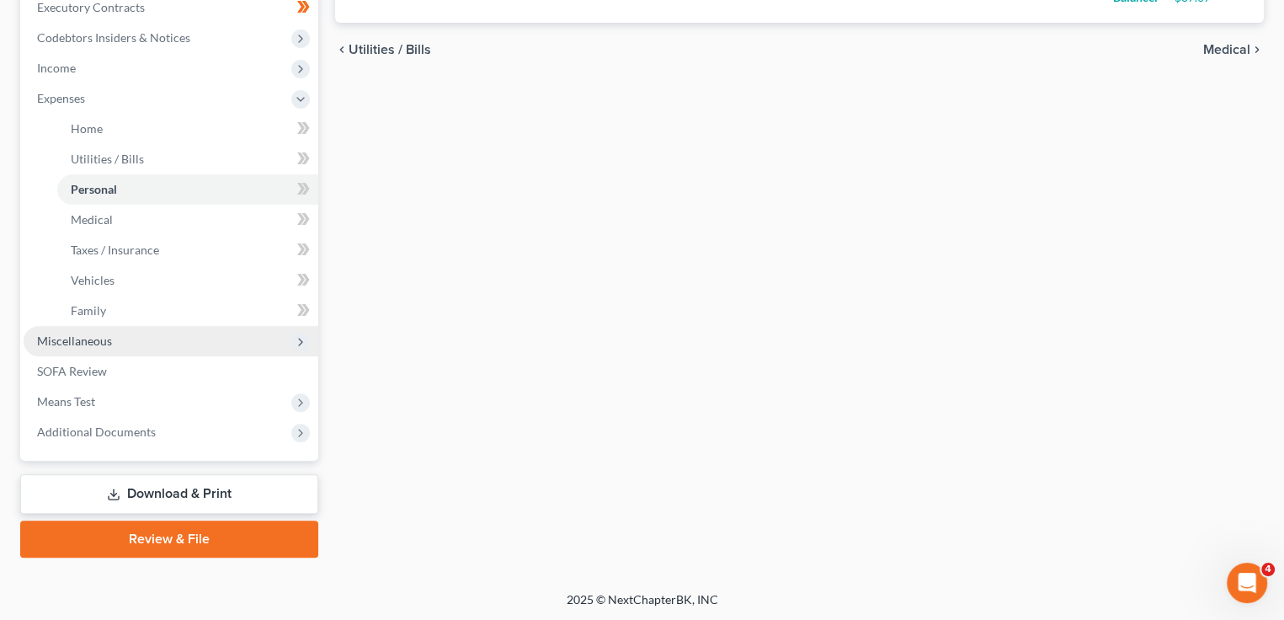
click at [172, 340] on span "Miscellaneous" at bounding box center [171, 341] width 295 height 30
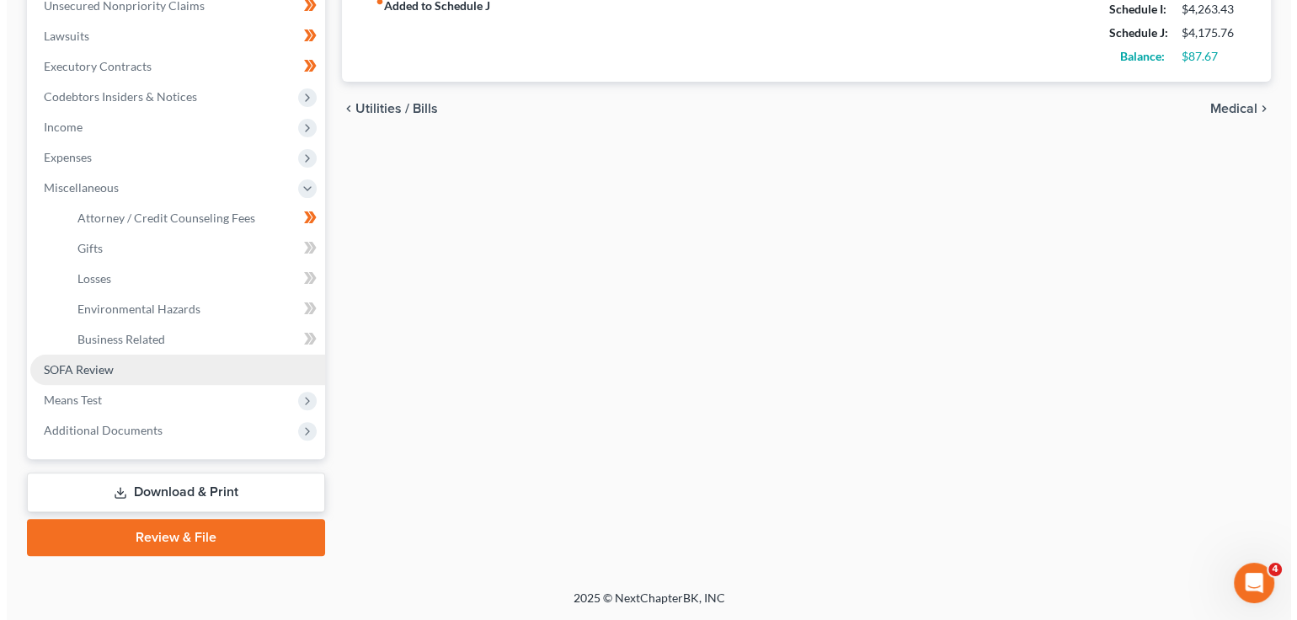
scroll to position [425, 0]
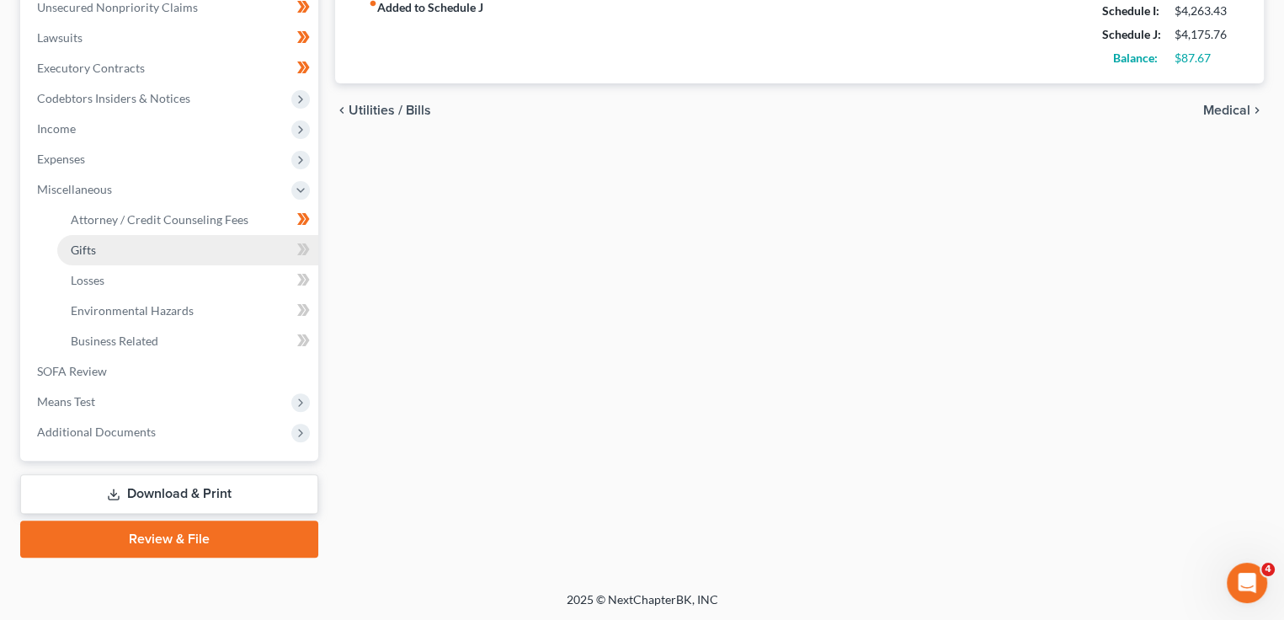
click at [152, 253] on link "Gifts" at bounding box center [187, 250] width 261 height 30
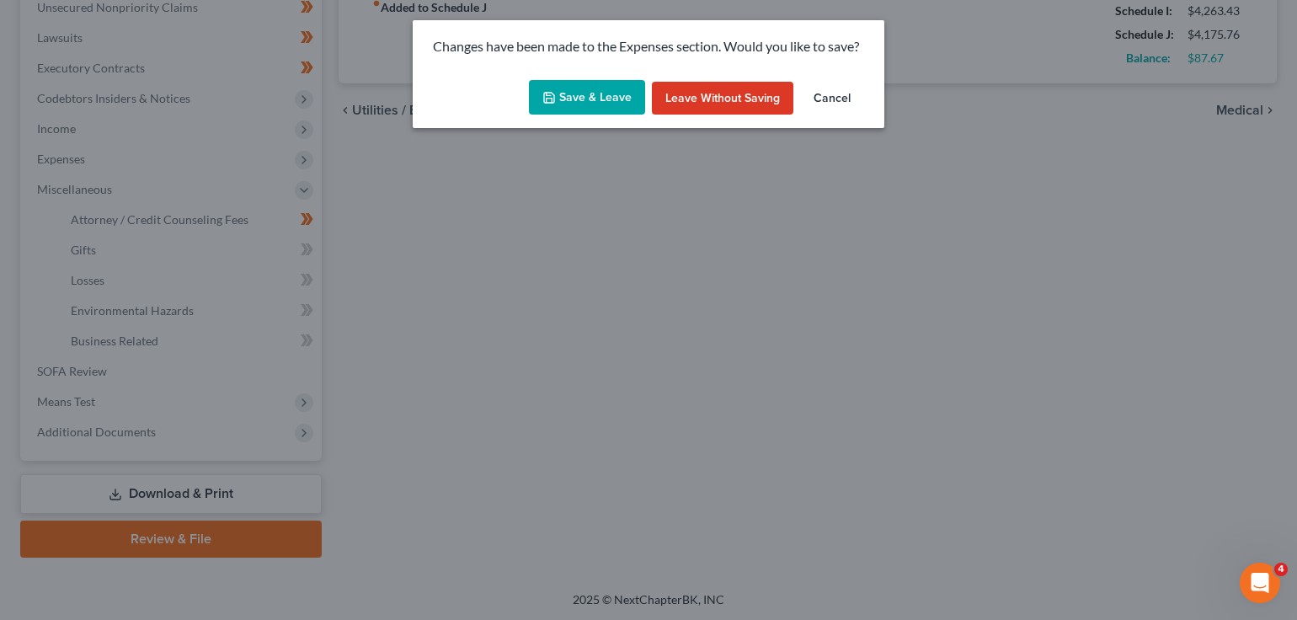
click at [573, 99] on button "Save & Leave" at bounding box center [587, 97] width 116 height 35
